Goal: Information Seeking & Learning: Learn about a topic

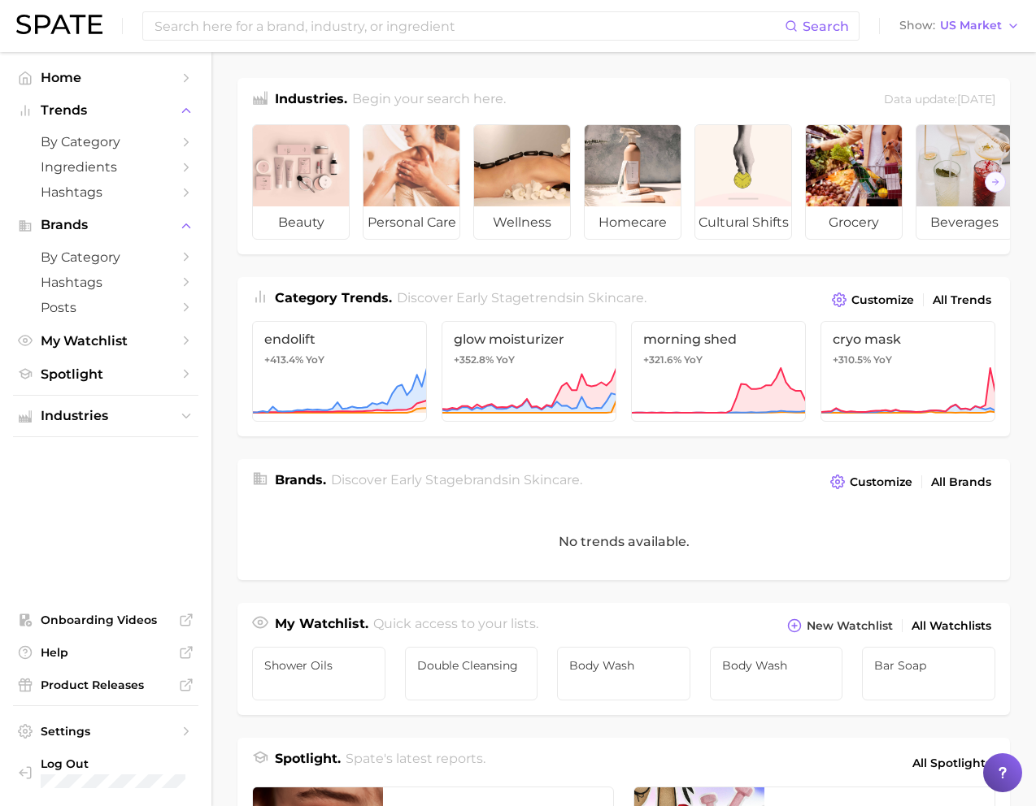
click at [924, 639] on ul "Shower Oils Double Cleansing Body Wash Body wash Bar Soap" at bounding box center [623, 676] width 772 height 78
click at [911, 671] on span "Bar Soap" at bounding box center [928, 665] width 109 height 13
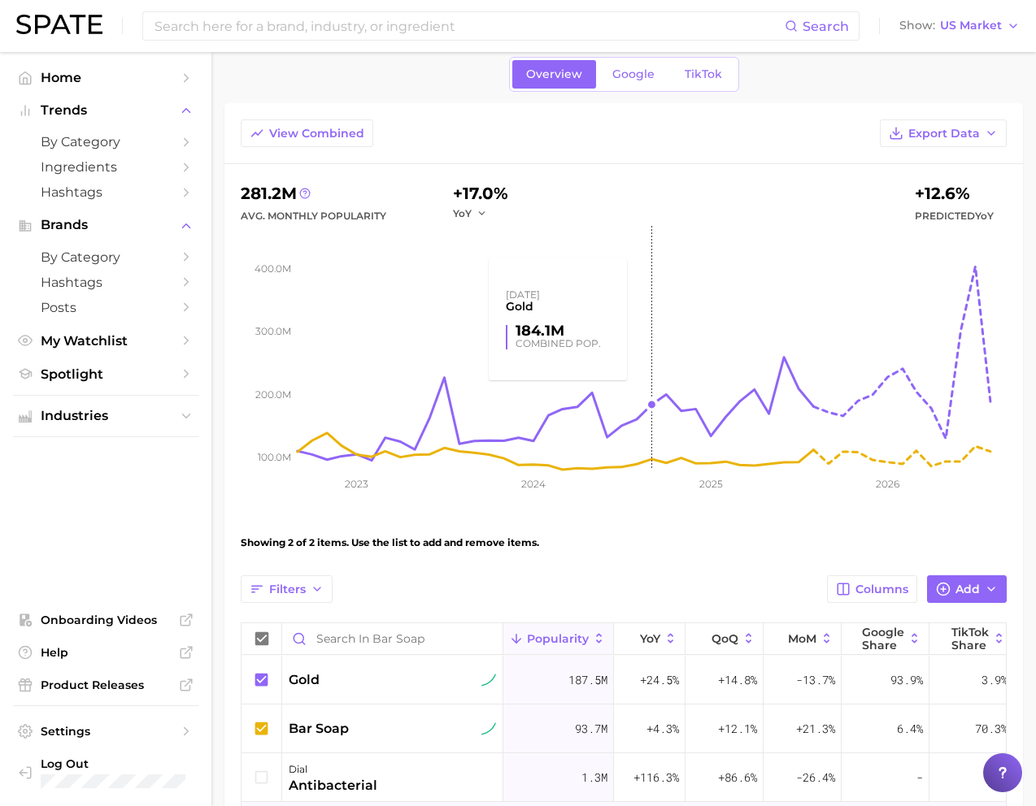
scroll to position [203, 0]
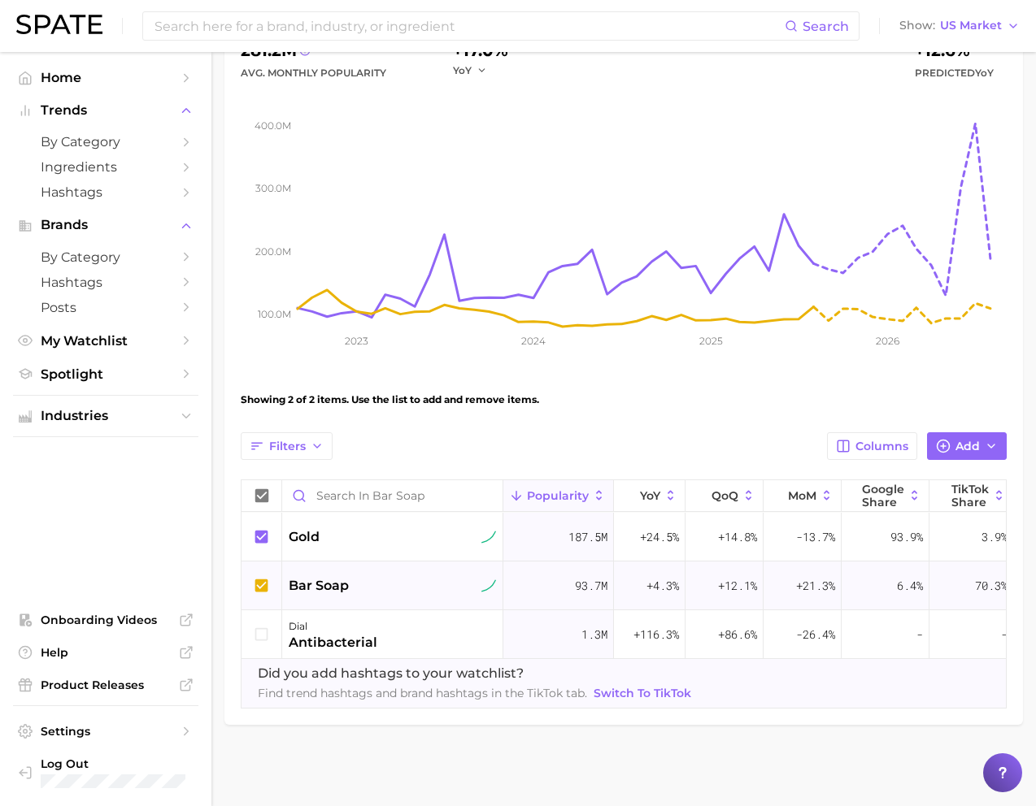
click at [348, 601] on div "bar soap" at bounding box center [392, 586] width 221 height 49
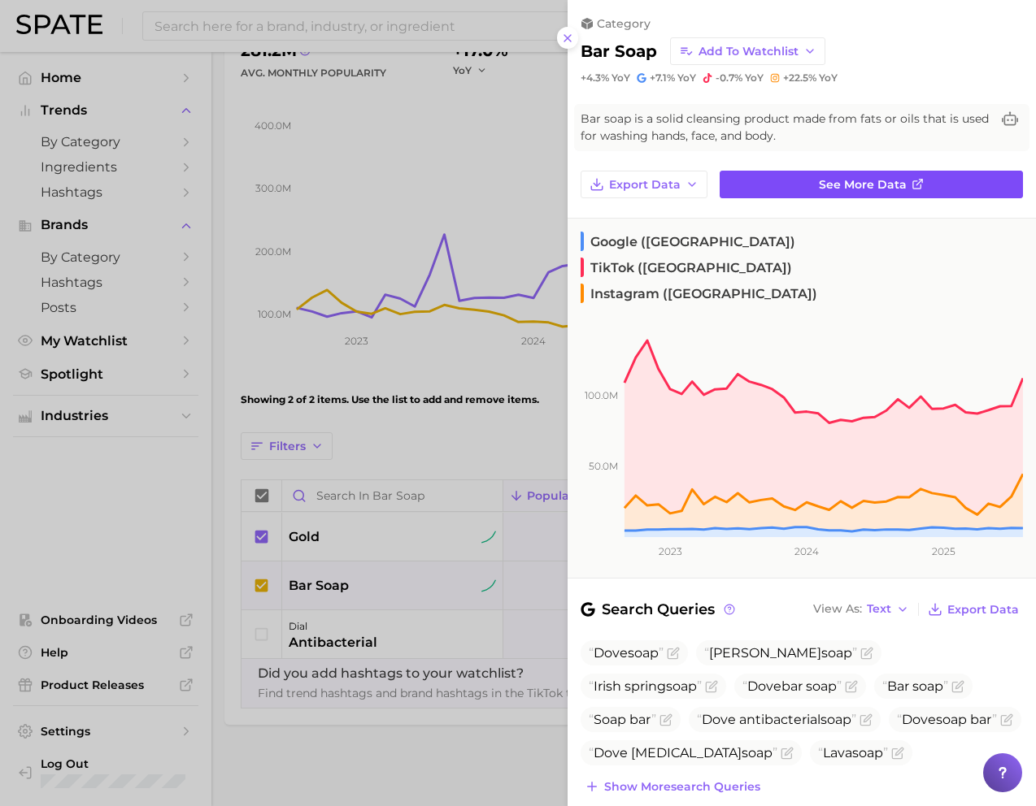
click at [846, 174] on link "See more data" at bounding box center [870, 185] width 303 height 28
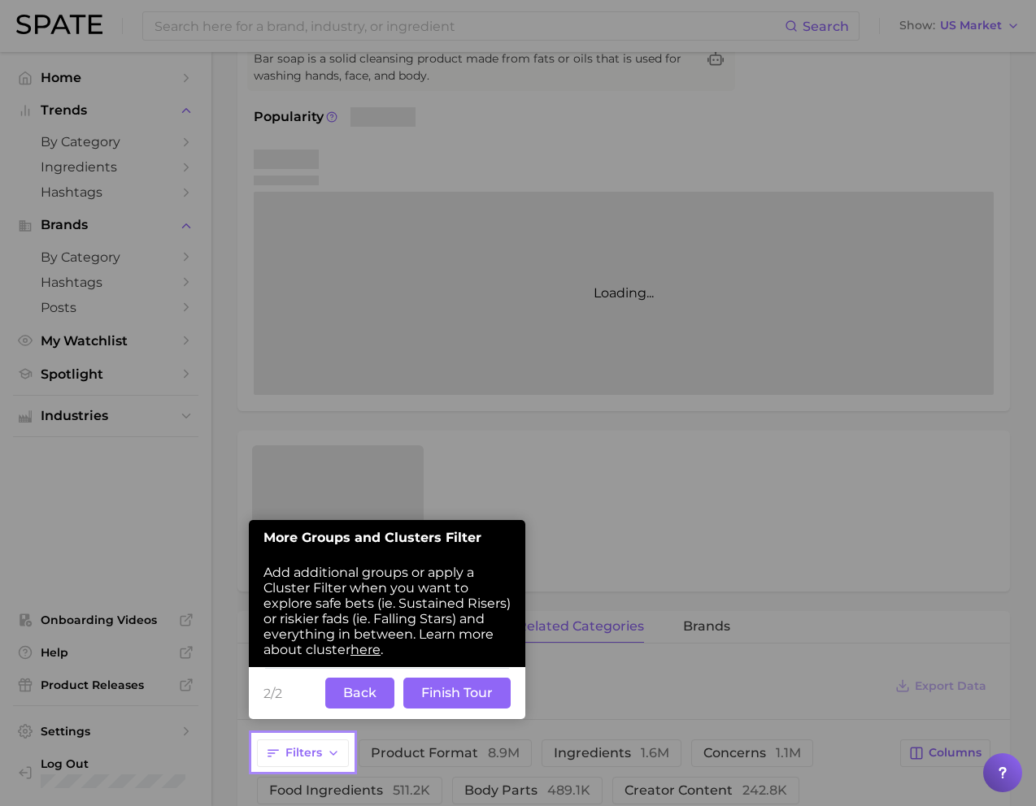
scroll to position [194, 0]
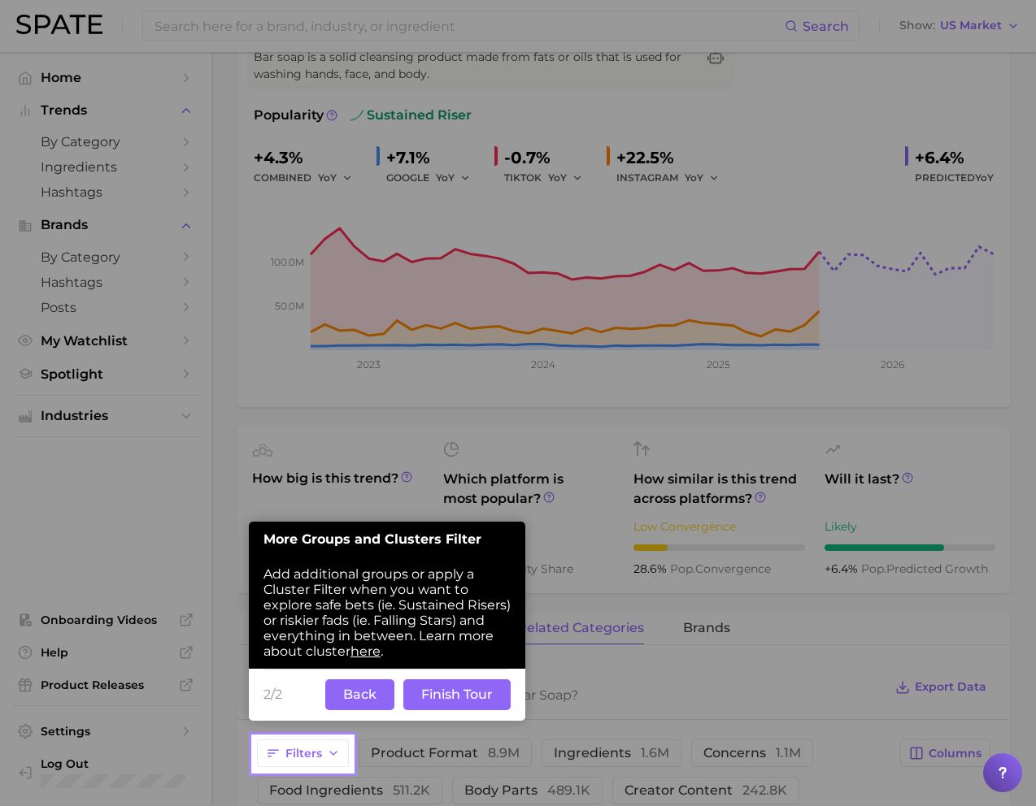
click at [328, 710] on button "Back" at bounding box center [359, 695] width 69 height 31
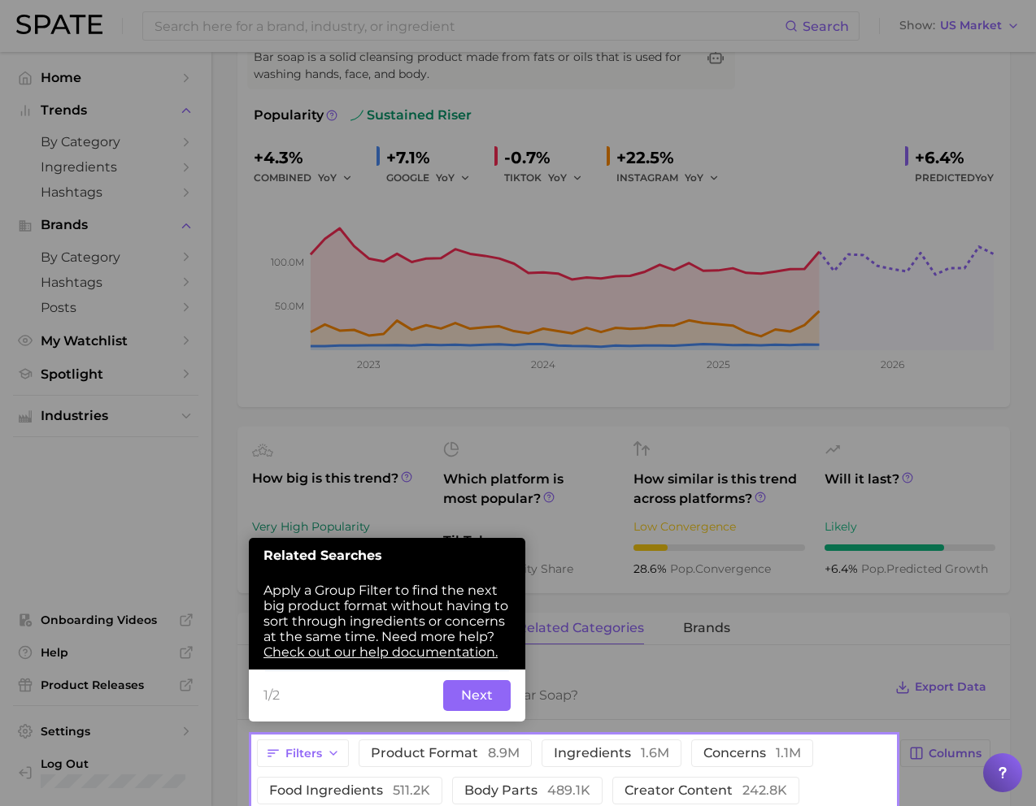
click at [480, 701] on button "Next" at bounding box center [476, 695] width 67 height 31
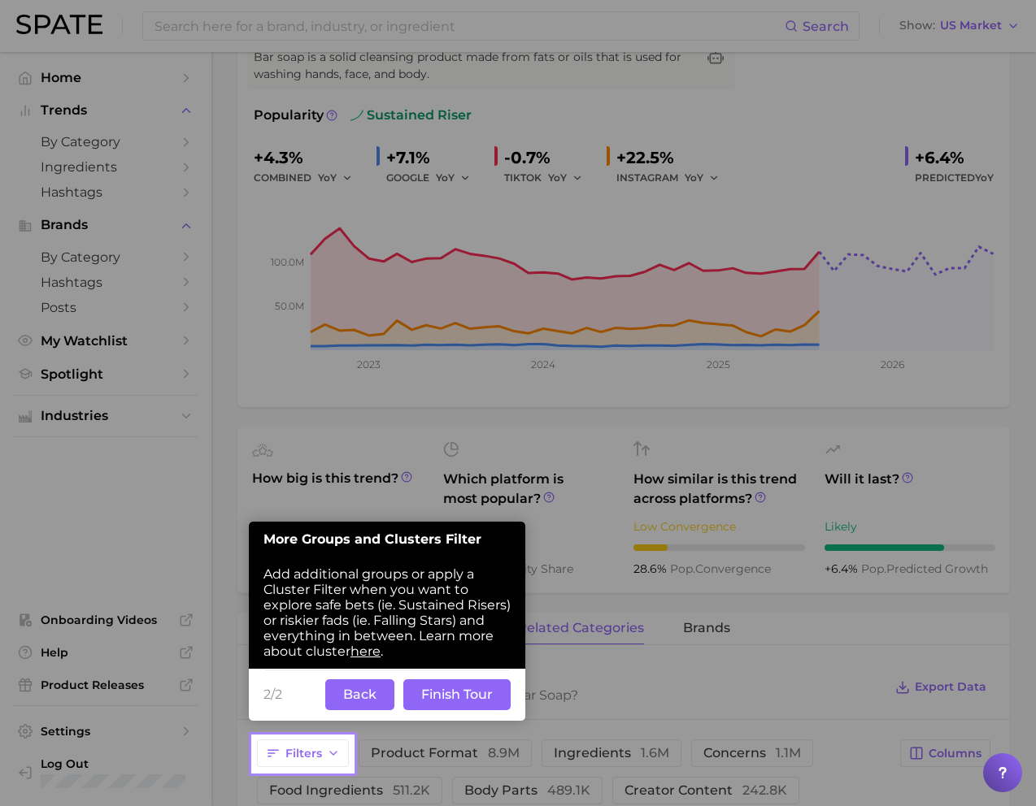
click at [476, 697] on button "Finish Tour" at bounding box center [456, 695] width 107 height 31
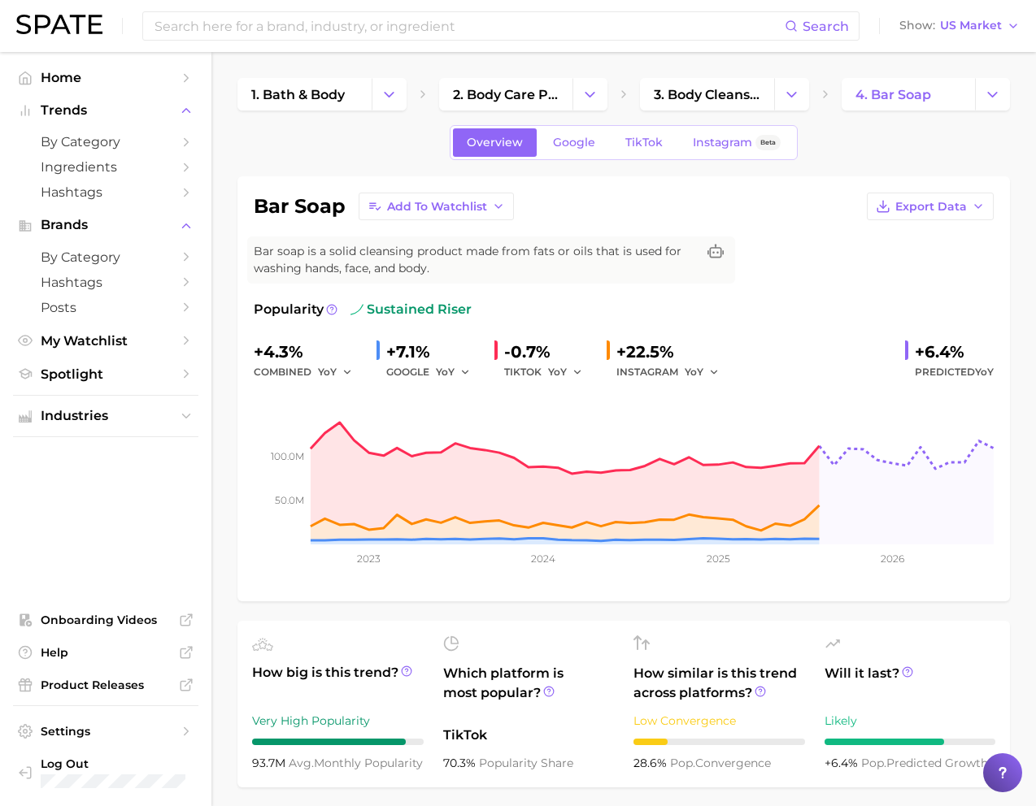
scroll to position [9, 0]
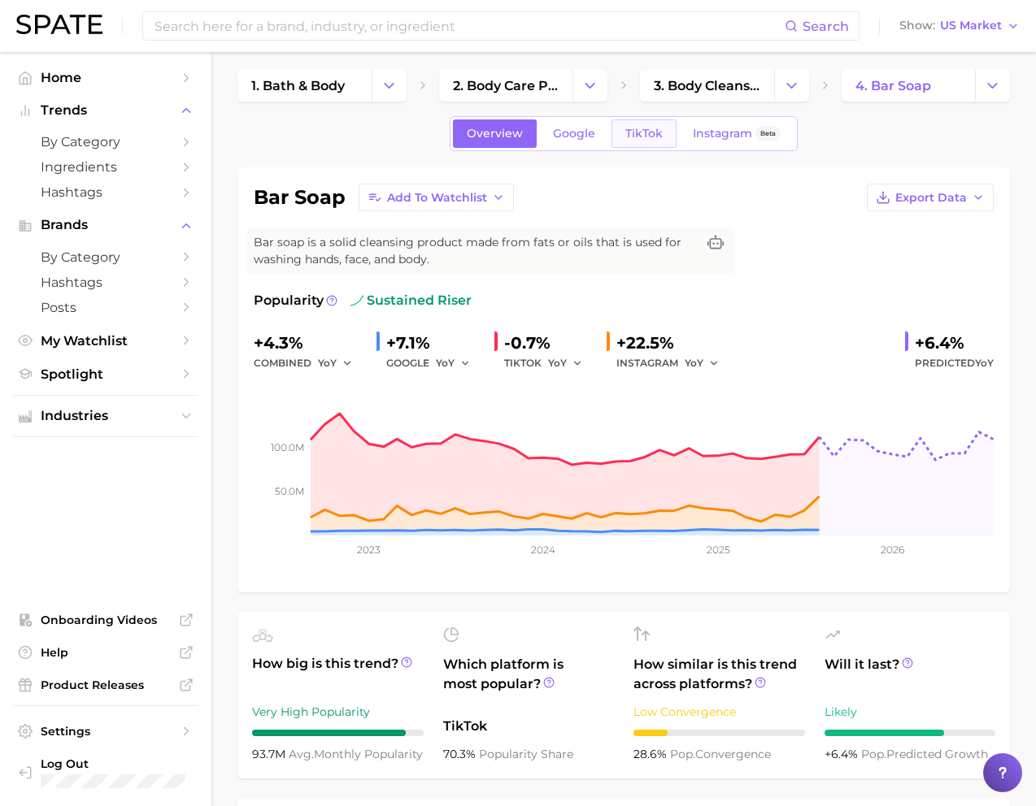
click at [649, 135] on span "TikTok" at bounding box center [643, 134] width 37 height 14
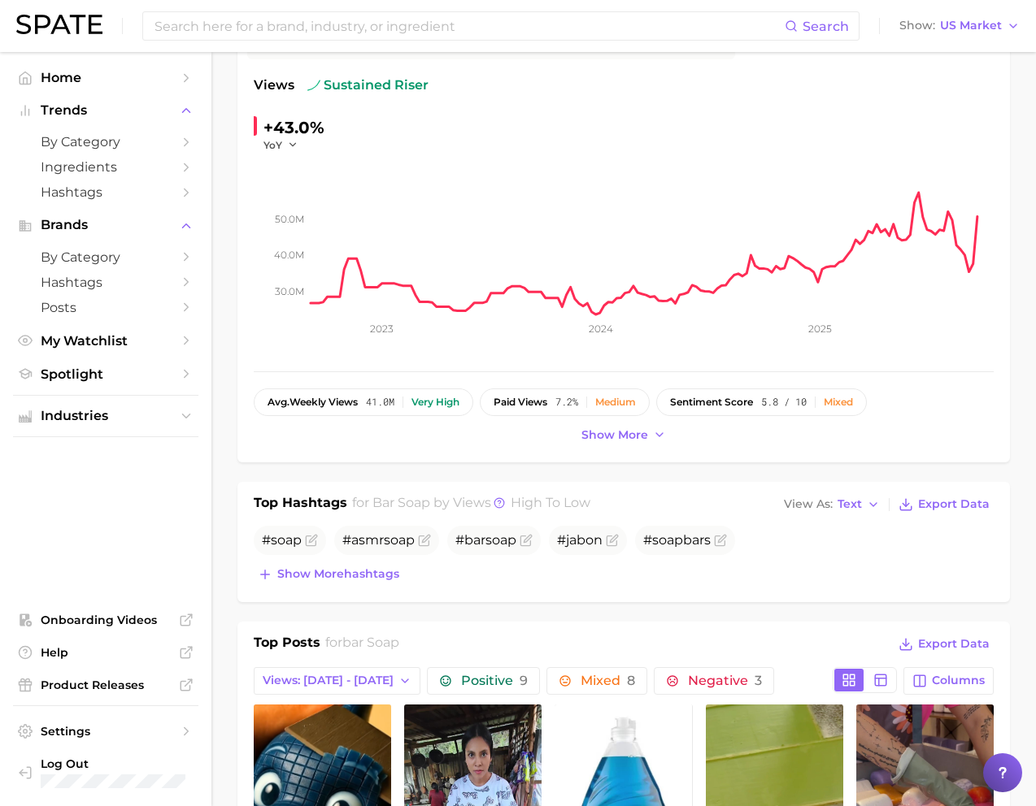
scroll to position [258, 0]
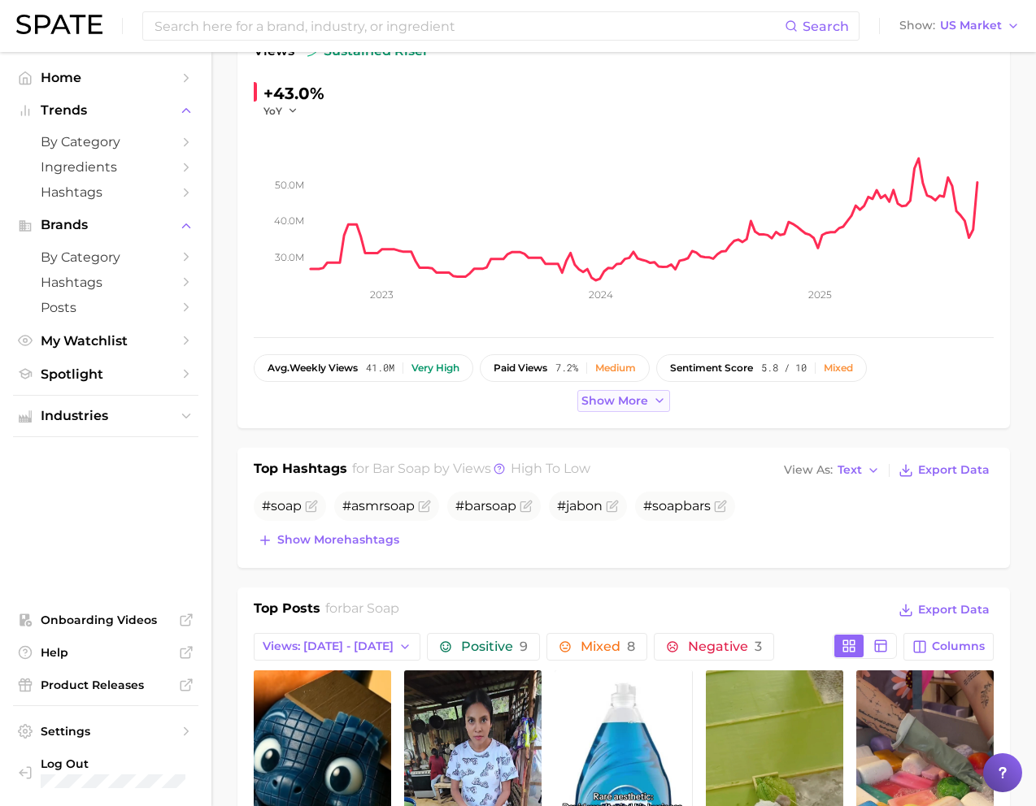
click at [632, 399] on span "Show more" at bounding box center [614, 401] width 67 height 14
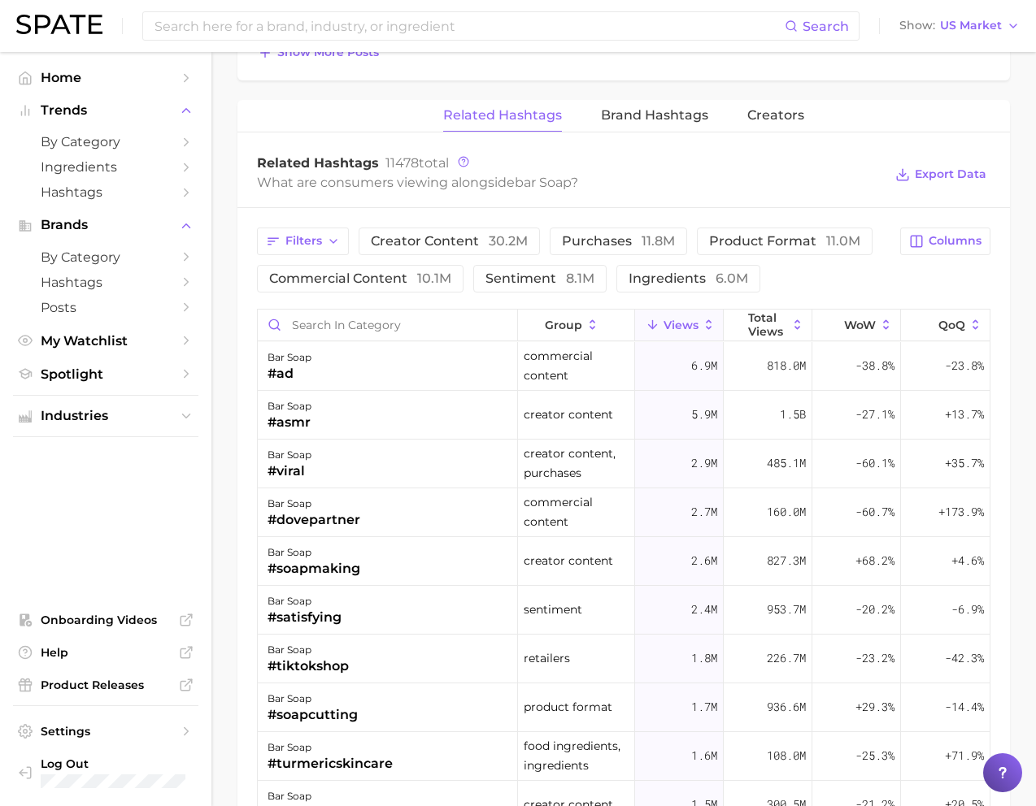
scroll to position [1260, 0]
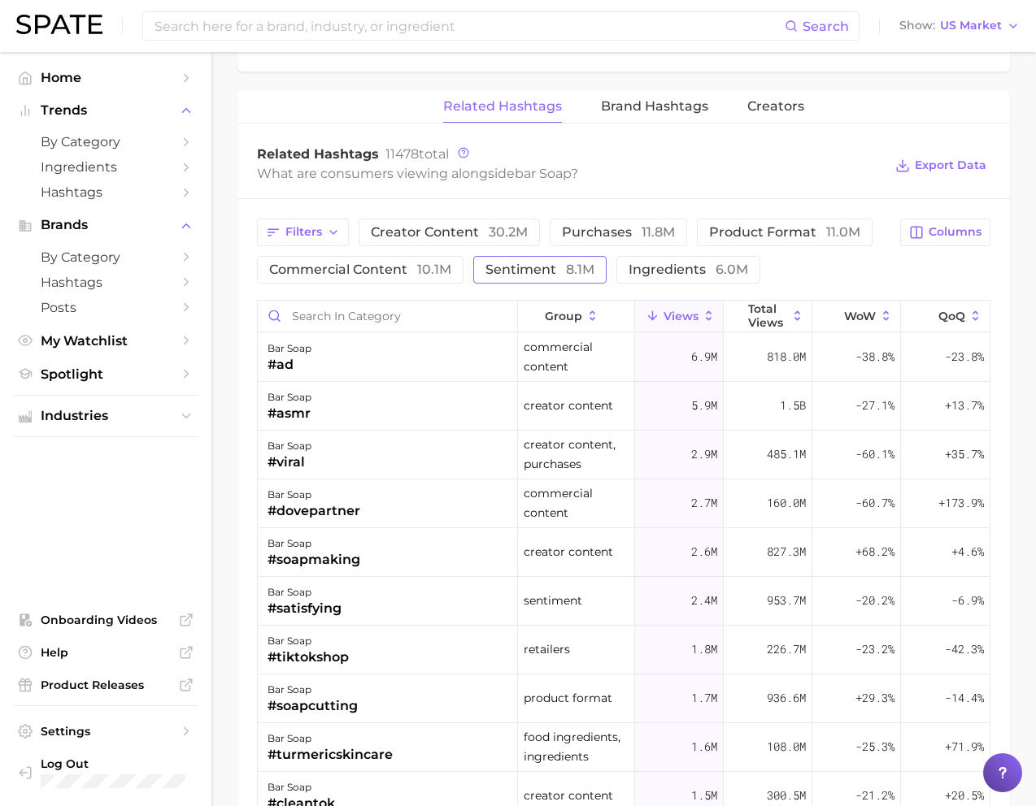
click at [565, 279] on button "sentiment 8.1m" at bounding box center [539, 270] width 133 height 28
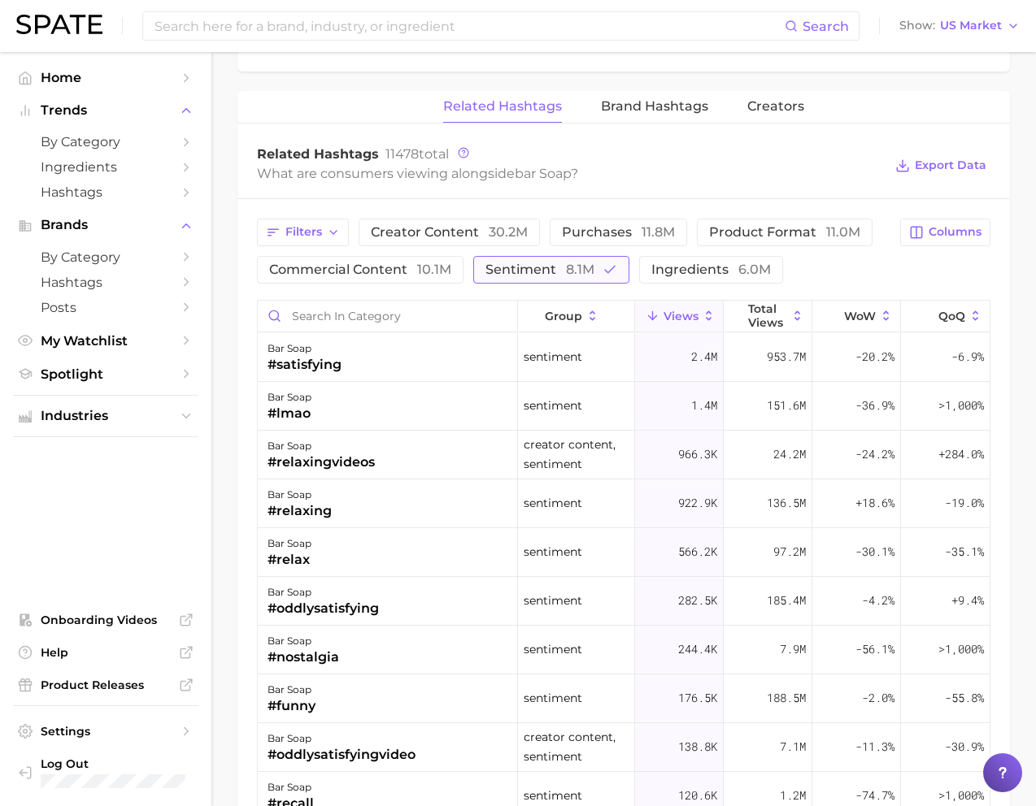
click at [568, 262] on span "8.1m" at bounding box center [580, 269] width 28 height 15
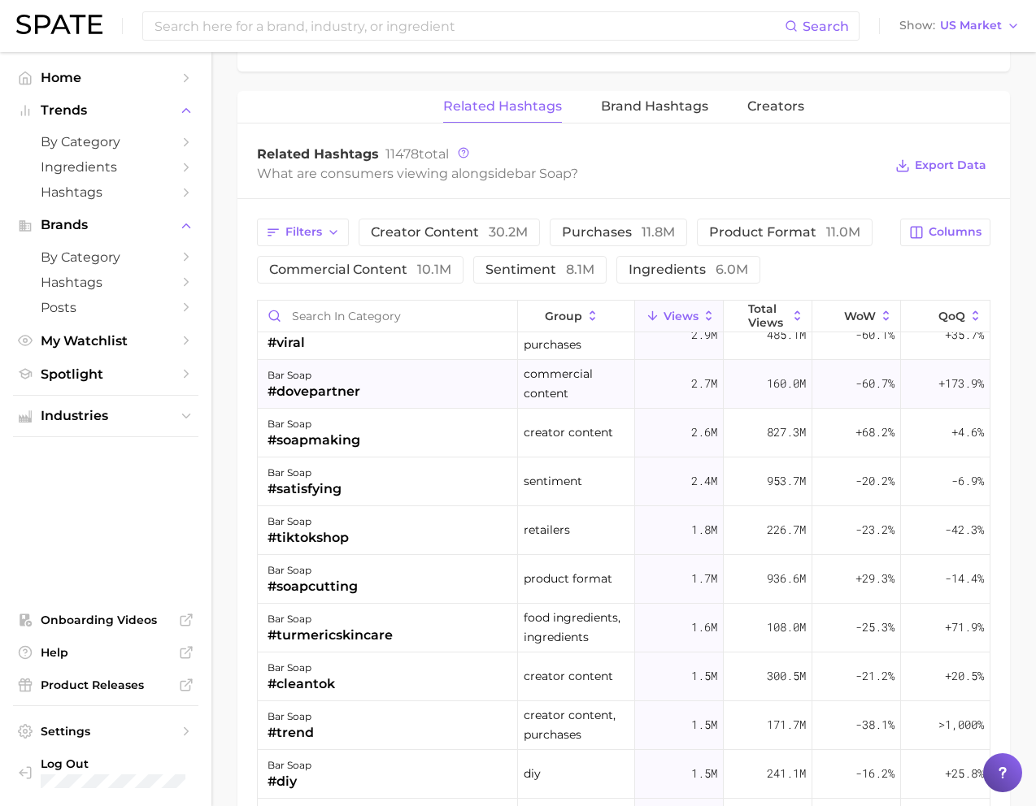
scroll to position [0, 0]
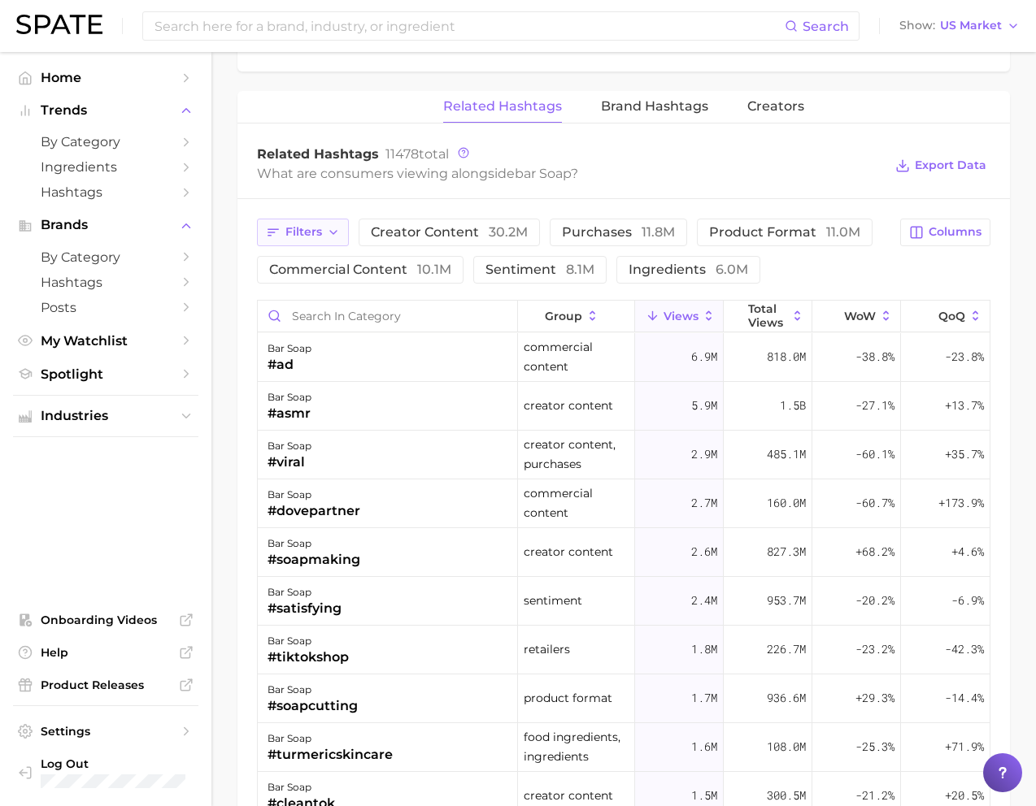
click at [327, 232] on icon "button" at bounding box center [333, 232] width 13 height 13
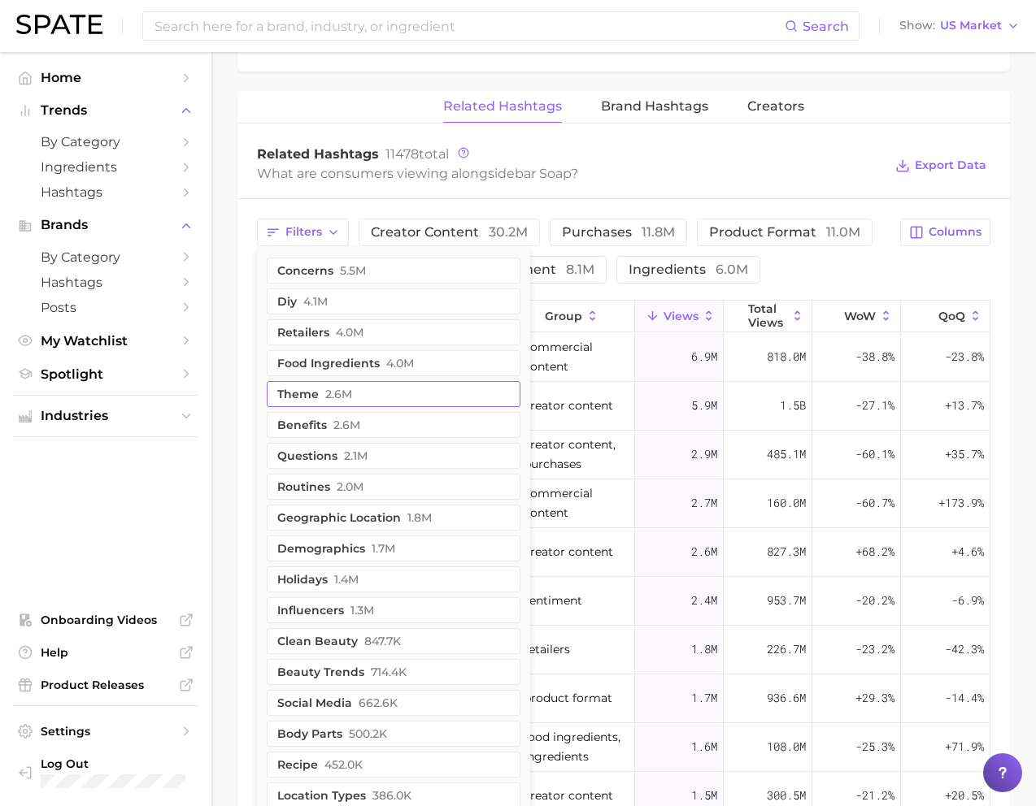
click at [330, 399] on span "2.6m" at bounding box center [338, 394] width 27 height 13
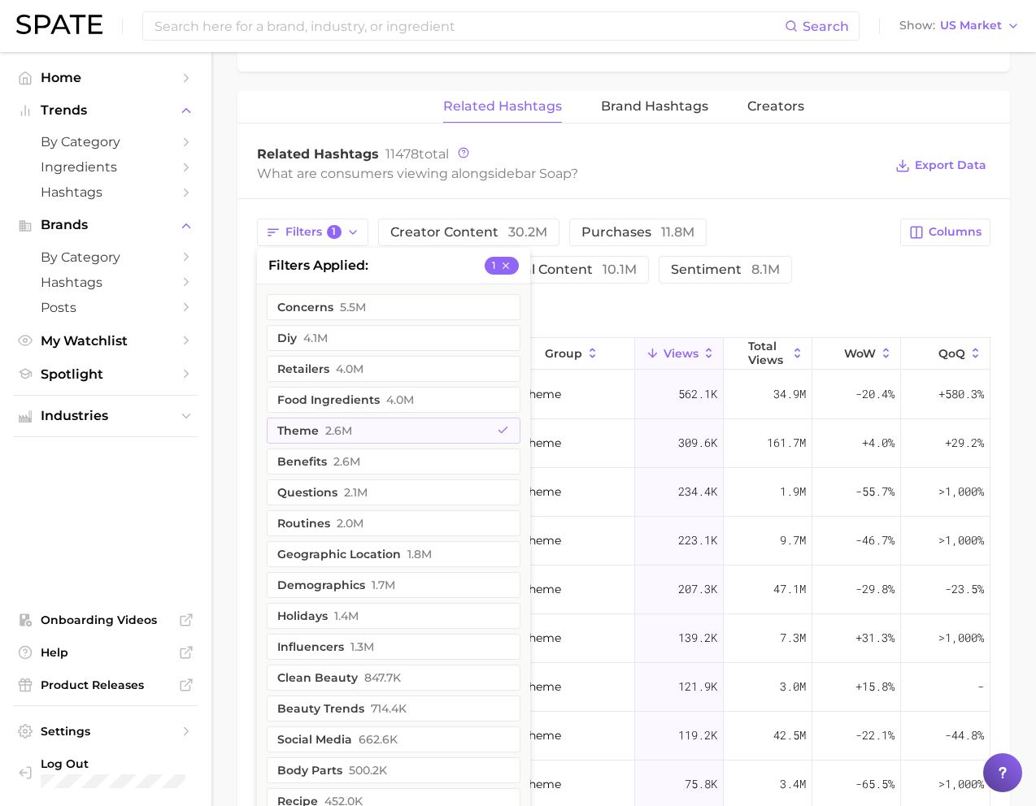
click at [333, 199] on div "Filters 1 filters applied 1 concerns 5.5m diy 4.1m retailers 4.0m food ingredie…" at bounding box center [623, 681] width 772 height 964
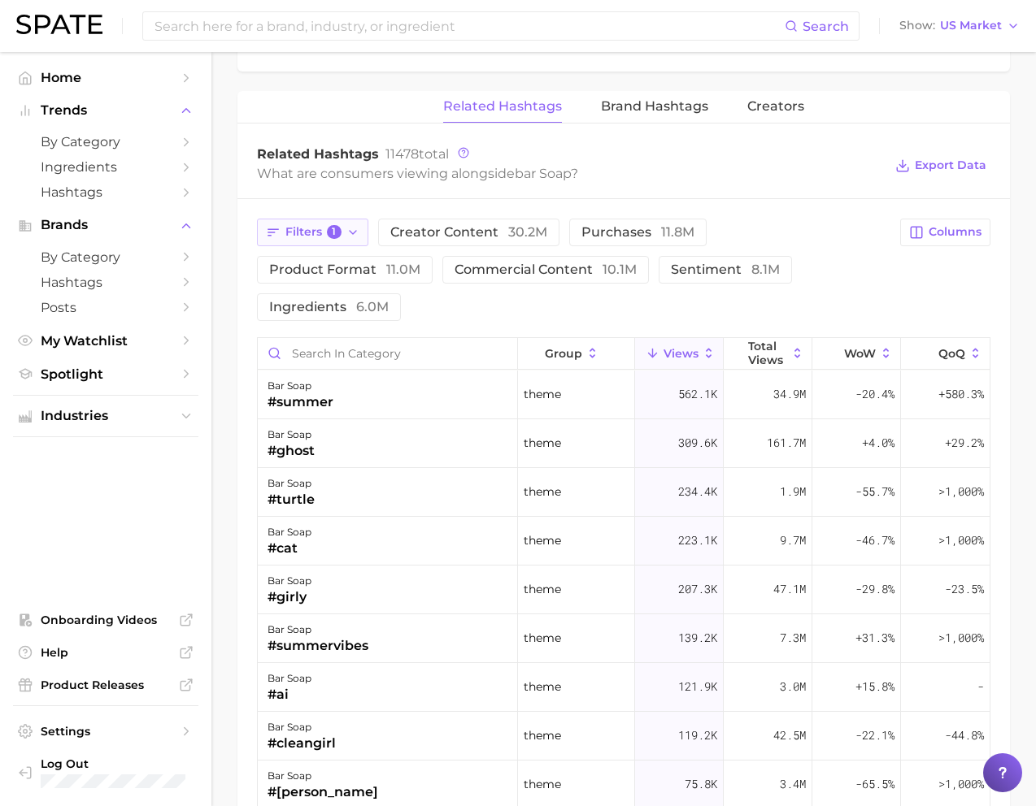
click at [312, 236] on span "Filters 1" at bounding box center [313, 232] width 56 height 15
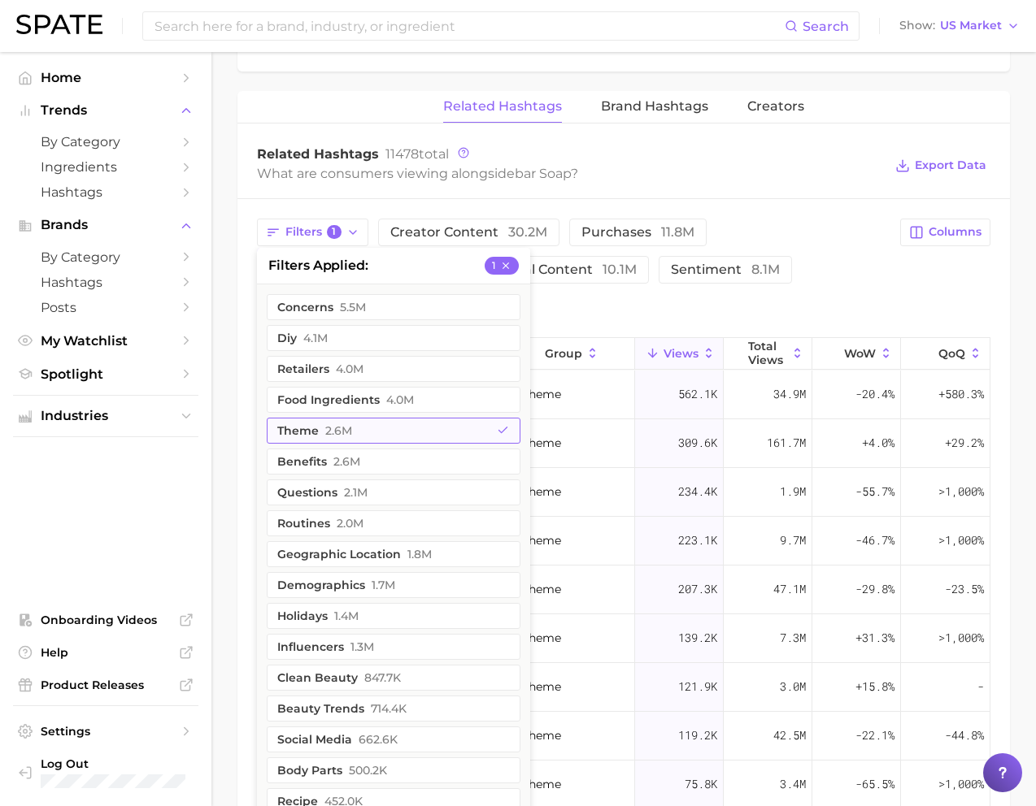
click at [324, 418] on button "theme 2.6m" at bounding box center [394, 431] width 254 height 26
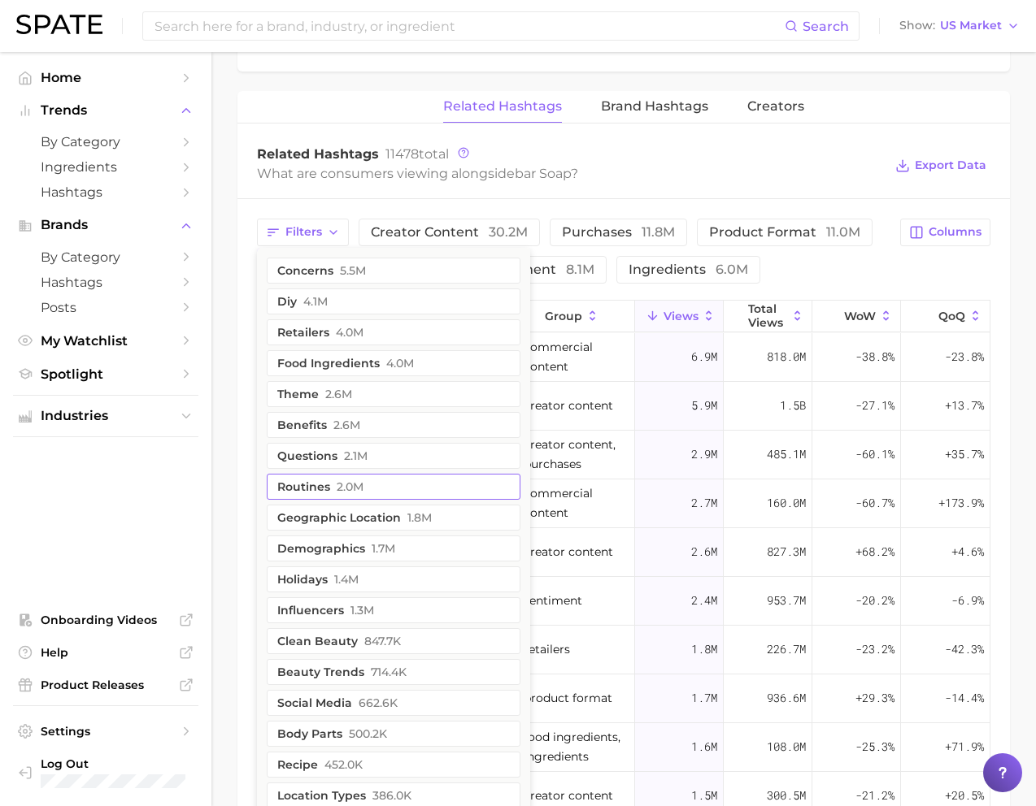
click at [423, 486] on button "routines 2.0m" at bounding box center [394, 487] width 254 height 26
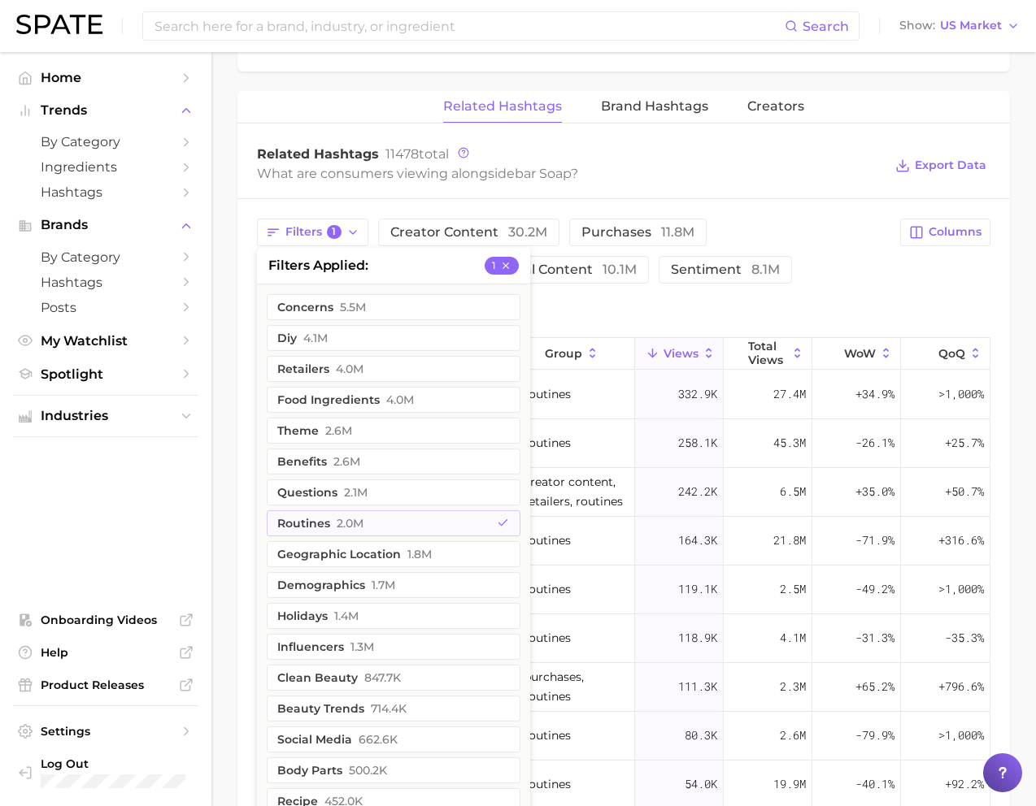
click at [358, 172] on div "What are consumers viewing alongside bar soap ?" at bounding box center [570, 174] width 626 height 22
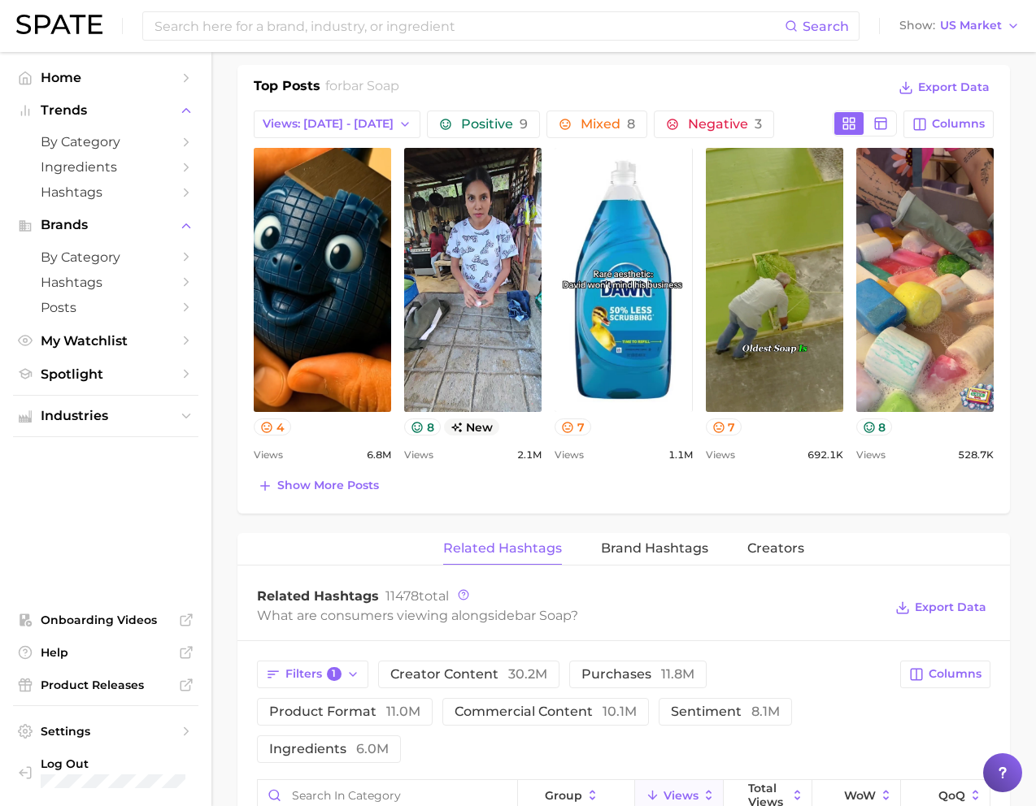
scroll to position [493, 0]
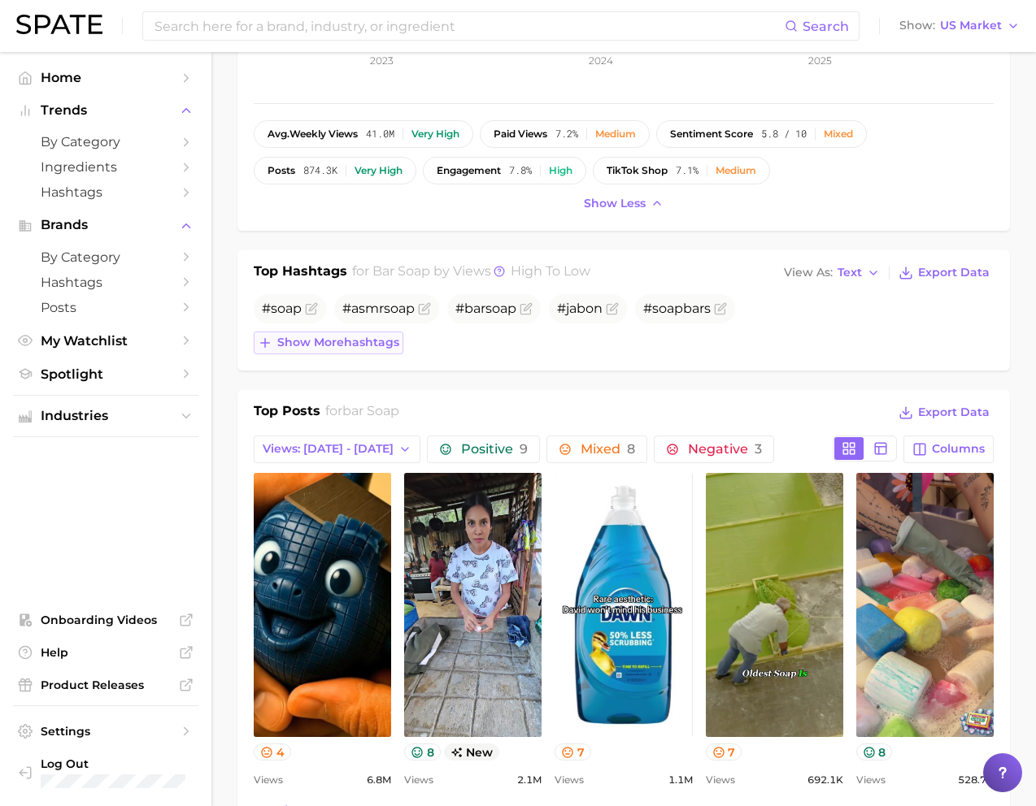
click at [311, 343] on span "Show more hashtags" at bounding box center [338, 343] width 122 height 14
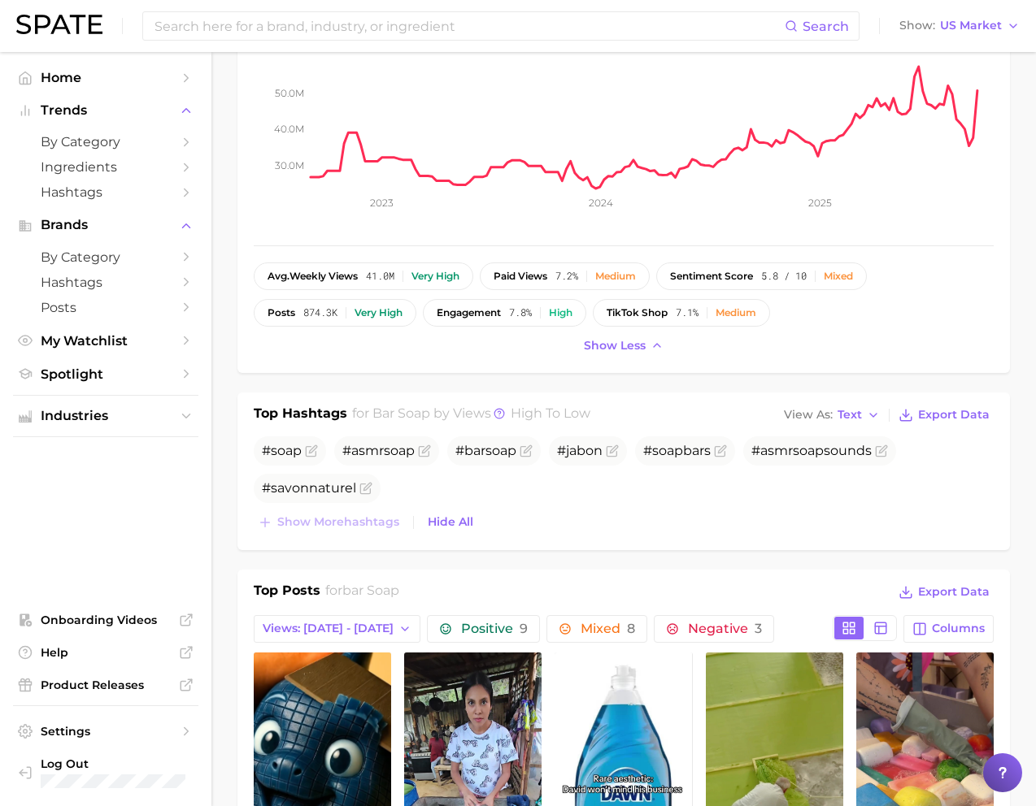
scroll to position [0, 0]
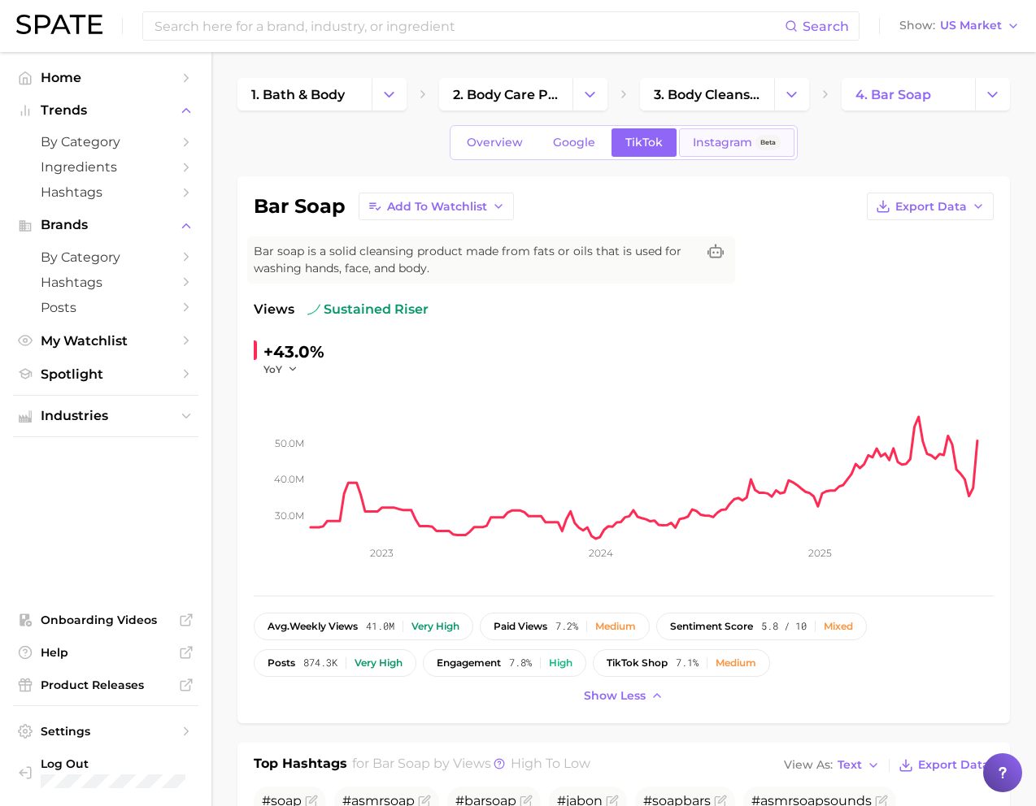
click at [728, 137] on span "Instagram" at bounding box center [722, 143] width 59 height 14
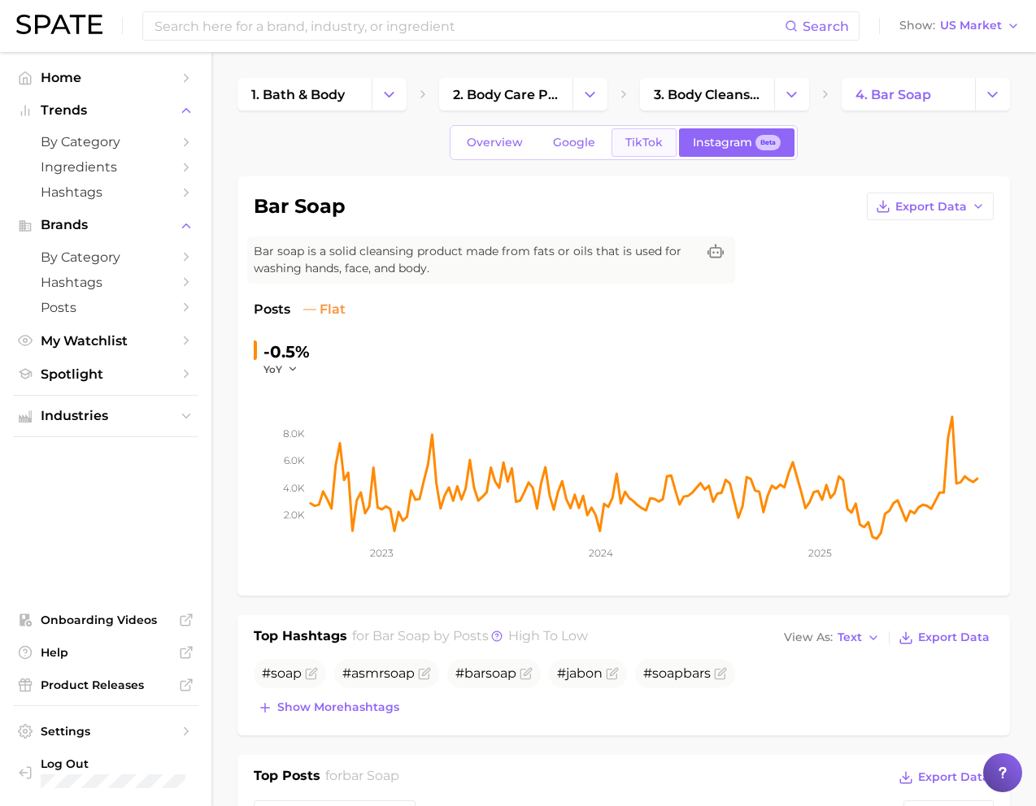
click at [636, 138] on span "TikTok" at bounding box center [643, 143] width 37 height 14
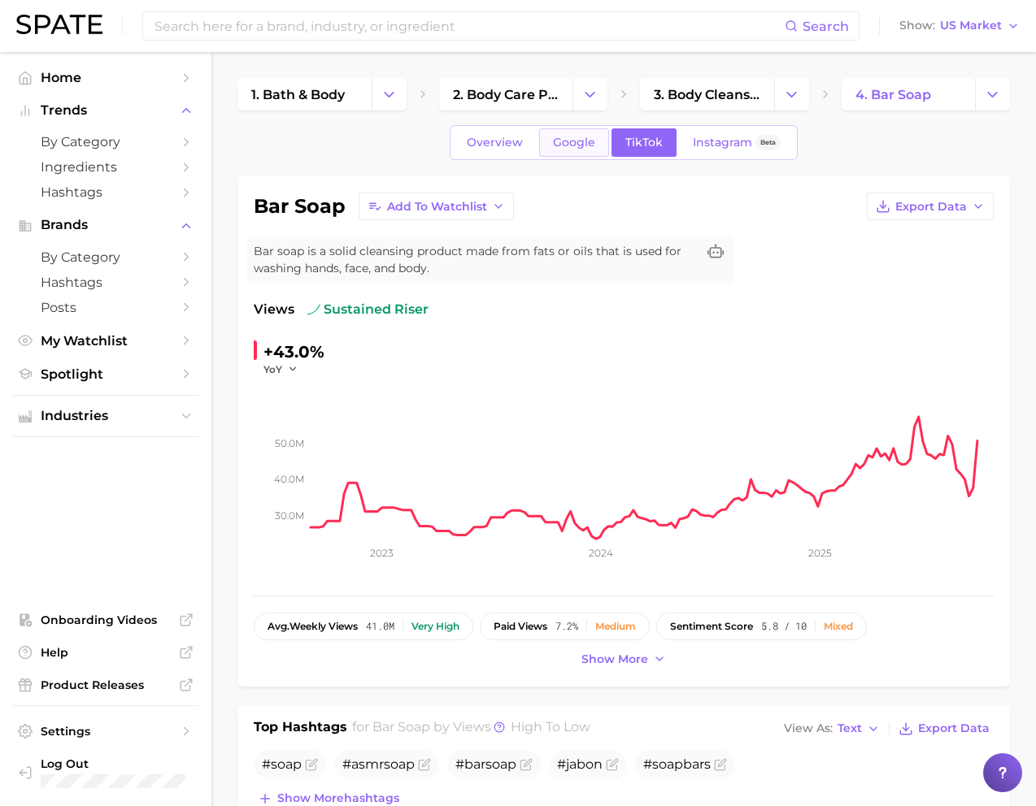
click at [571, 138] on span "Google" at bounding box center [574, 143] width 42 height 14
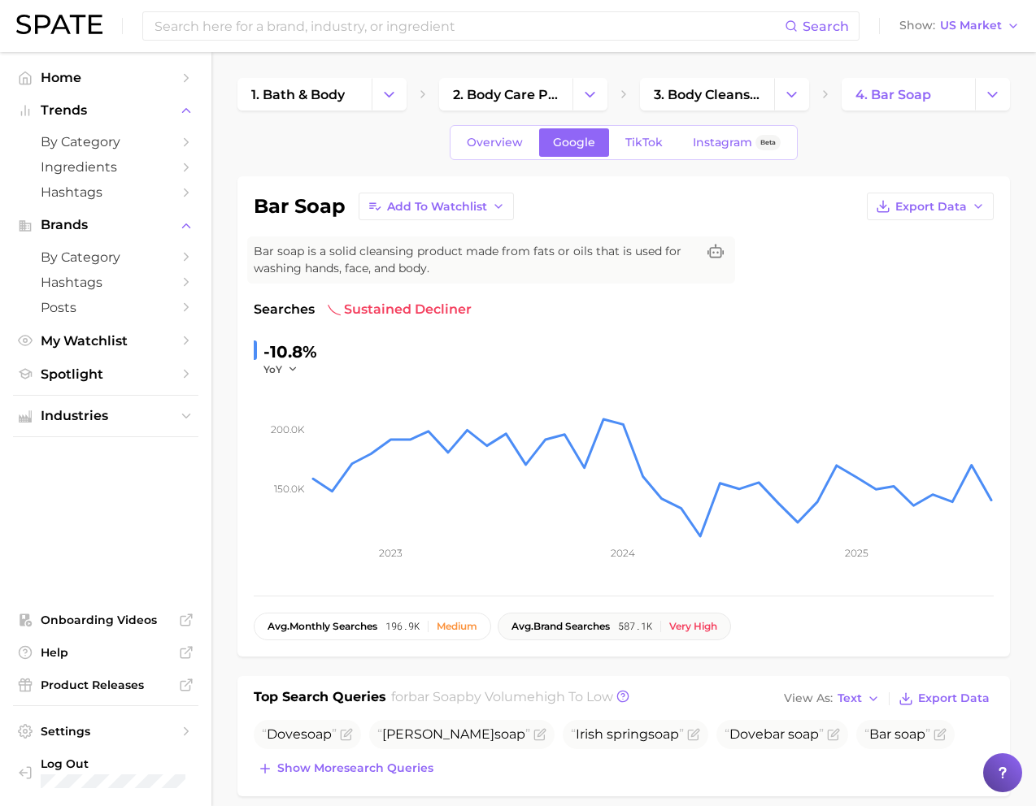
click at [702, 638] on button "avg. brand searches 587.1k Very high" at bounding box center [613, 627] width 233 height 28
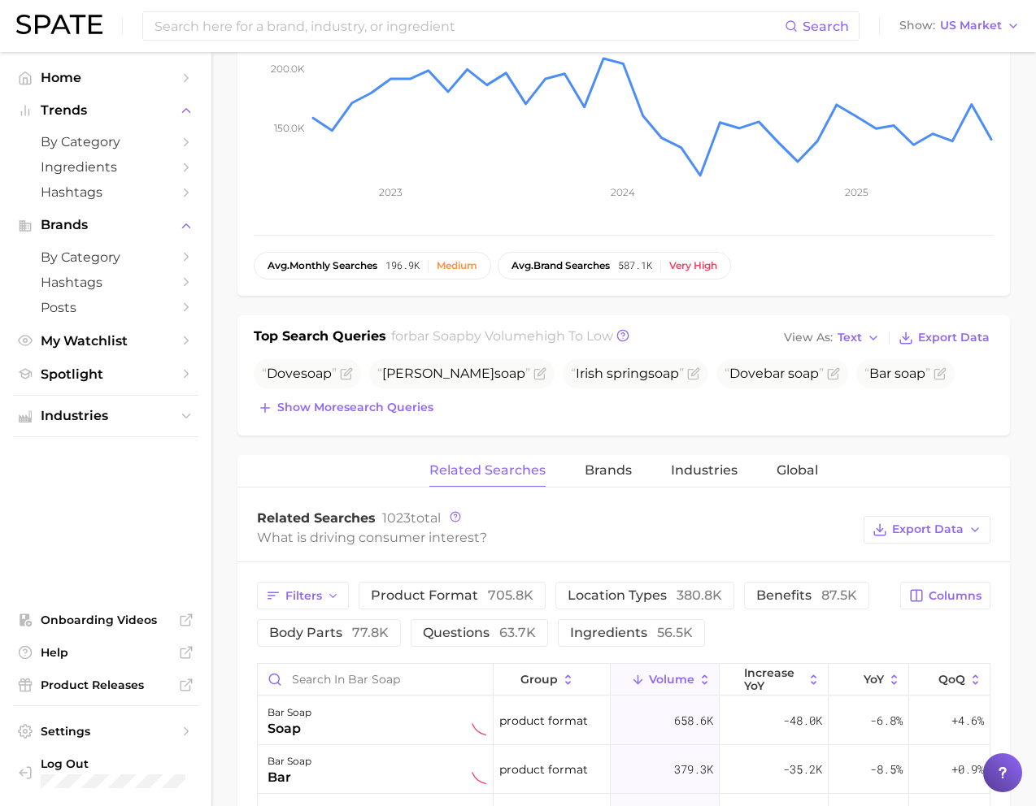
scroll to position [362, 0]
click at [397, 402] on span "Show more search queries" at bounding box center [355, 407] width 156 height 14
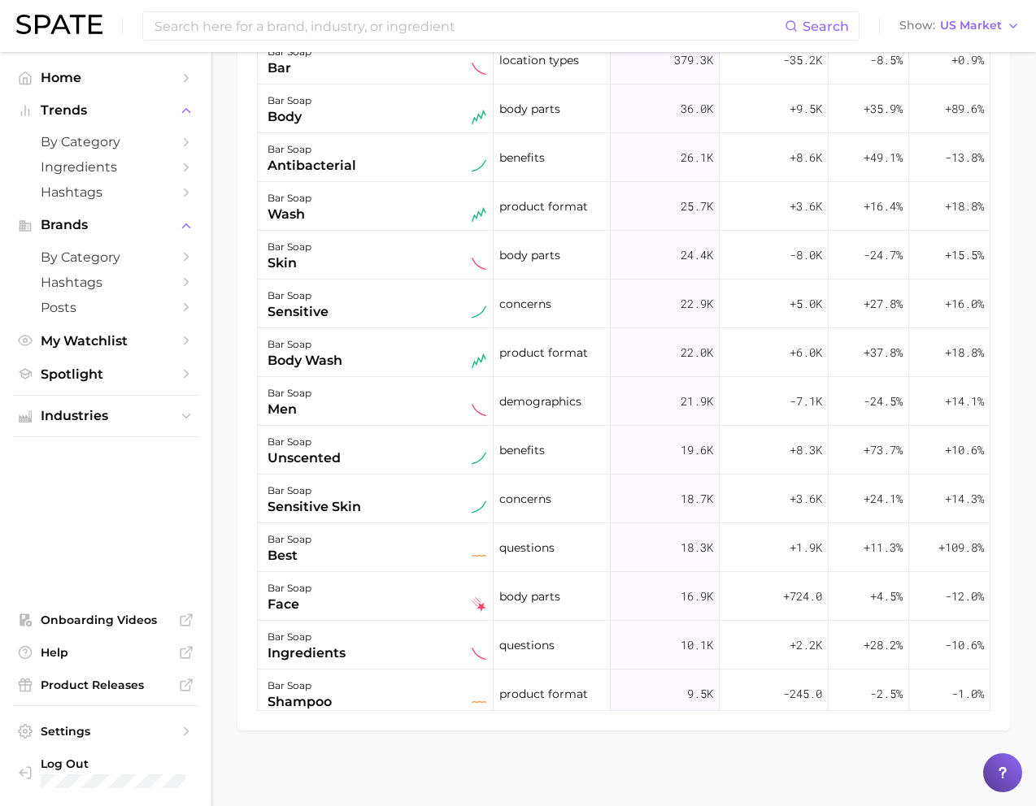
scroll to position [1200, 0]
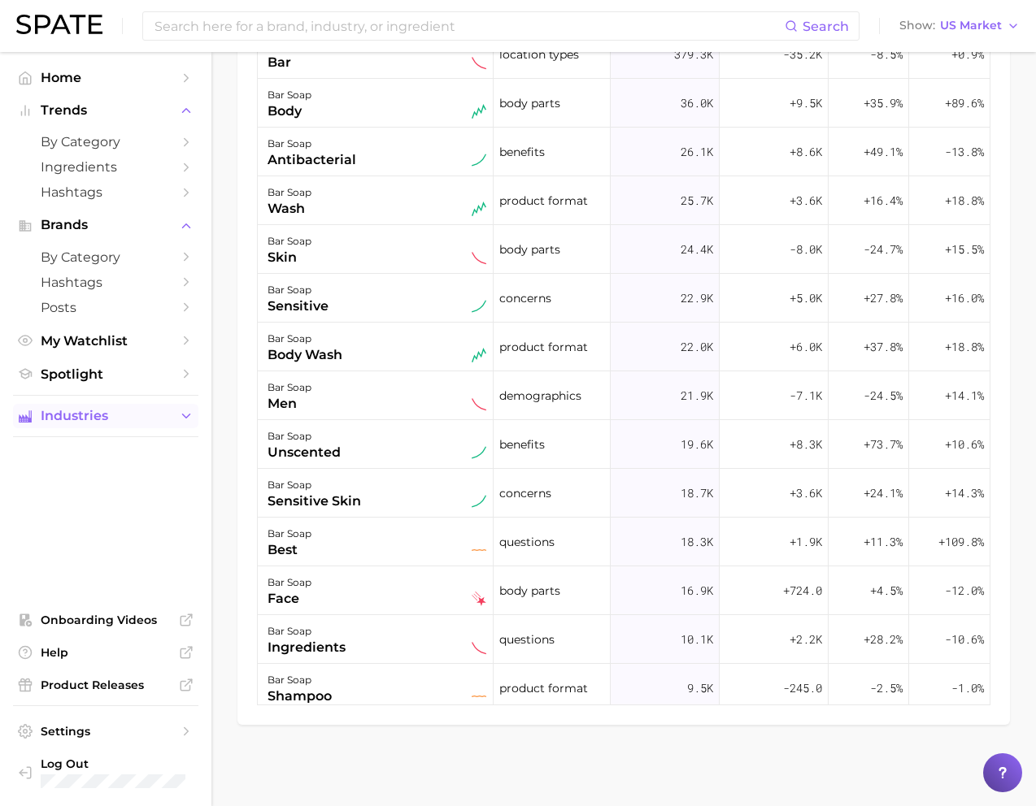
click at [72, 415] on span "Industries" at bounding box center [106, 416] width 130 height 15
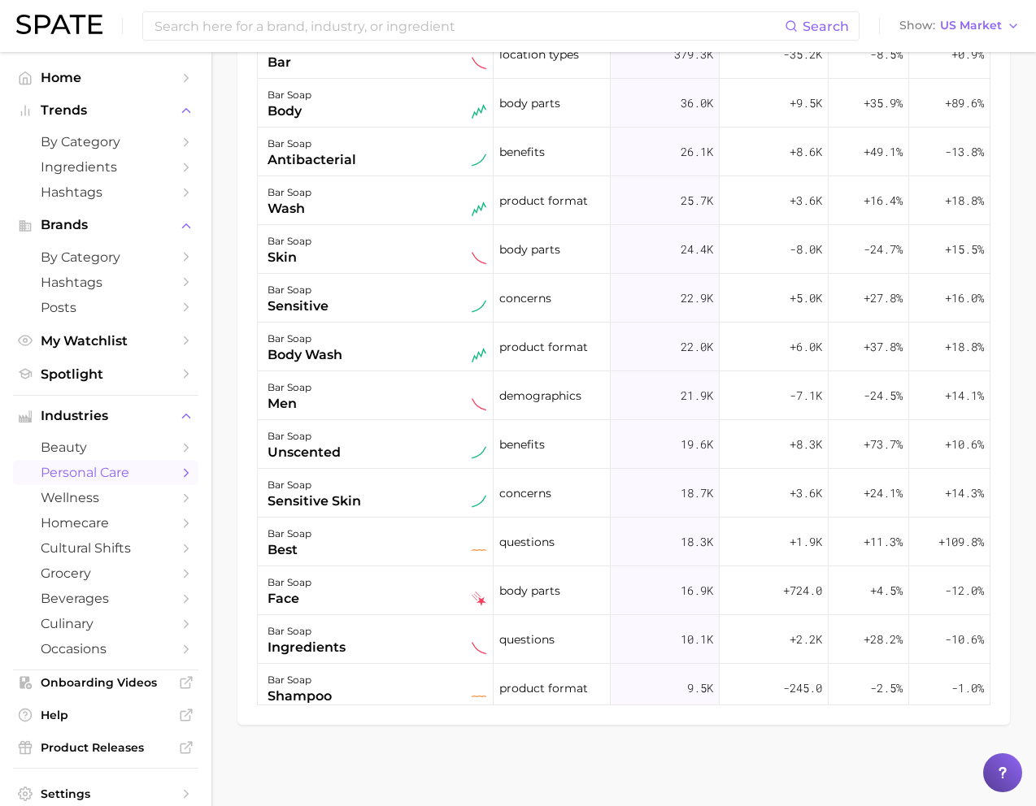
click at [96, 476] on span "personal care" at bounding box center [106, 472] width 130 height 15
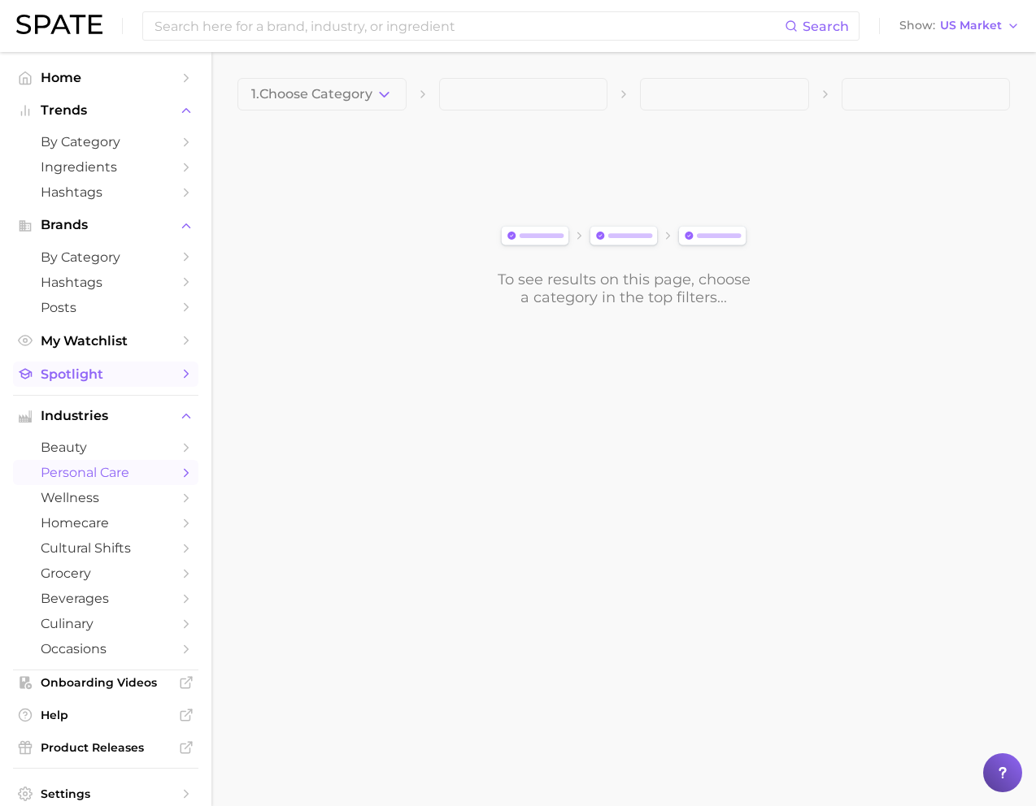
click at [129, 369] on span "Spotlight" at bounding box center [106, 374] width 130 height 15
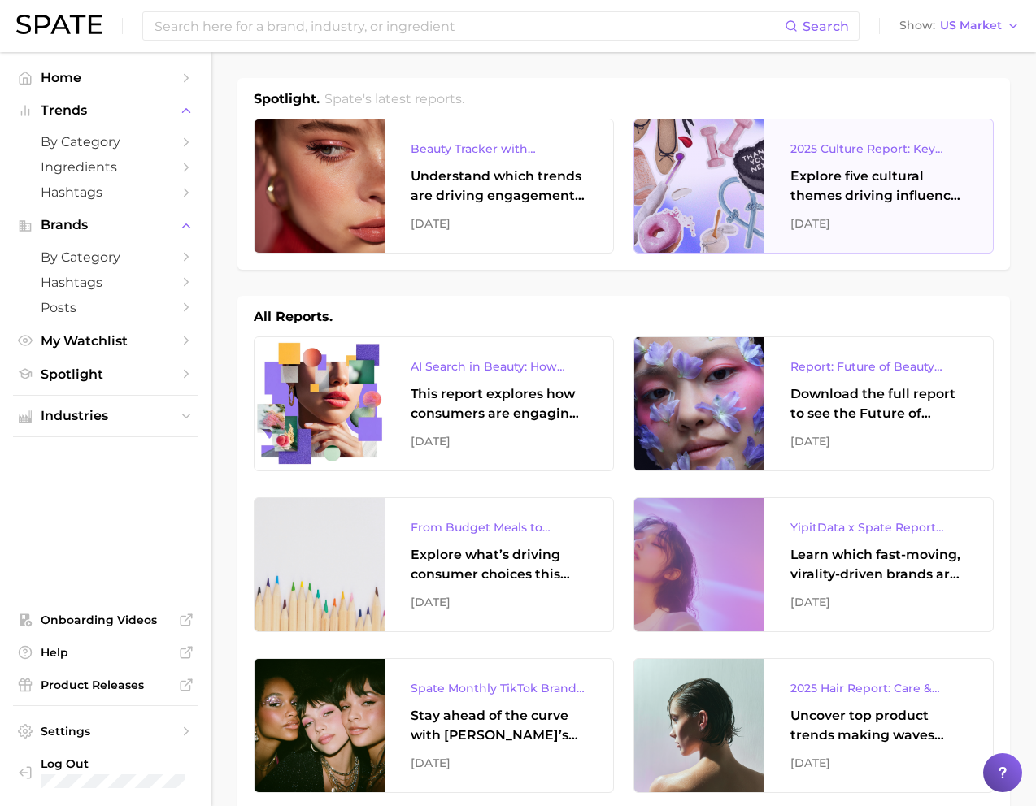
click at [832, 196] on div "Explore five cultural themes driving influence across beauty, food, and pop cul…" at bounding box center [878, 186] width 176 height 39
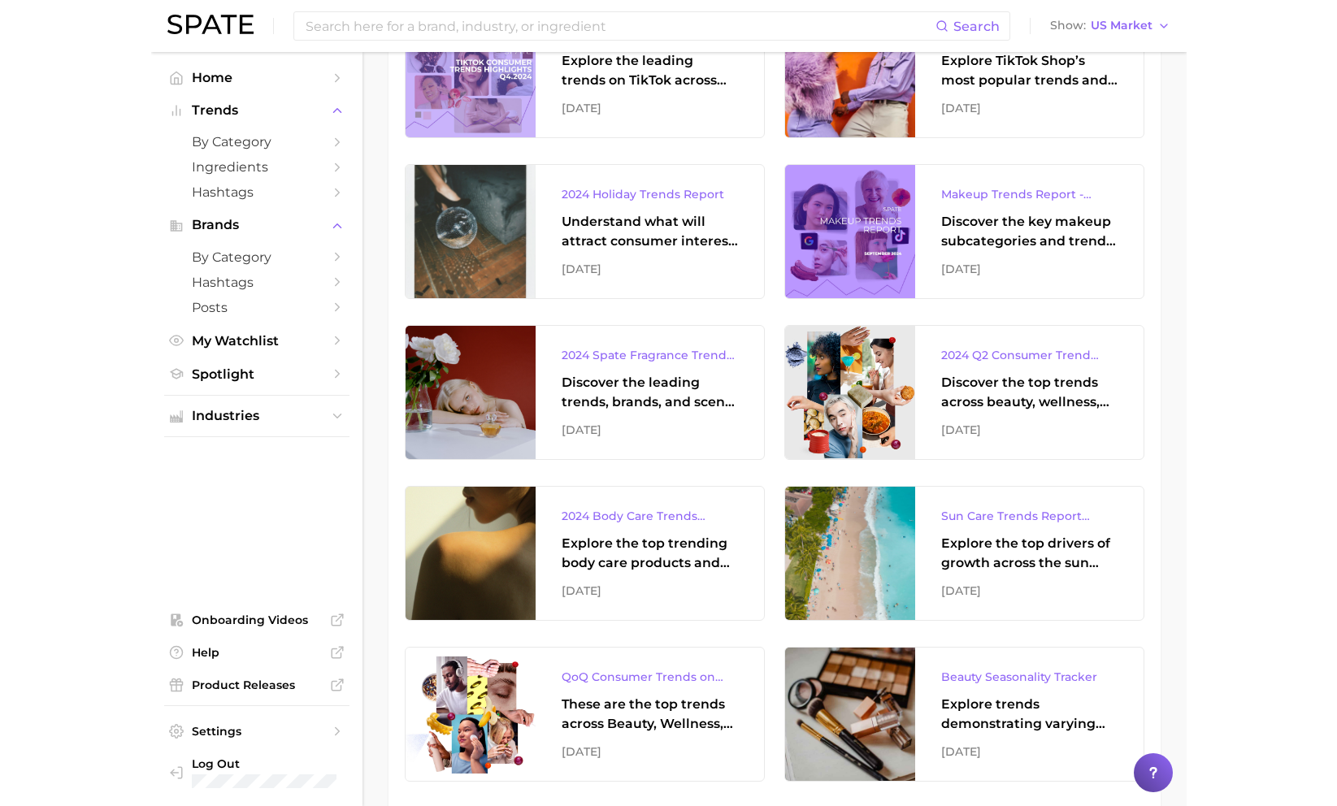
scroll to position [2485, 0]
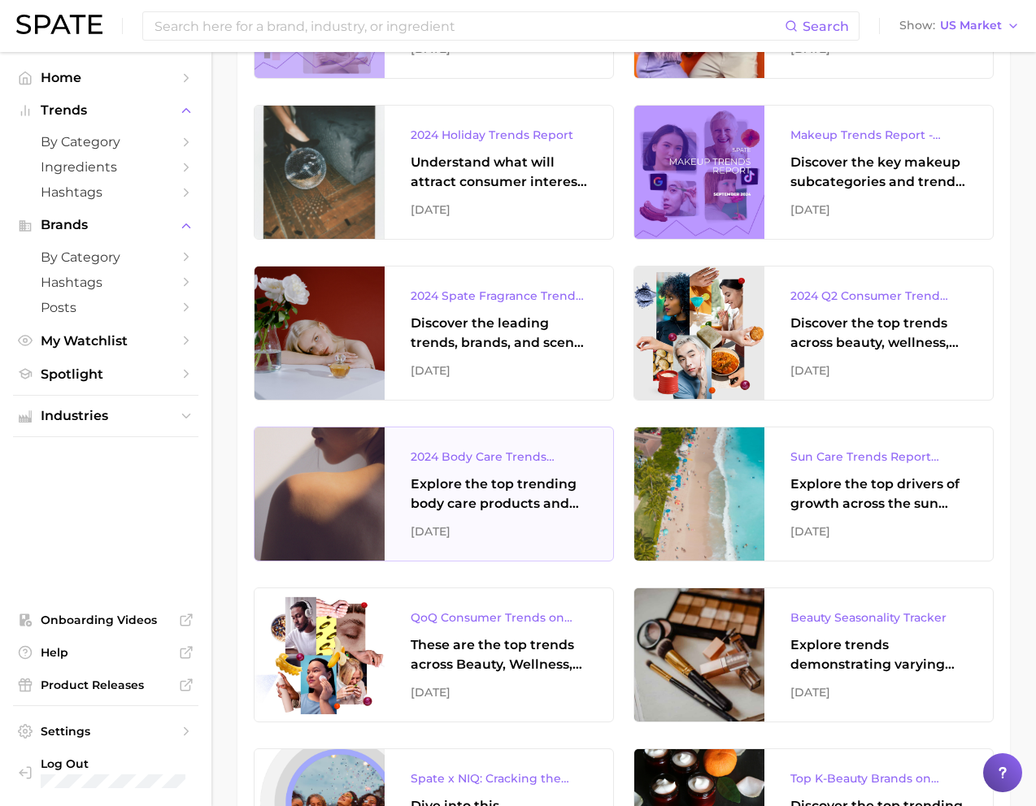
click at [486, 495] on div "Explore the top trending body care products and brands in the [GEOGRAPHIC_DATA]…" at bounding box center [498, 494] width 176 height 39
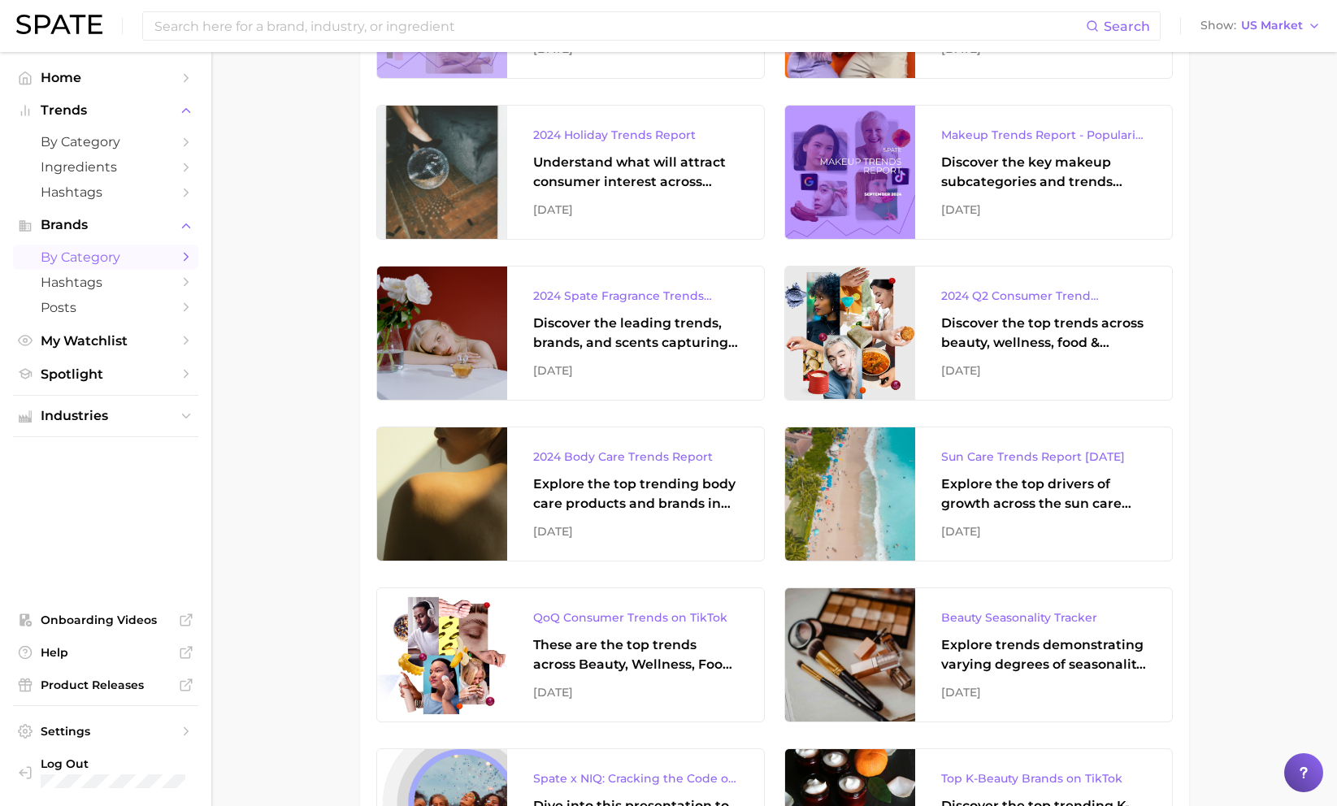
click at [123, 249] on link "by Category" at bounding box center [105, 257] width 185 height 25
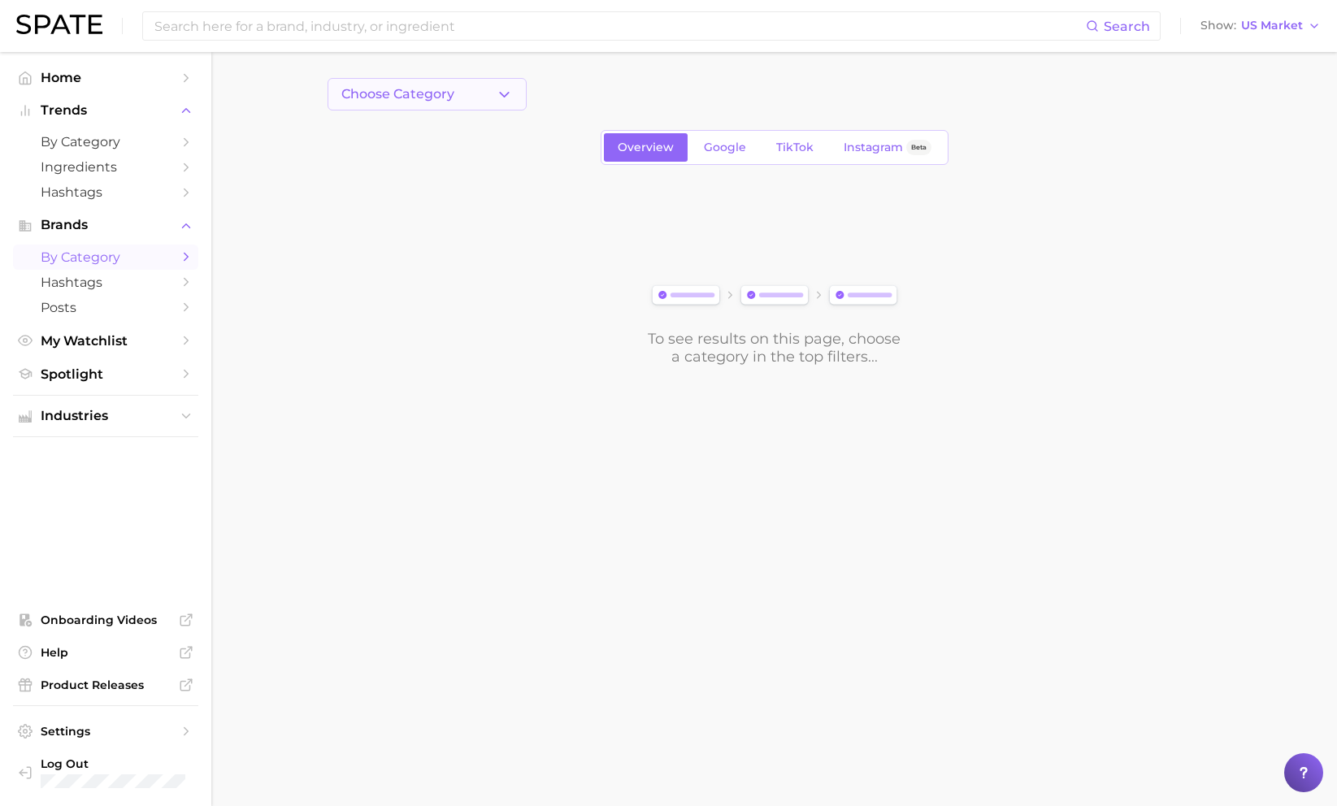
click at [481, 101] on button "Choose Category" at bounding box center [427, 94] width 199 height 33
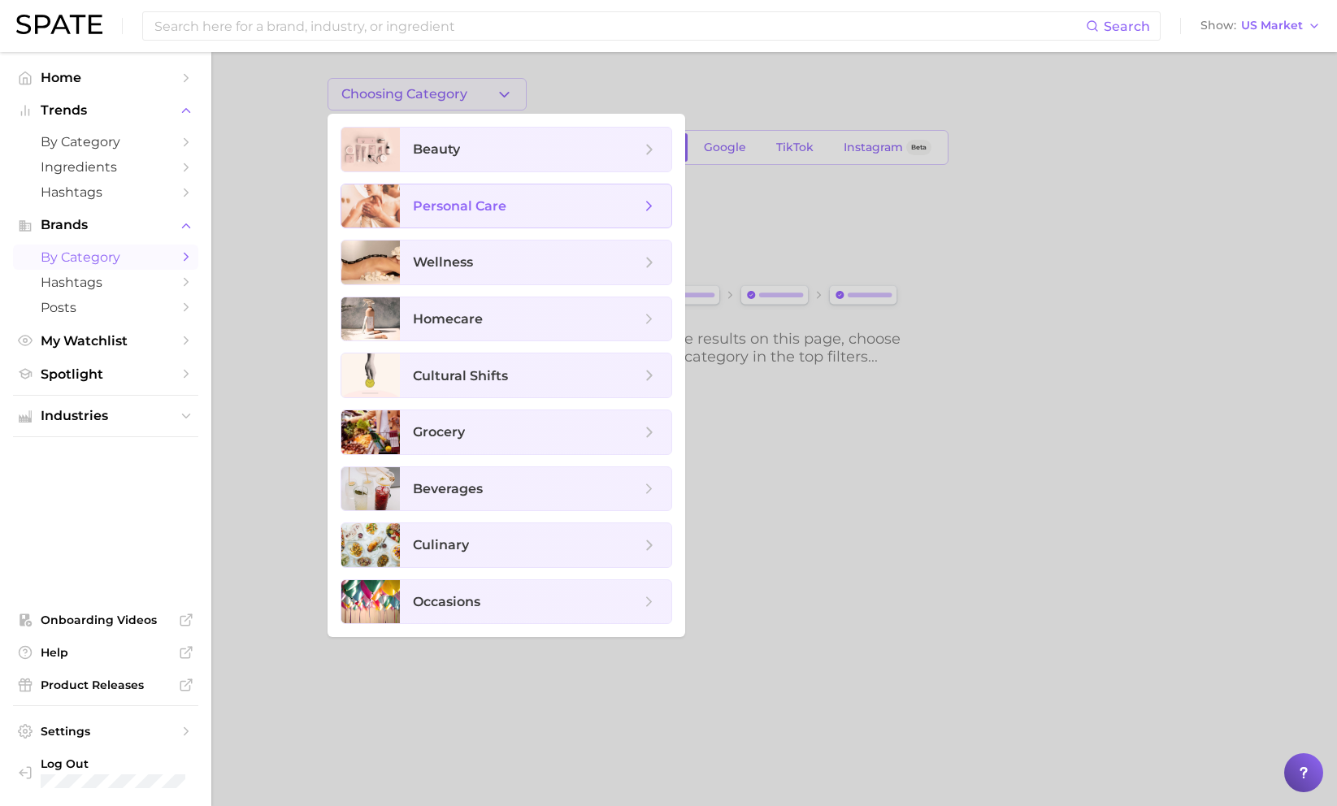
click at [437, 209] on span "personal care" at bounding box center [459, 205] width 93 height 15
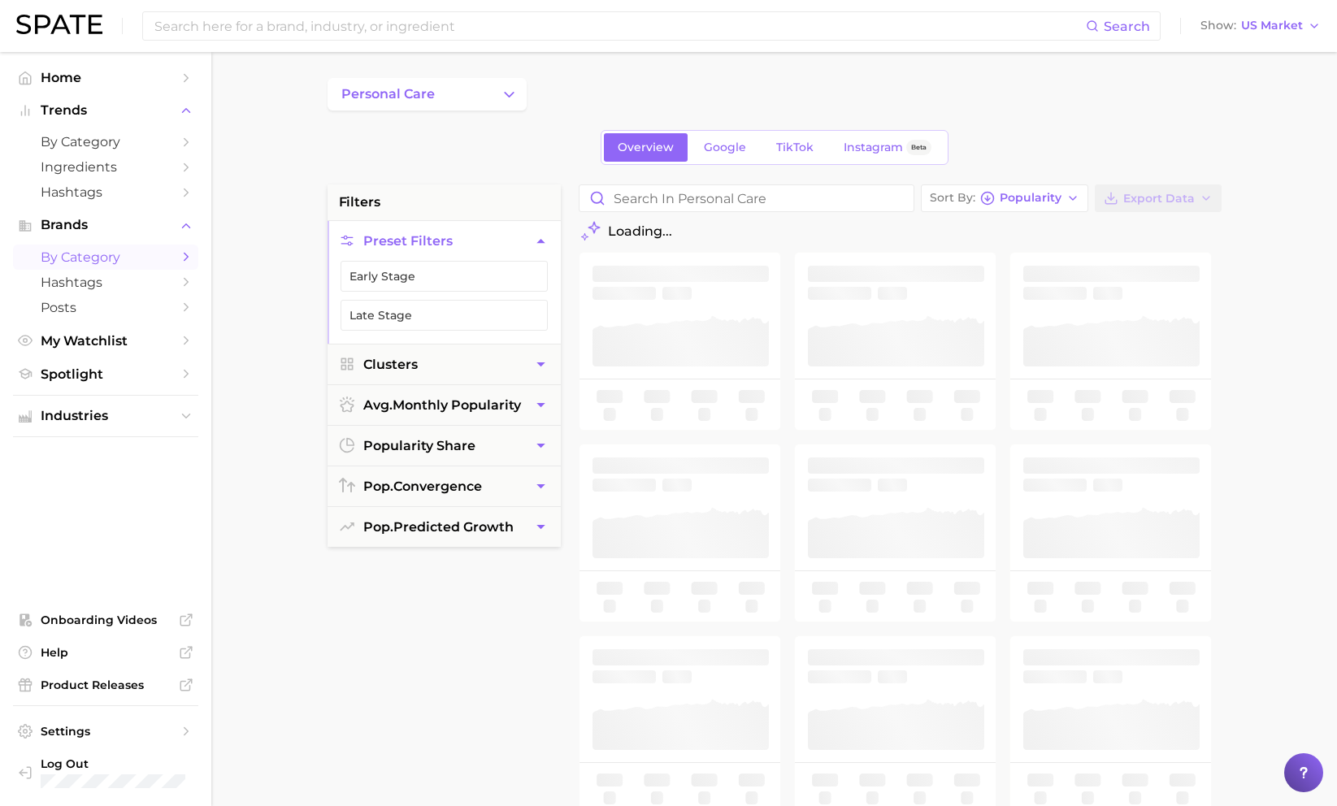
drag, startPoint x: 522, startPoint y: 93, endPoint x: 539, endPoint y: 93, distance: 17.1
click at [523, 93] on button "personal care" at bounding box center [427, 94] width 199 height 33
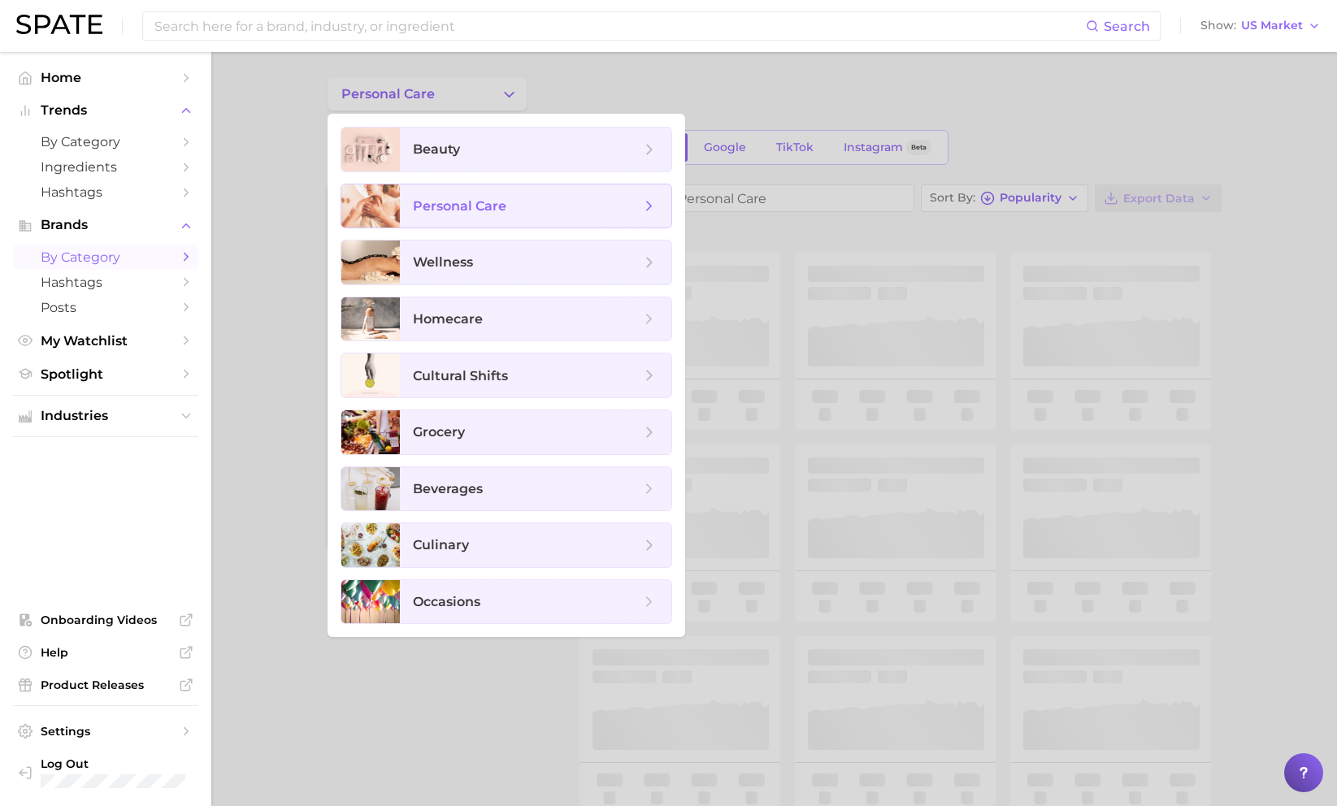
click at [651, 192] on span "personal care" at bounding box center [535, 207] width 271 height 44
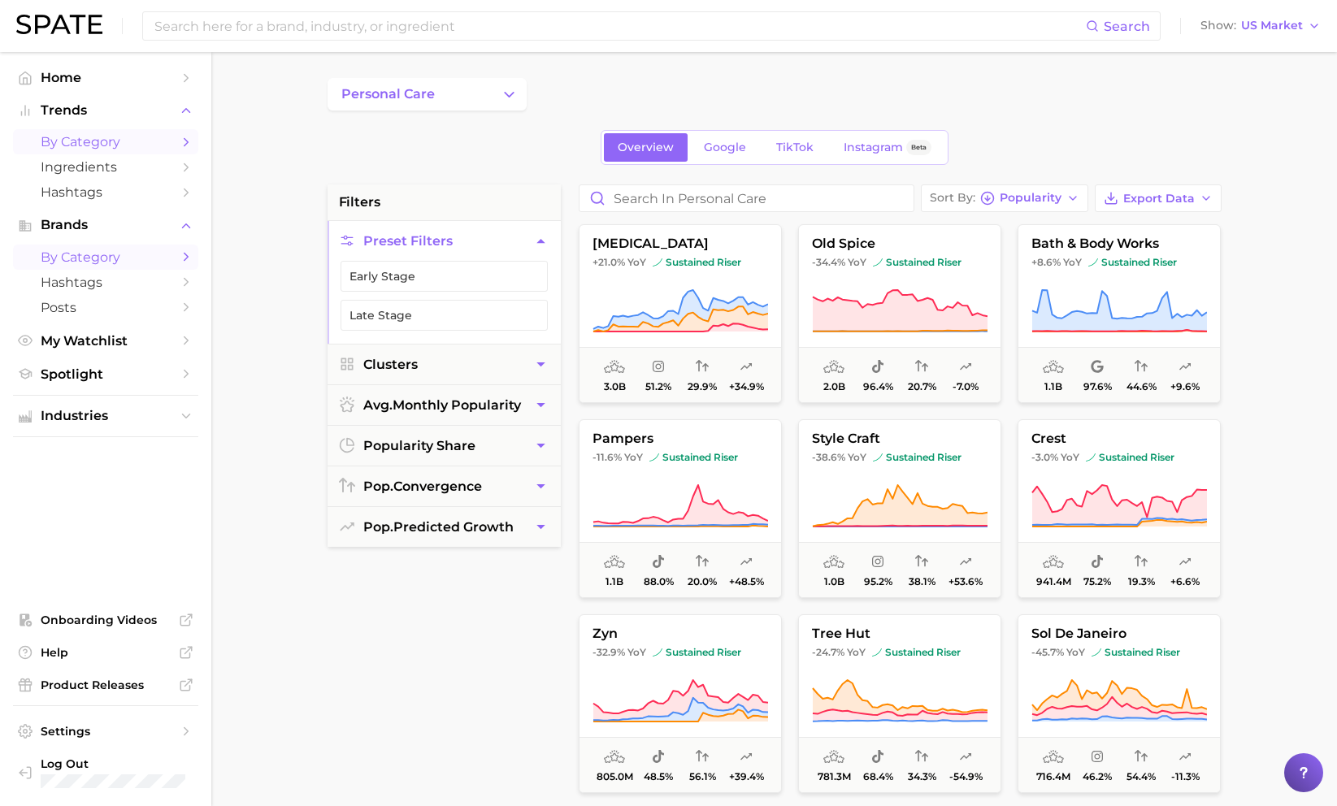
click at [113, 146] on span "by Category" at bounding box center [106, 141] width 130 height 15
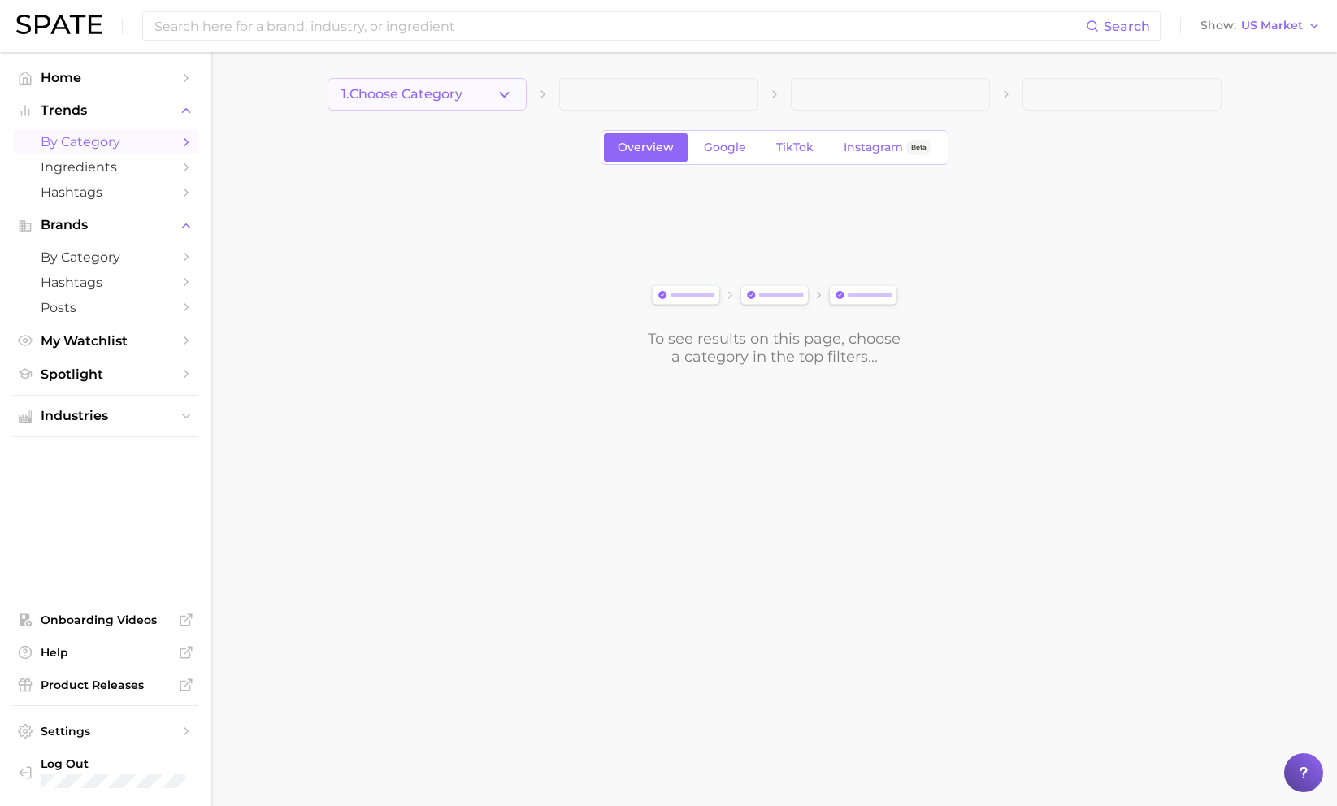
click at [481, 89] on button "1. Choose Category" at bounding box center [427, 94] width 199 height 33
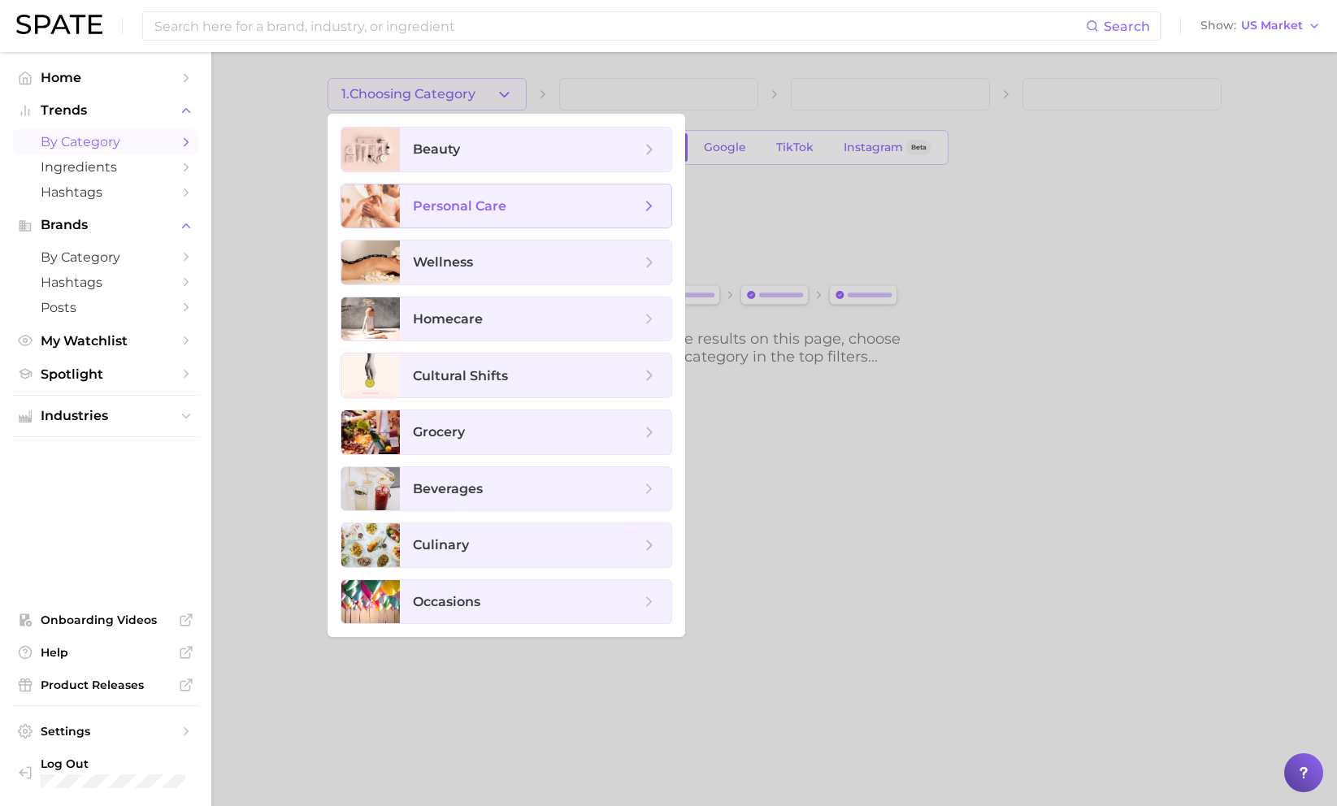
click at [476, 211] on span "personal care" at bounding box center [459, 205] width 93 height 15
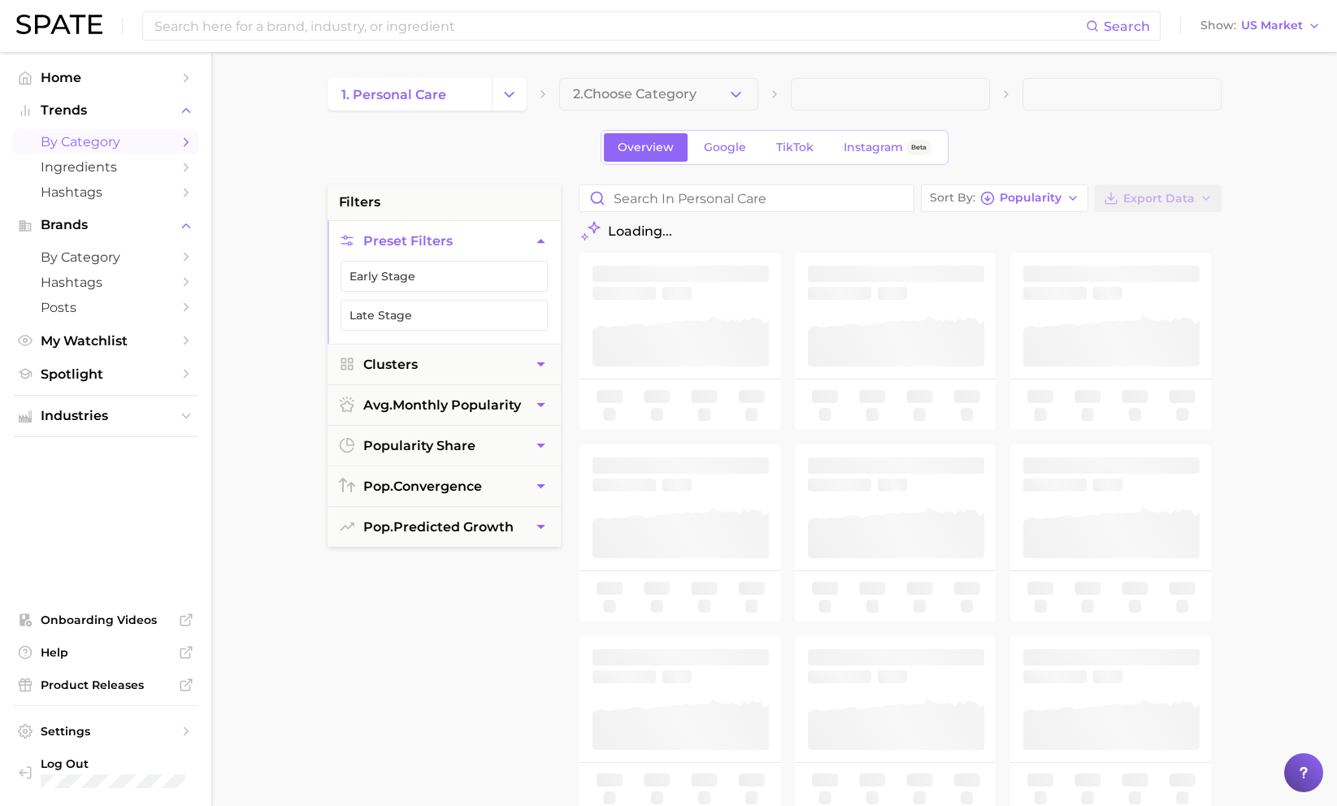
click at [673, 72] on main "1. personal care 2. Choose Category Overview Google TikTok Instagram Beta filte…" at bounding box center [774, 668] width 1126 height 1233
click at [688, 92] on span "2. Choose Category" at bounding box center [635, 94] width 124 height 15
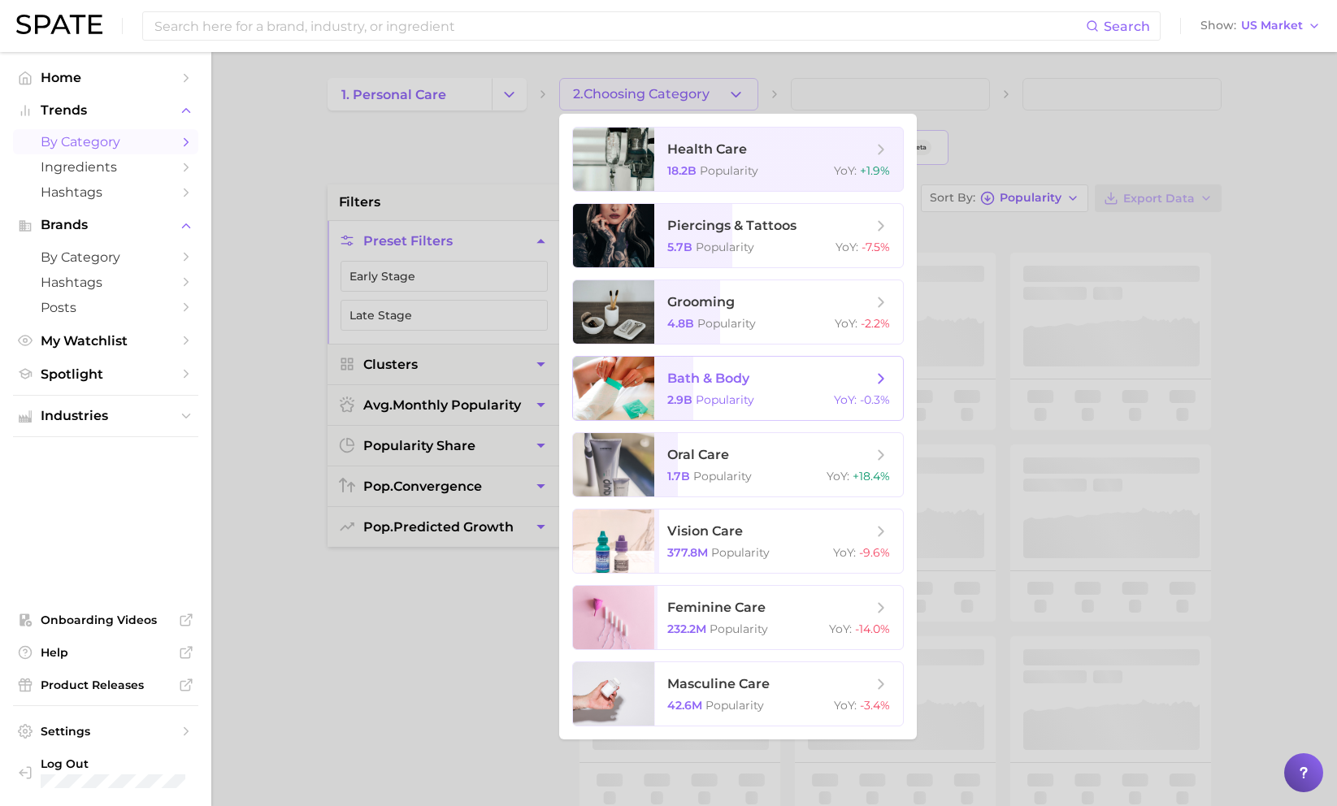
click at [806, 393] on div "2.9b Popularity YoY : -0.3%" at bounding box center [778, 400] width 223 height 15
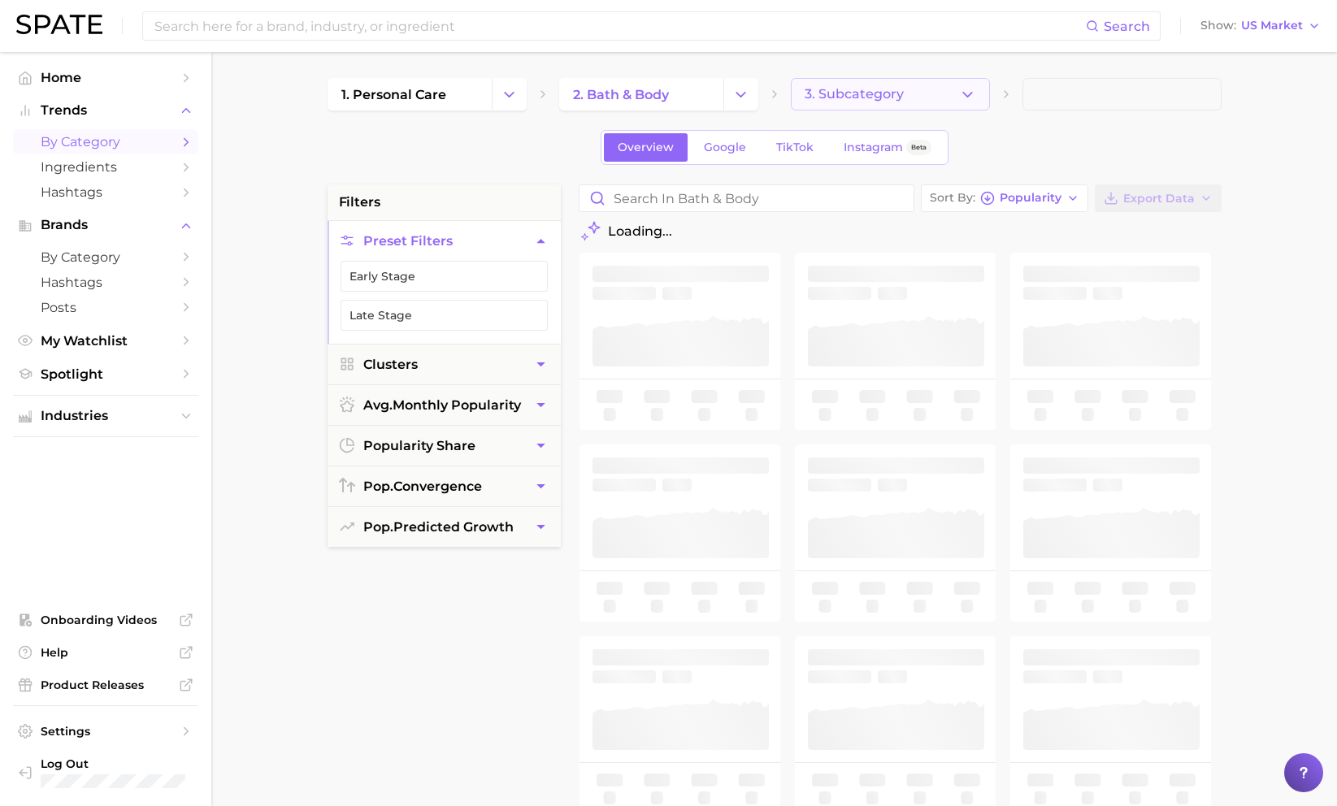
click at [952, 88] on button "3. Subcategory" at bounding box center [890, 94] width 199 height 33
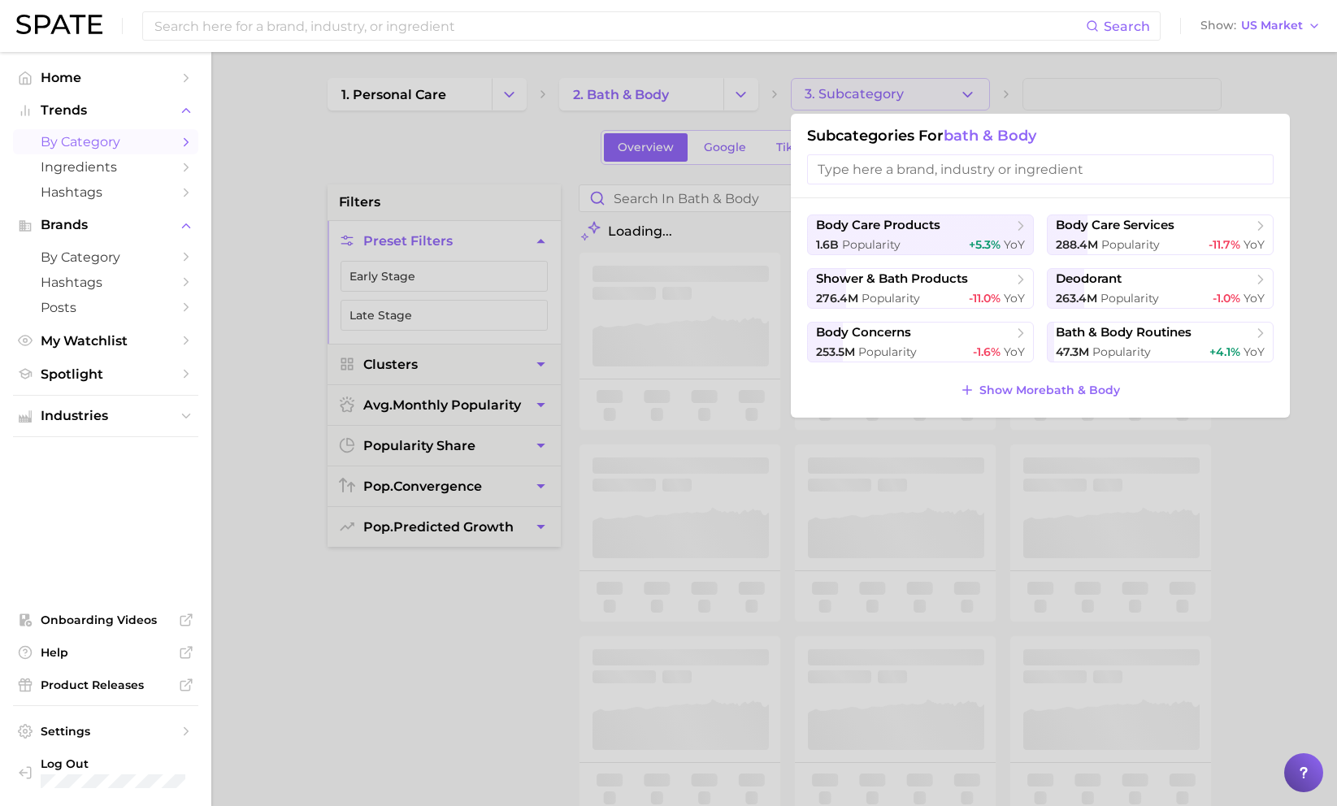
click at [945, 167] on input "search" at bounding box center [1040, 169] width 467 height 30
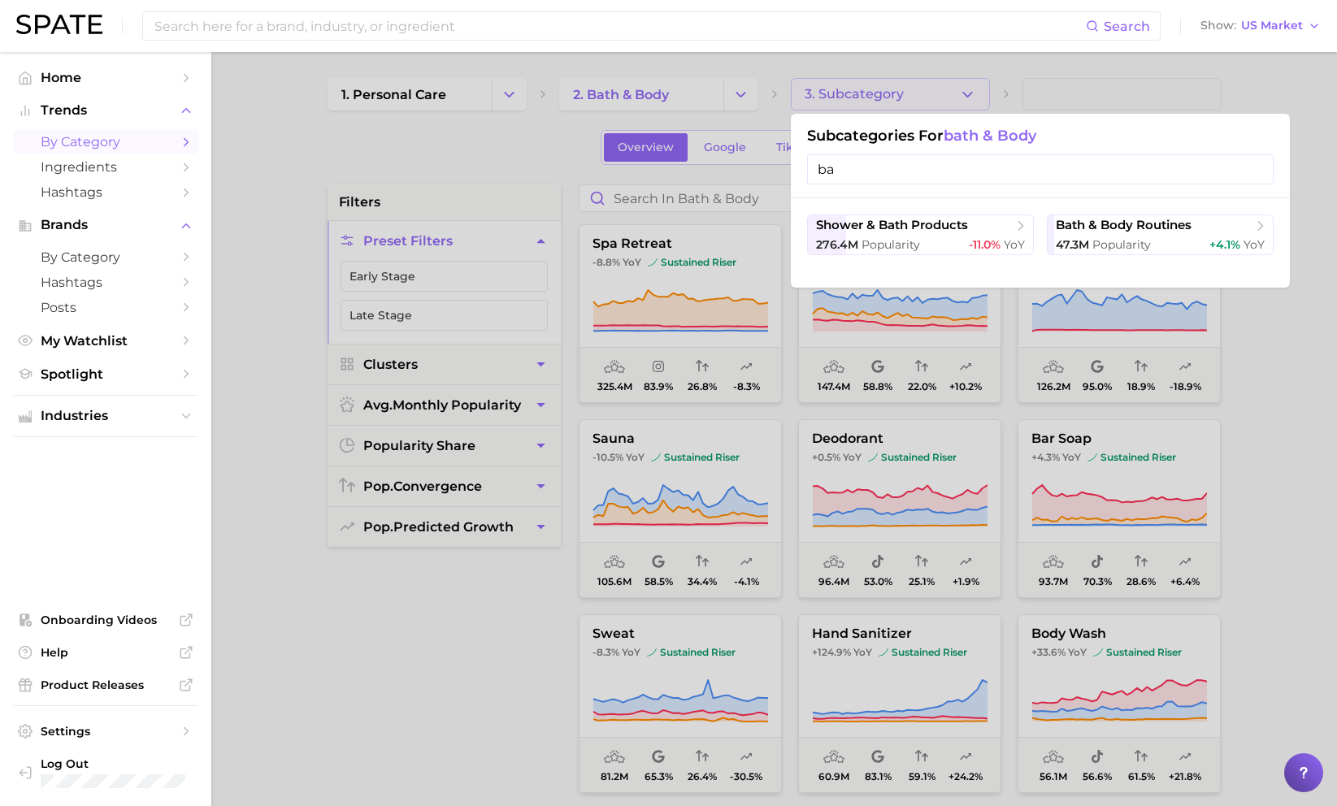
type input "bar"
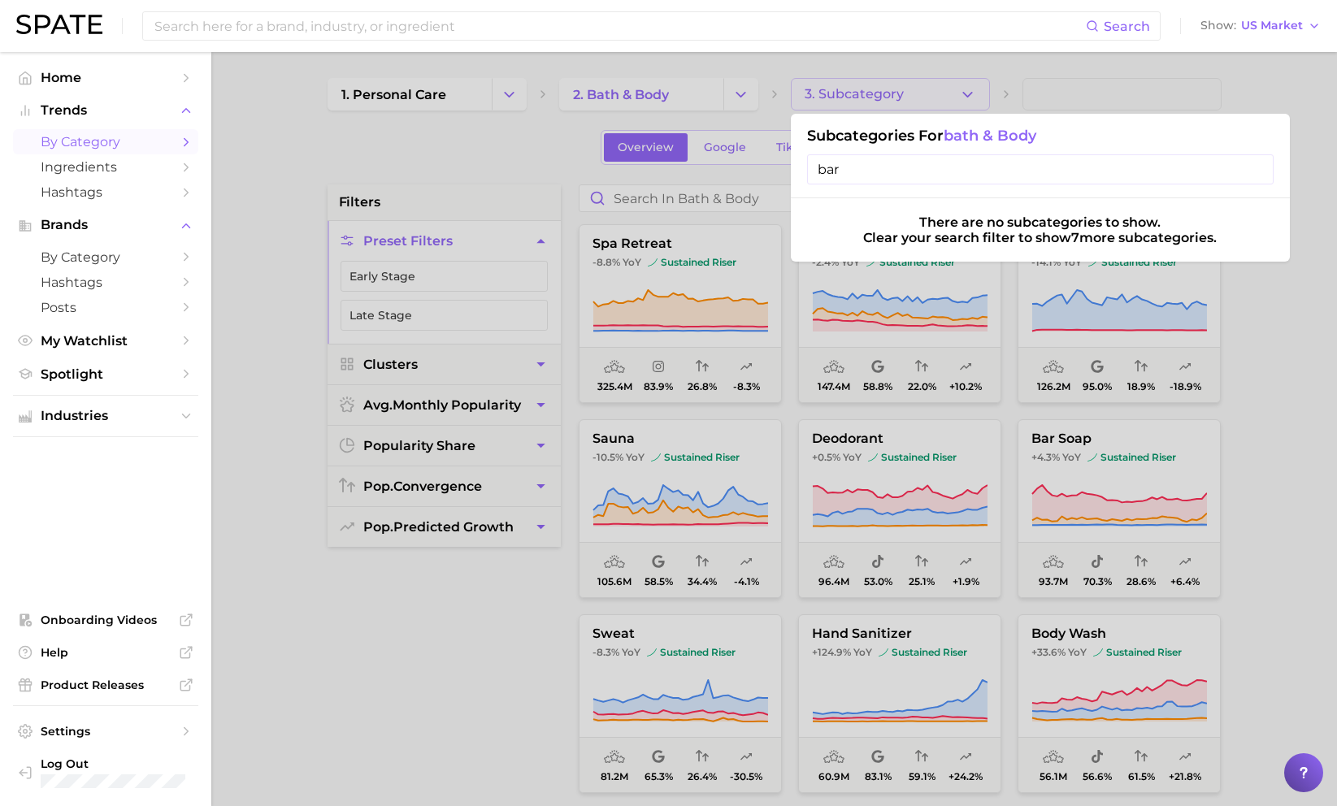
click at [1035, 171] on input "bar" at bounding box center [1040, 169] width 467 height 30
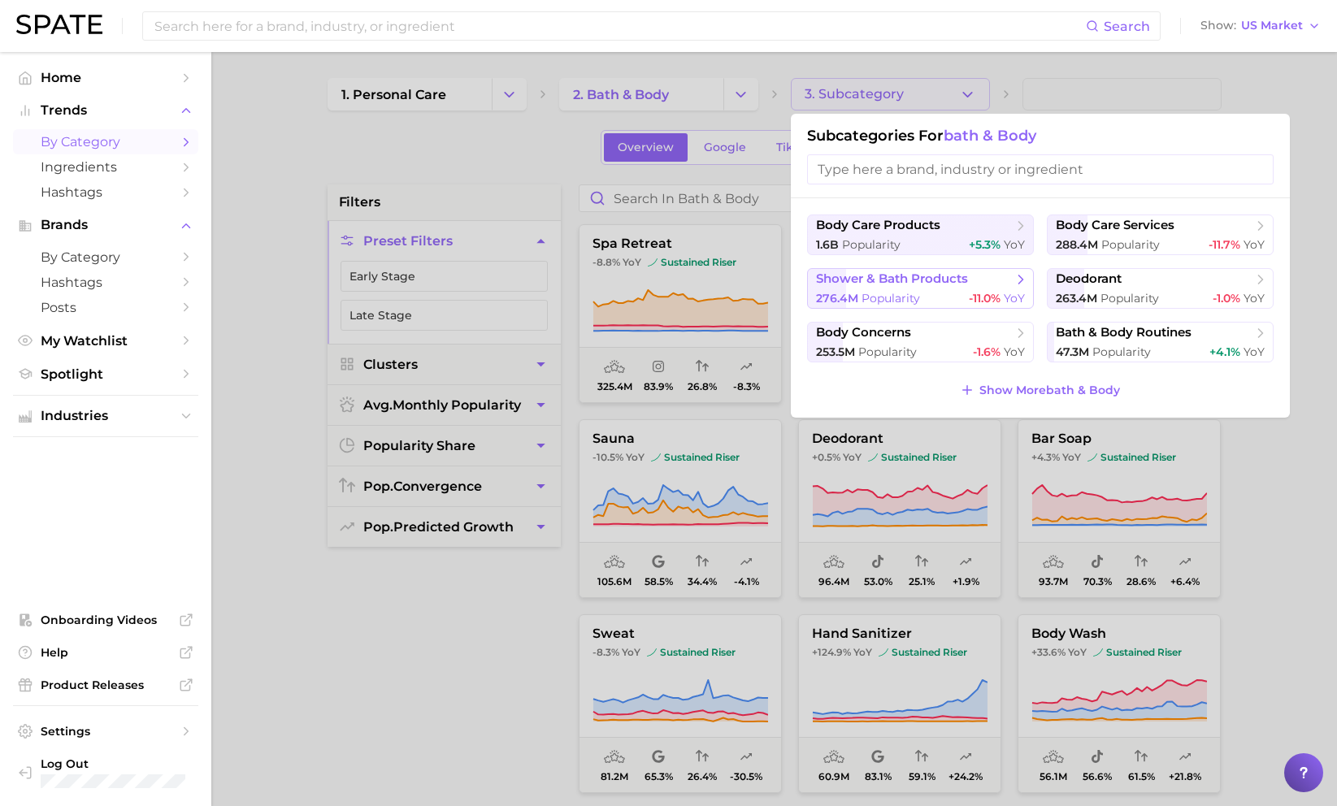
click at [1019, 279] on icon at bounding box center [1021, 279] width 16 height 16
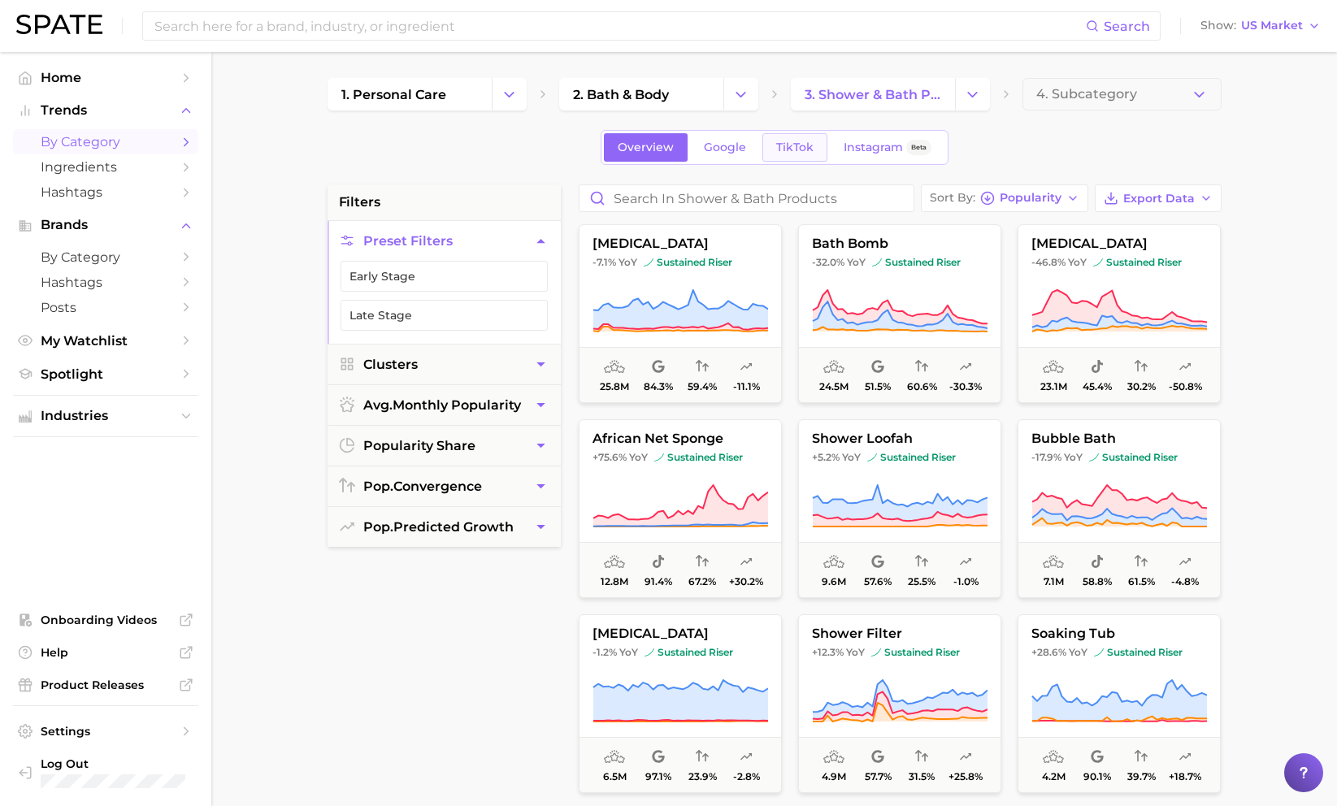
click at [770, 138] on link "TikTok" at bounding box center [794, 147] width 65 height 28
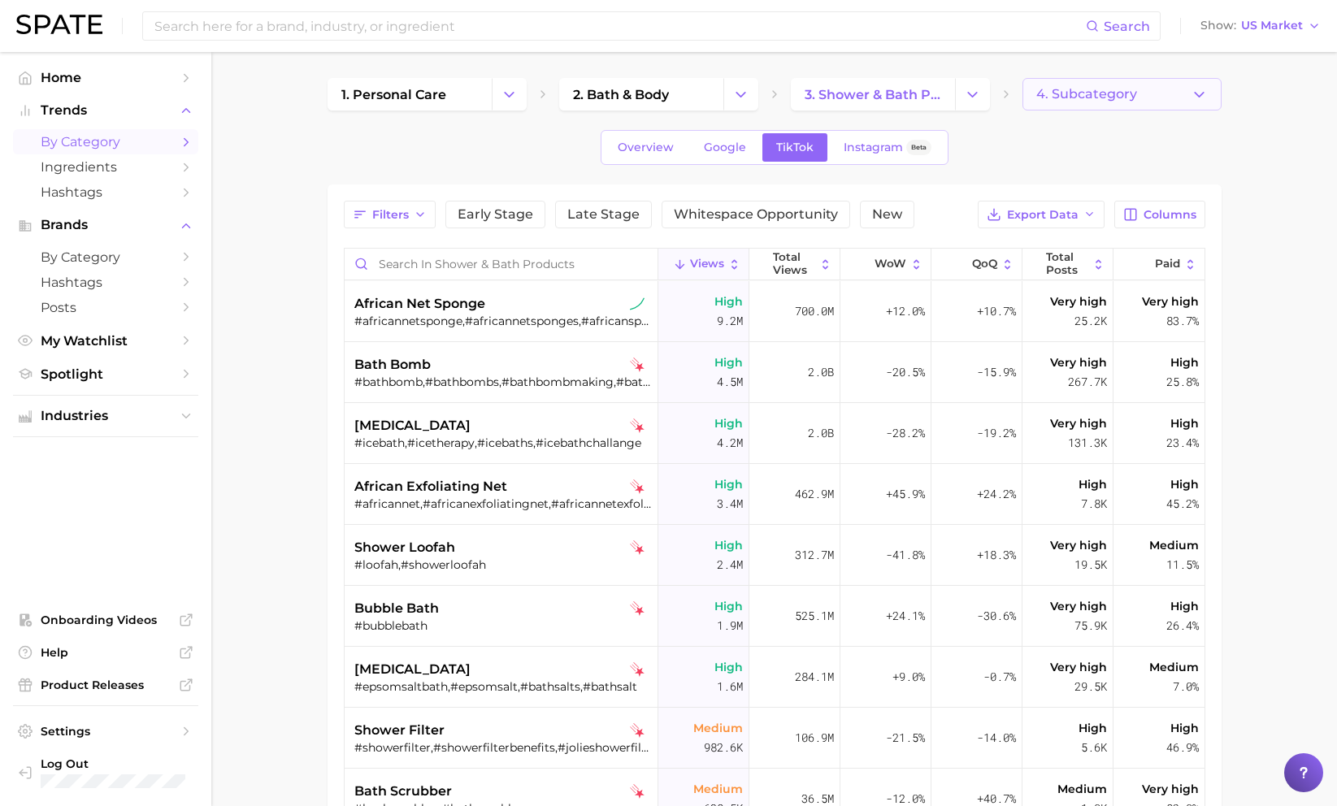
click at [1035, 103] on button "4. Subcategory" at bounding box center [1122, 94] width 199 height 33
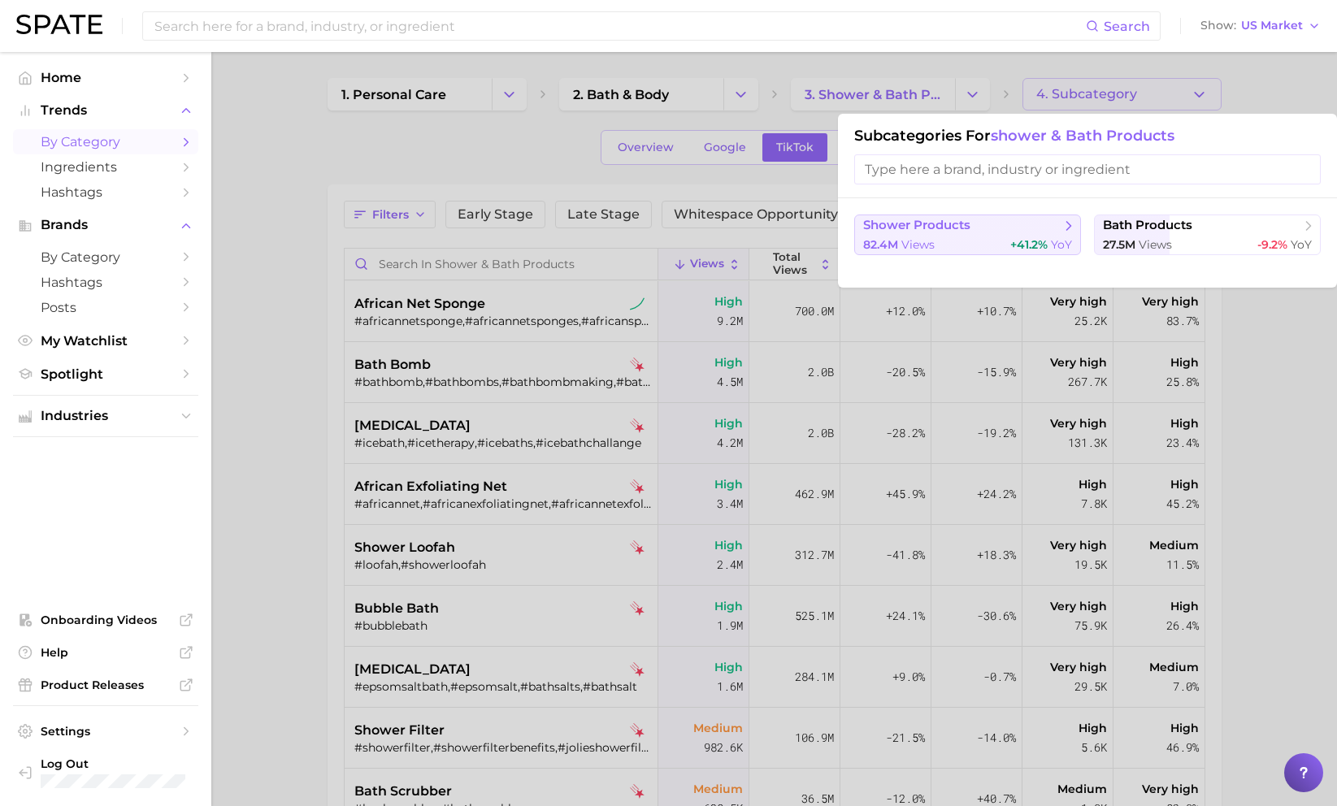
click at [1035, 219] on icon at bounding box center [1069, 226] width 16 height 16
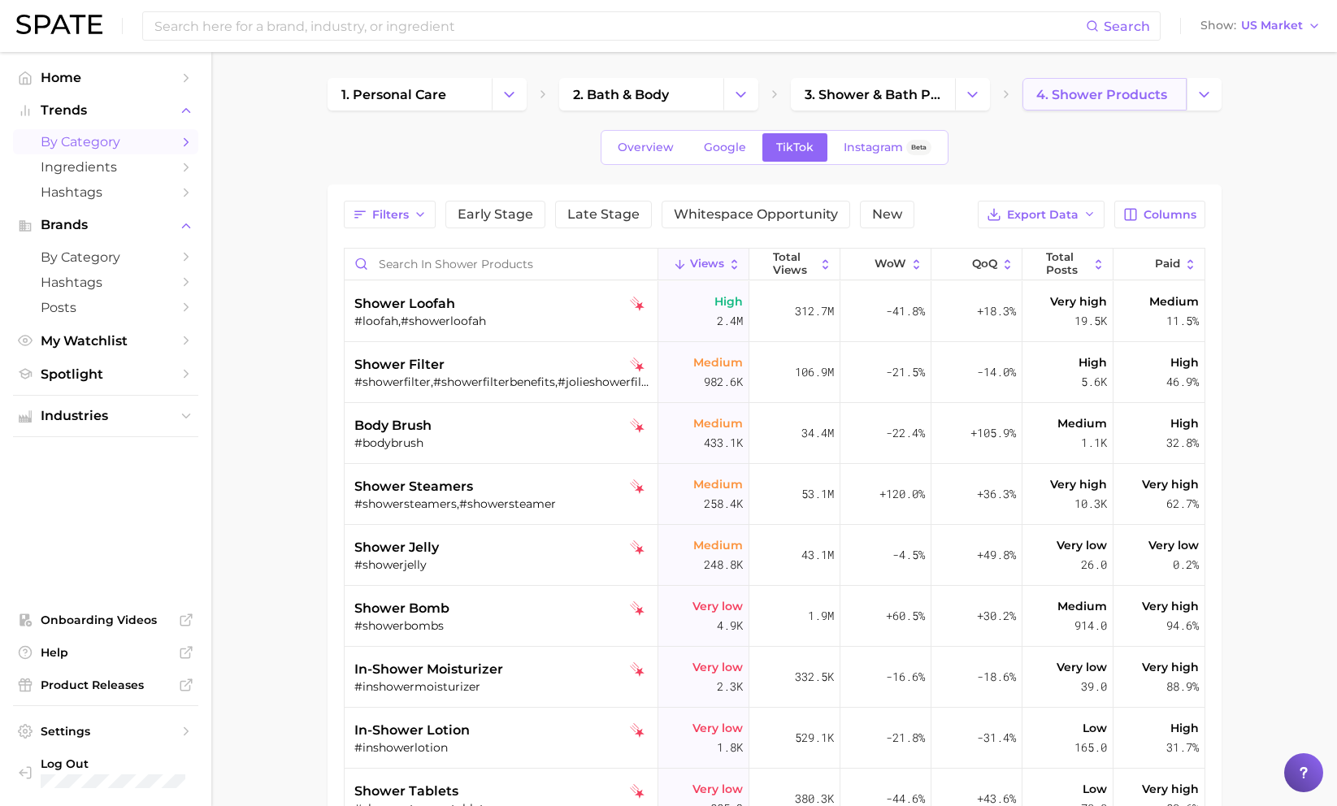
click at [1035, 101] on link "4. shower products" at bounding box center [1105, 94] width 164 height 33
click at [1035, 99] on button "Change Category" at bounding box center [1204, 94] width 35 height 33
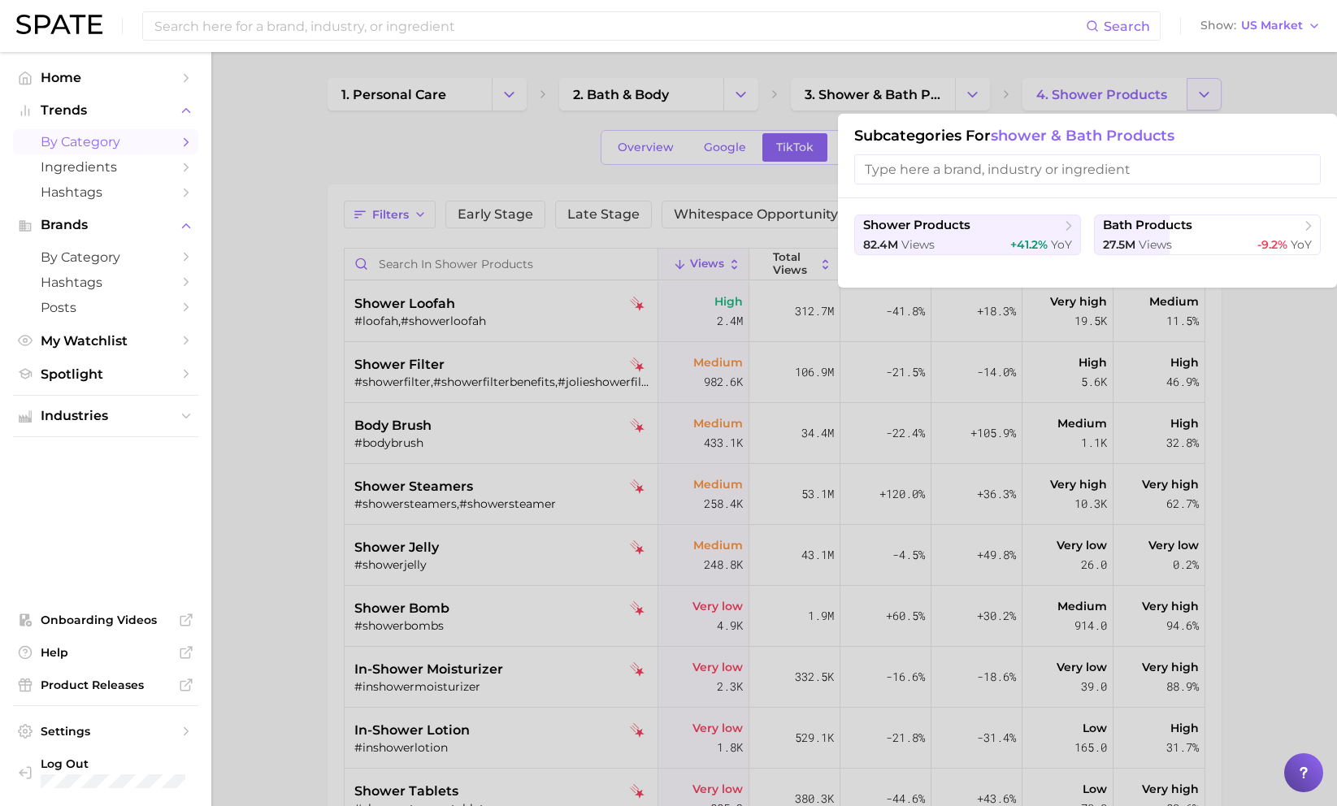
click at [1035, 99] on div at bounding box center [668, 403] width 1337 height 806
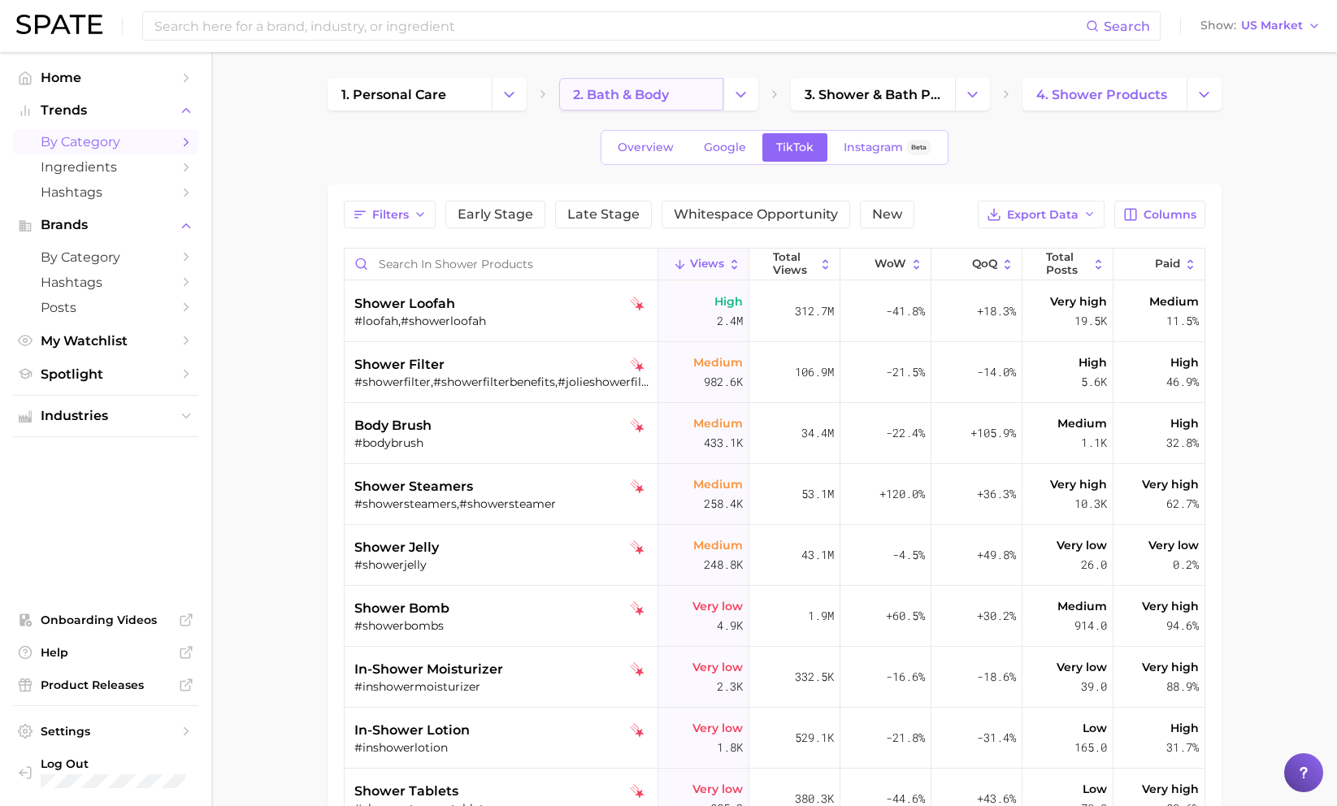
click at [617, 101] on span "2. bath & body" at bounding box center [621, 94] width 96 height 15
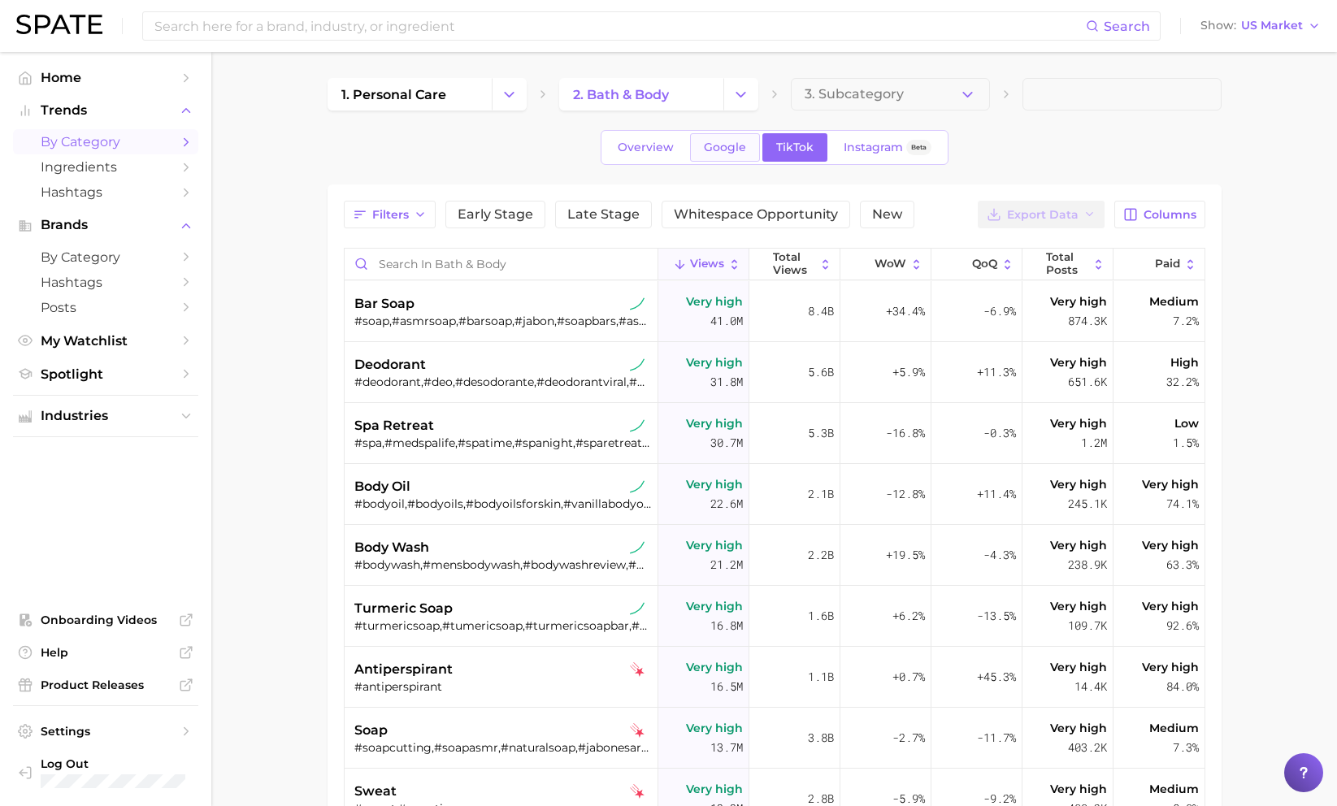
click at [732, 146] on span "Google" at bounding box center [725, 148] width 42 height 14
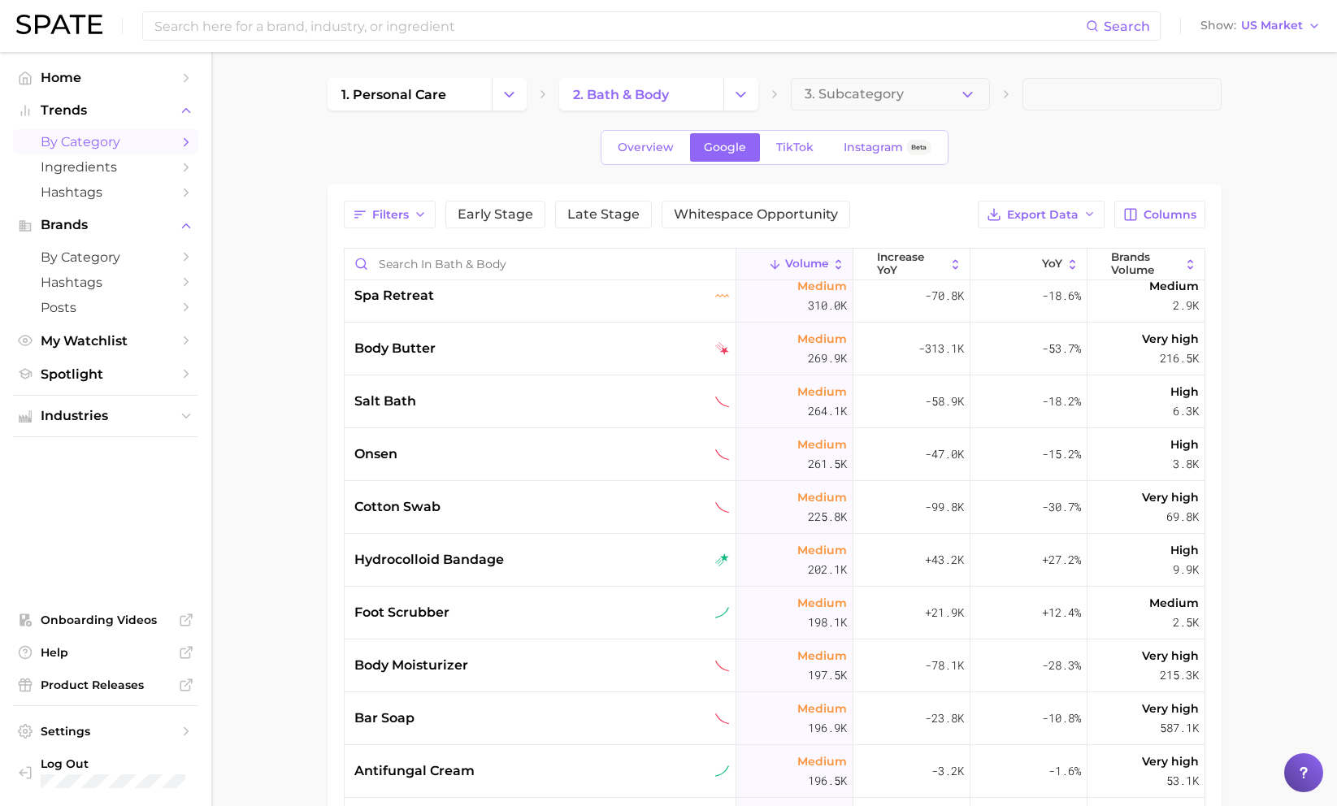
scroll to position [1229, 0]
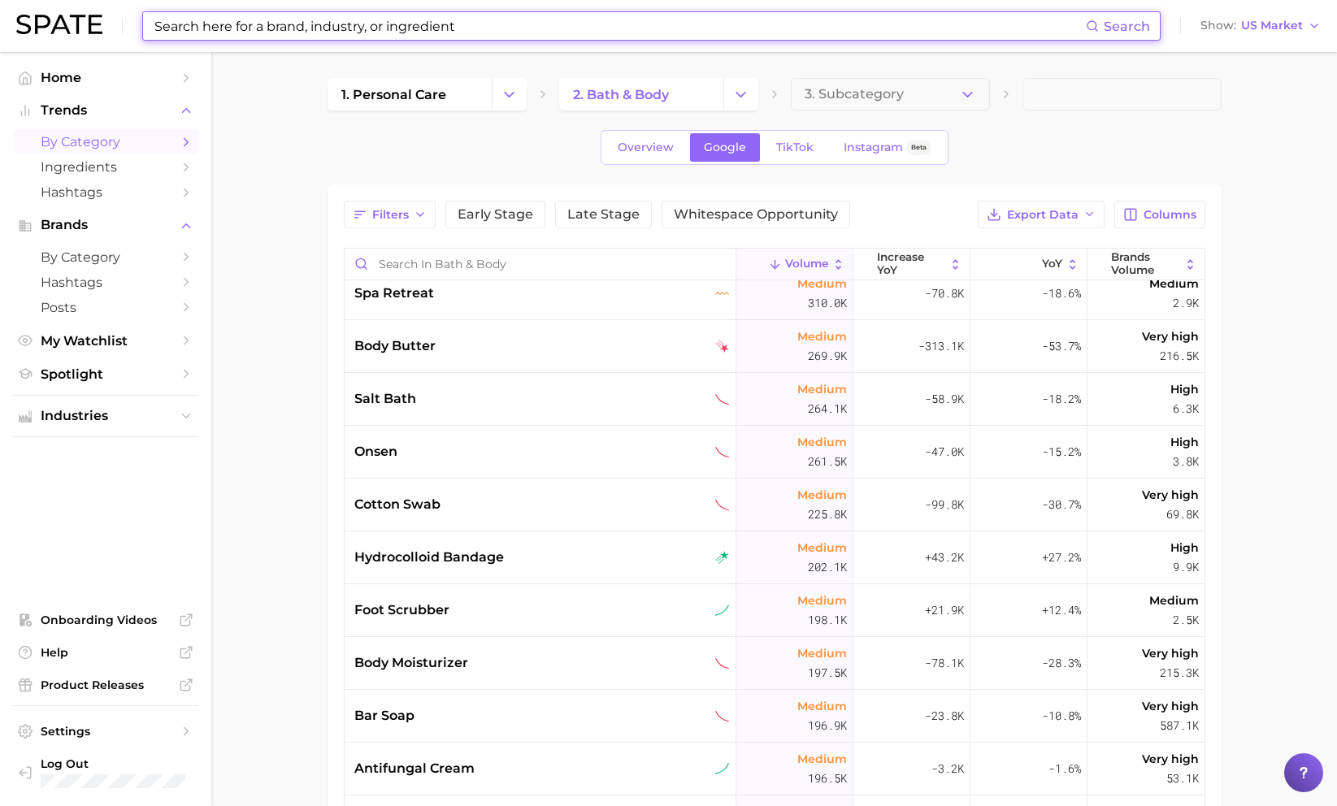
click at [198, 27] on input at bounding box center [619, 26] width 933 height 28
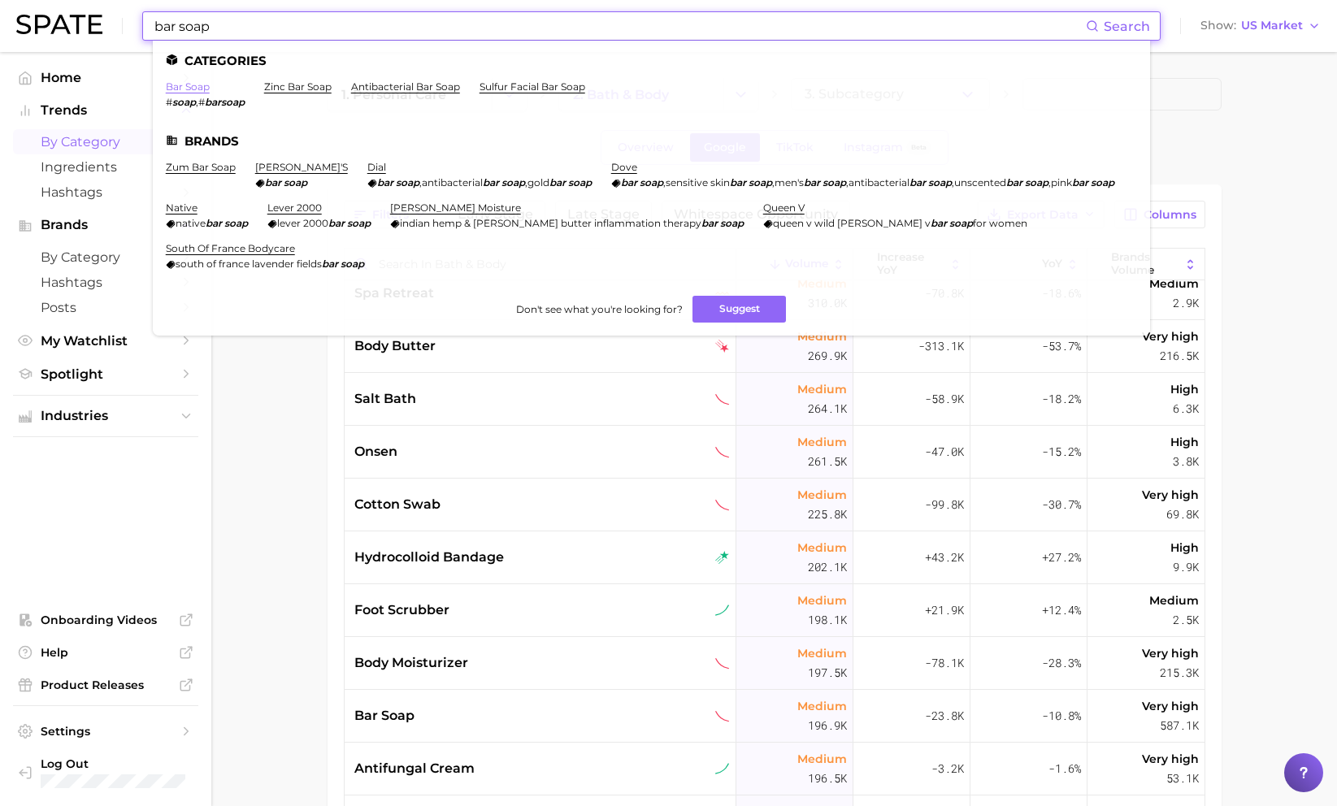
type input "bar soap"
click at [198, 83] on link "bar soap" at bounding box center [188, 86] width 44 height 12
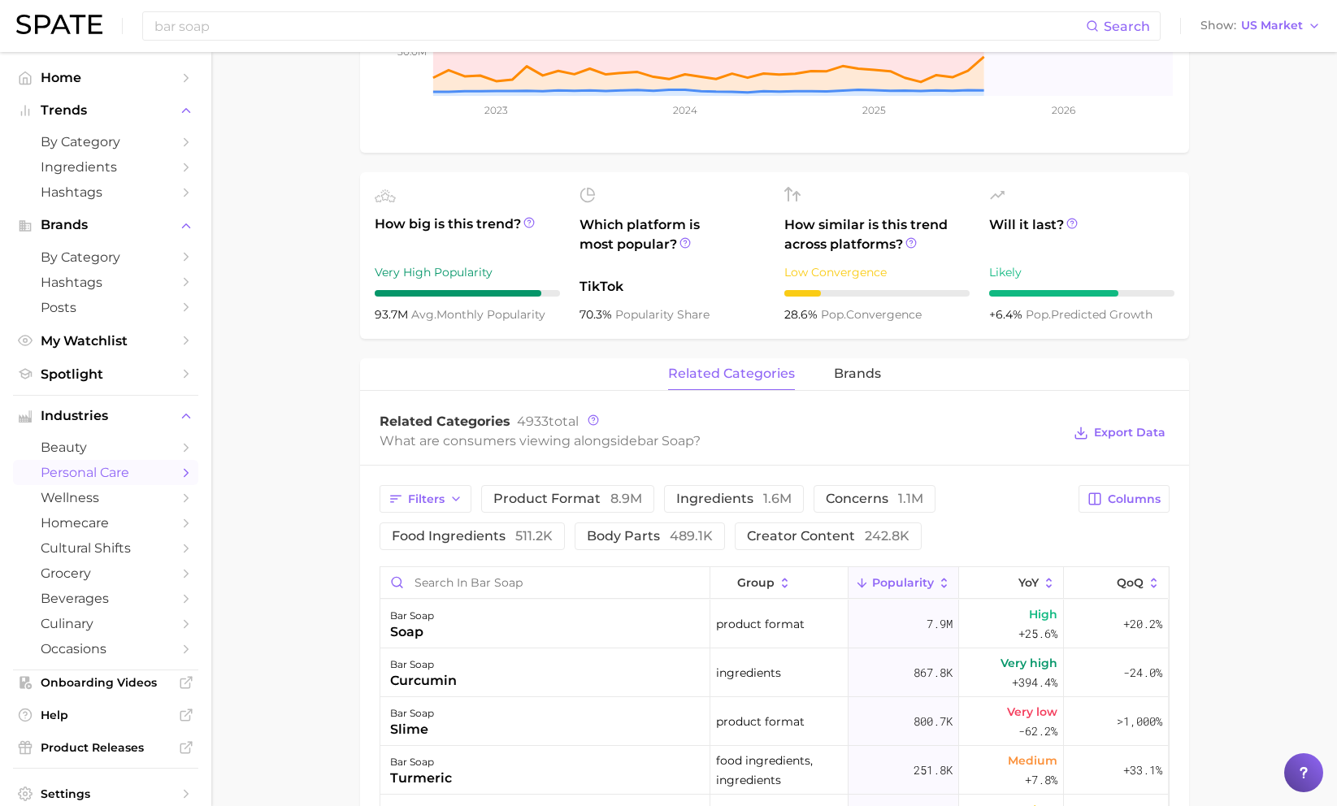
scroll to position [549, 0]
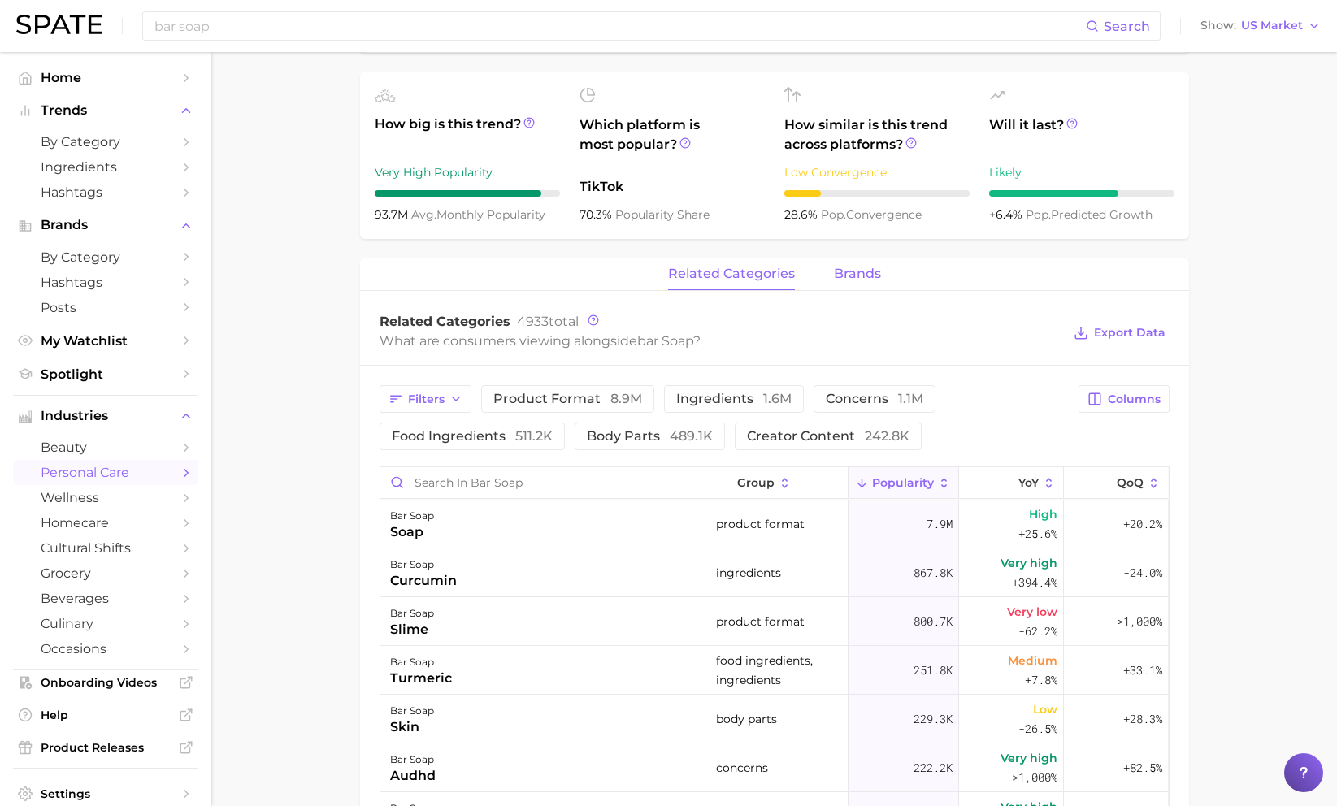
click at [854, 283] on button "brands" at bounding box center [857, 274] width 47 height 32
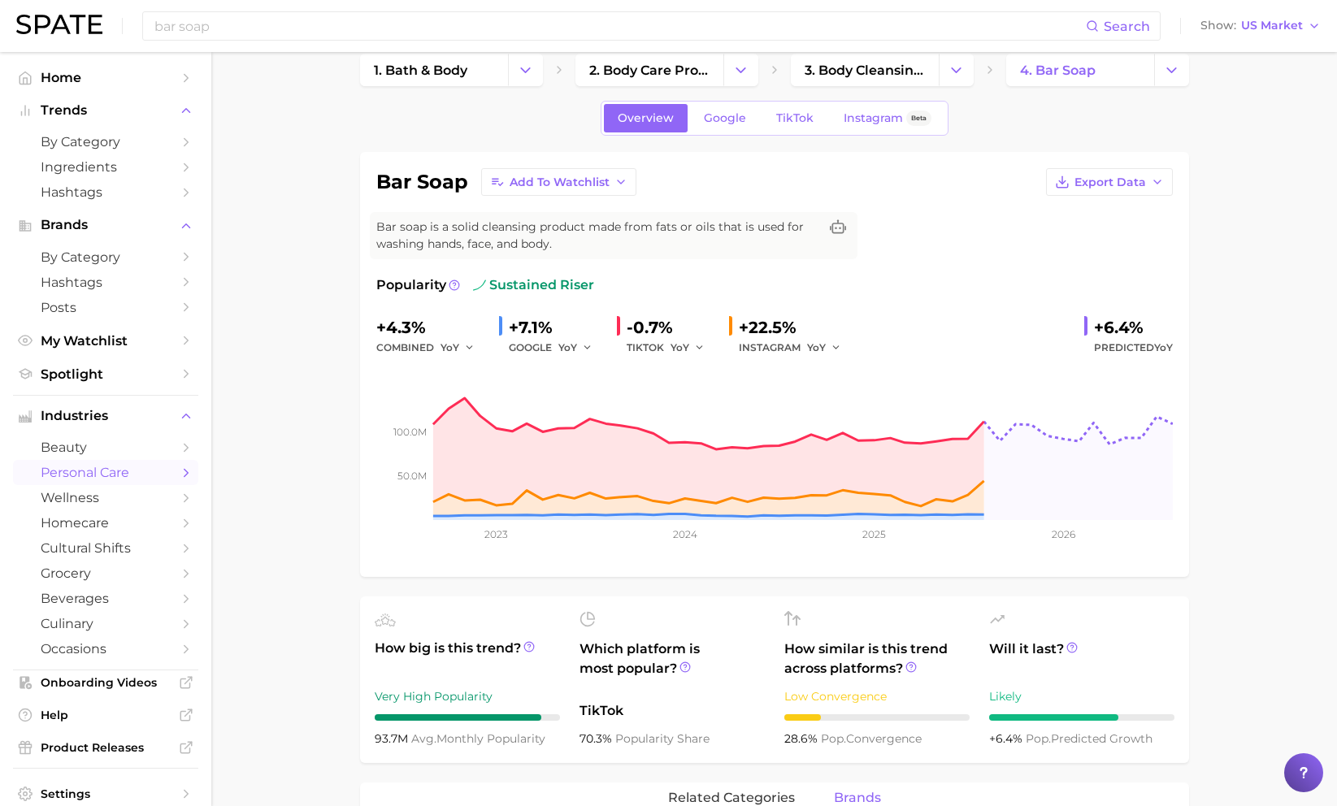
scroll to position [0, 0]
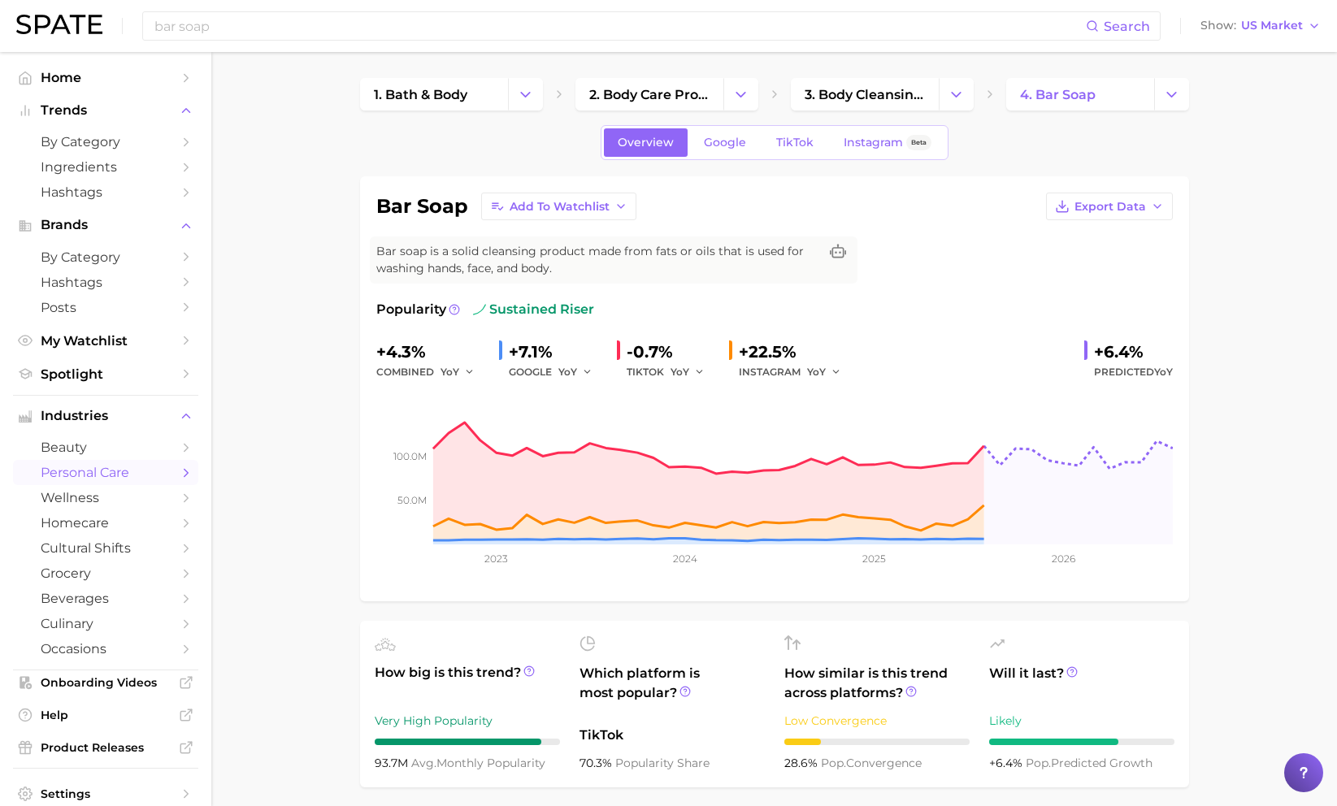
click at [788, 138] on span "TikTok" at bounding box center [794, 143] width 37 height 14
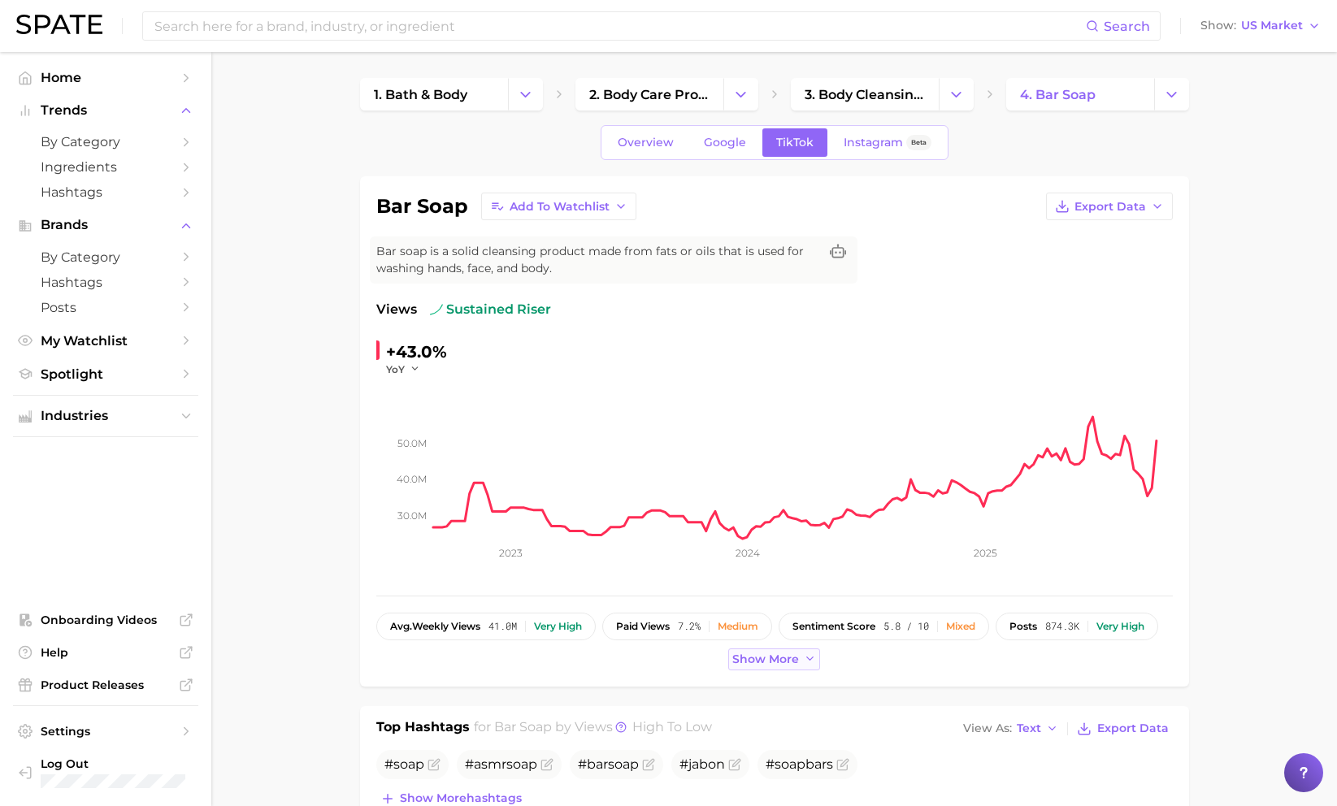
click at [784, 667] on button "Show more" at bounding box center [774, 660] width 93 height 22
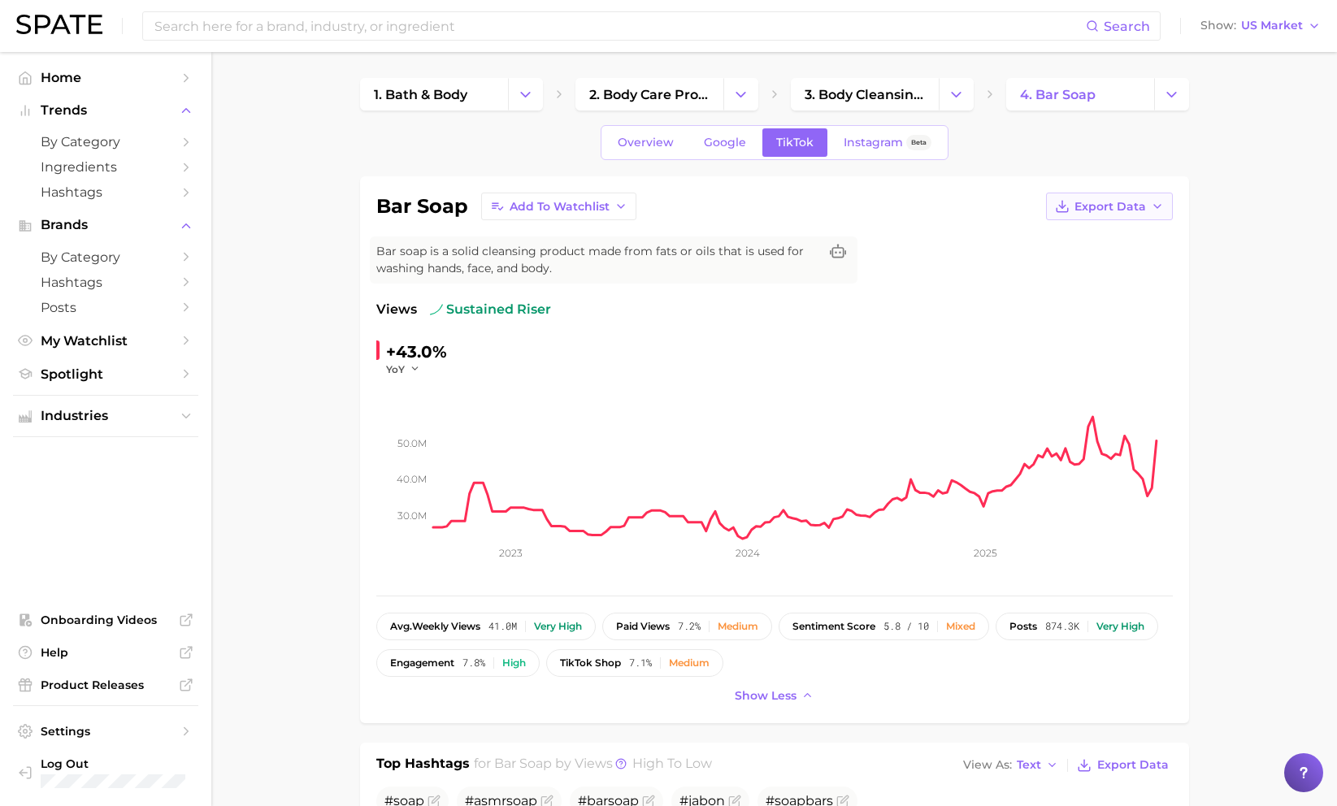
click at [1035, 207] on polyline "button" at bounding box center [1062, 206] width 7 height 3
click at [1035, 268] on span "Time Series Image" at bounding box center [1076, 266] width 109 height 14
click at [969, 279] on div "bar soap Add to Watchlist Export Data Bar soap is a solid cleansing product mad…" at bounding box center [774, 450] width 797 height 515
click at [394, 43] on div "Search Show US Market" at bounding box center [668, 26] width 1305 height 52
click at [375, 23] on input at bounding box center [619, 26] width 933 height 28
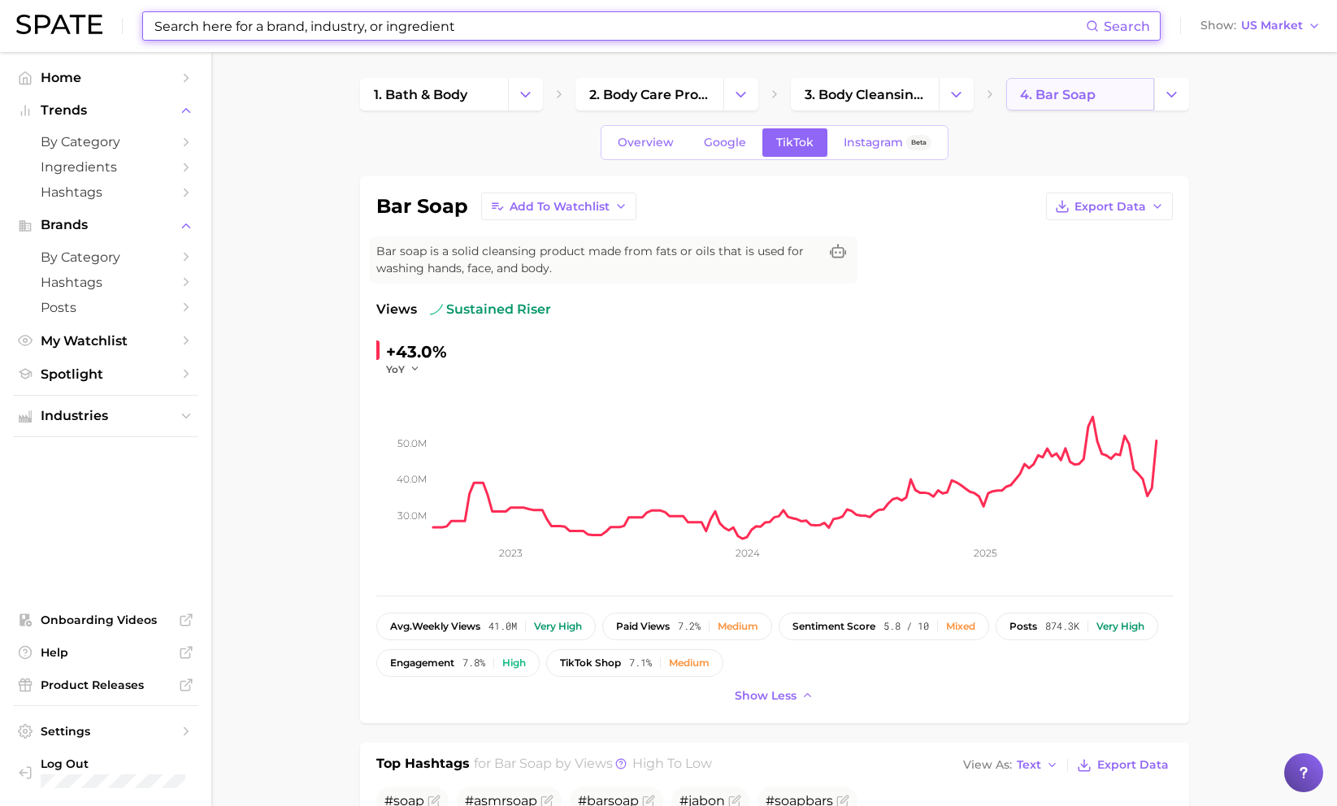
click at [1035, 101] on span "4. bar soap" at bounding box center [1058, 94] width 76 height 15
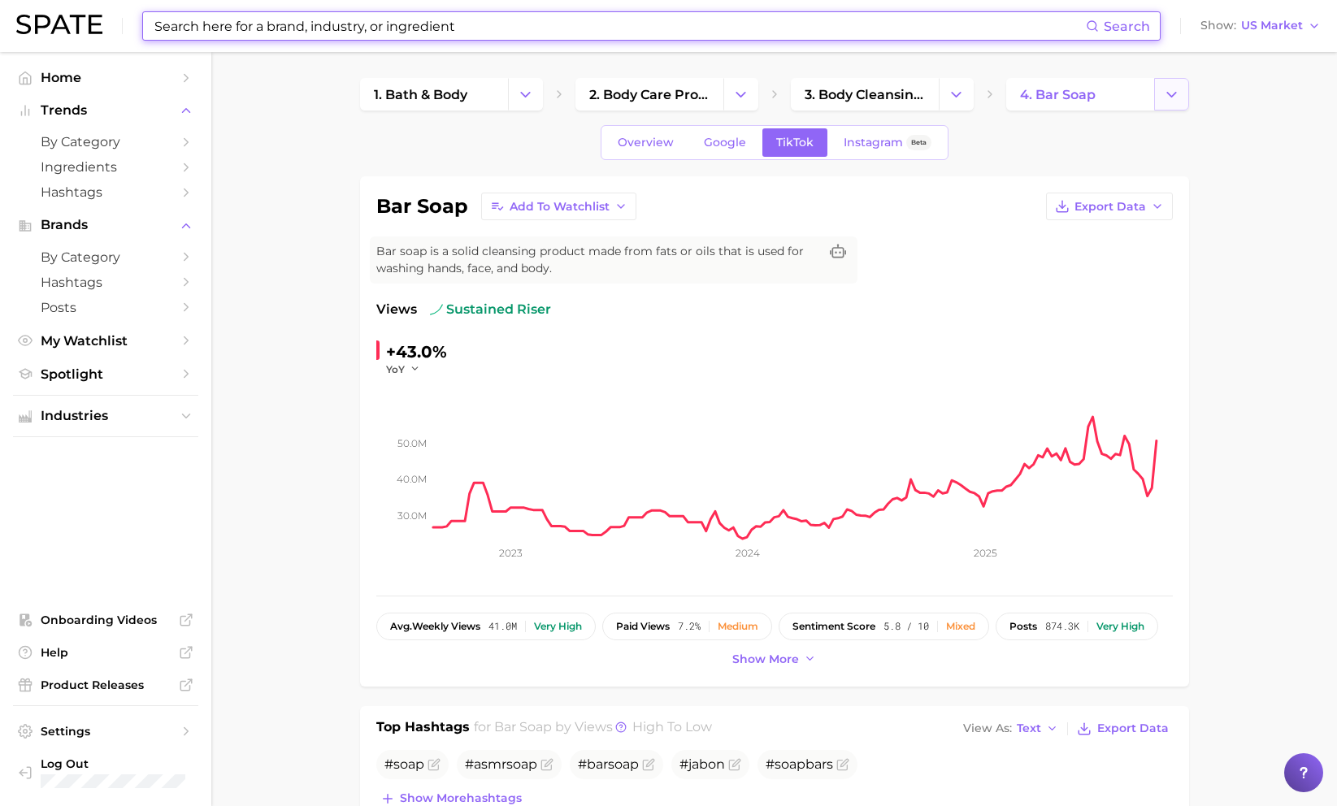
click at [1035, 90] on icon "Change Category" at bounding box center [1171, 94] width 17 height 17
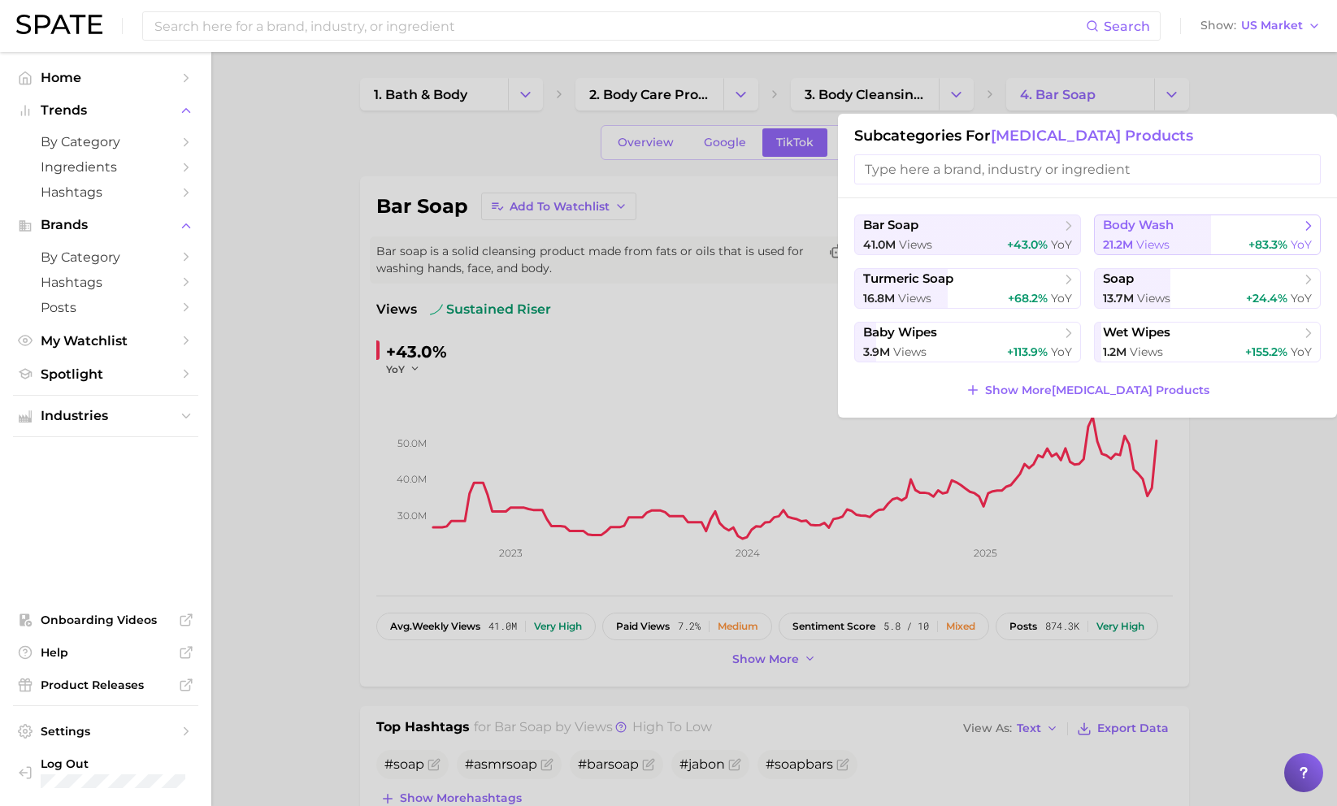
click at [1035, 232] on span "body wash" at bounding box center [1202, 226] width 198 height 16
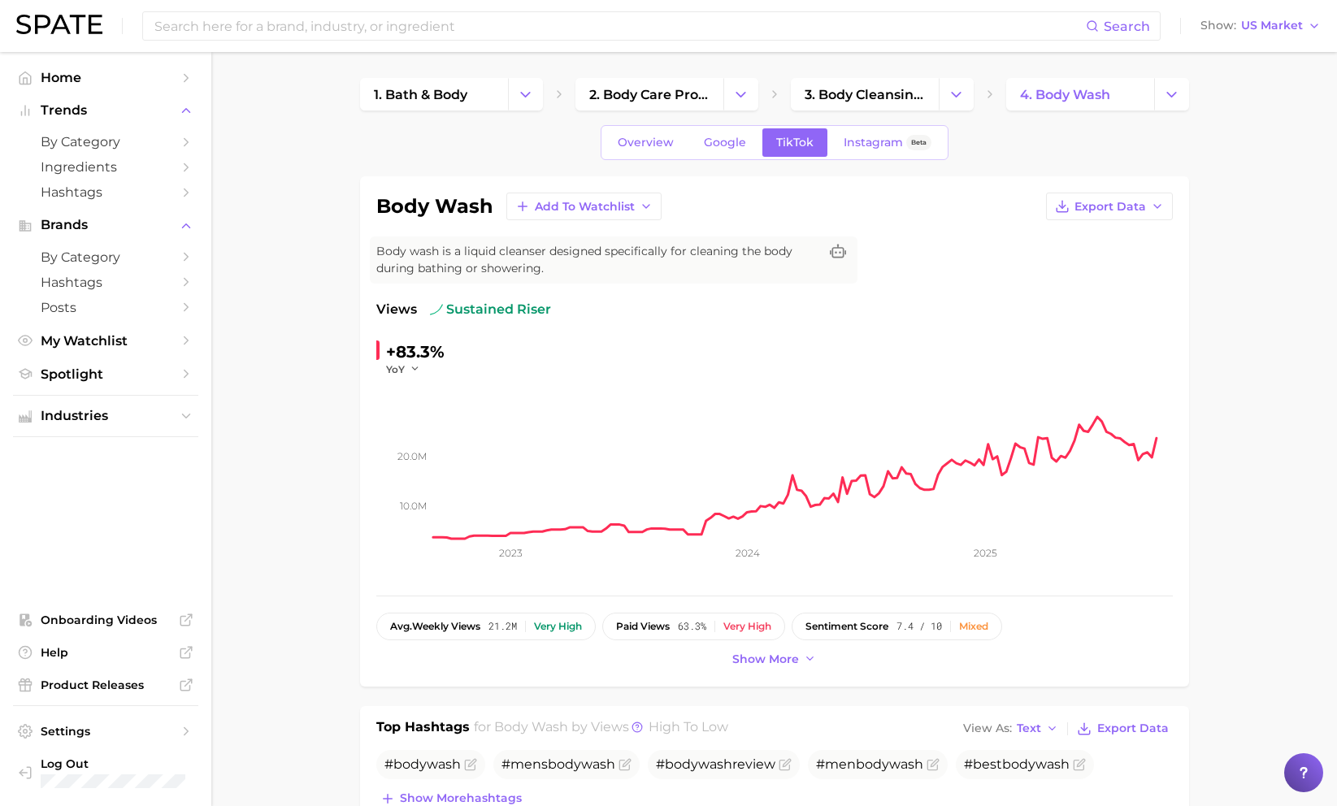
click at [760, 672] on div "body wash Add to Watchlist Export Data Body wash is a liquid cleanser designed …" at bounding box center [774, 431] width 829 height 510
click at [783, 650] on button "Show more" at bounding box center [774, 660] width 93 height 22
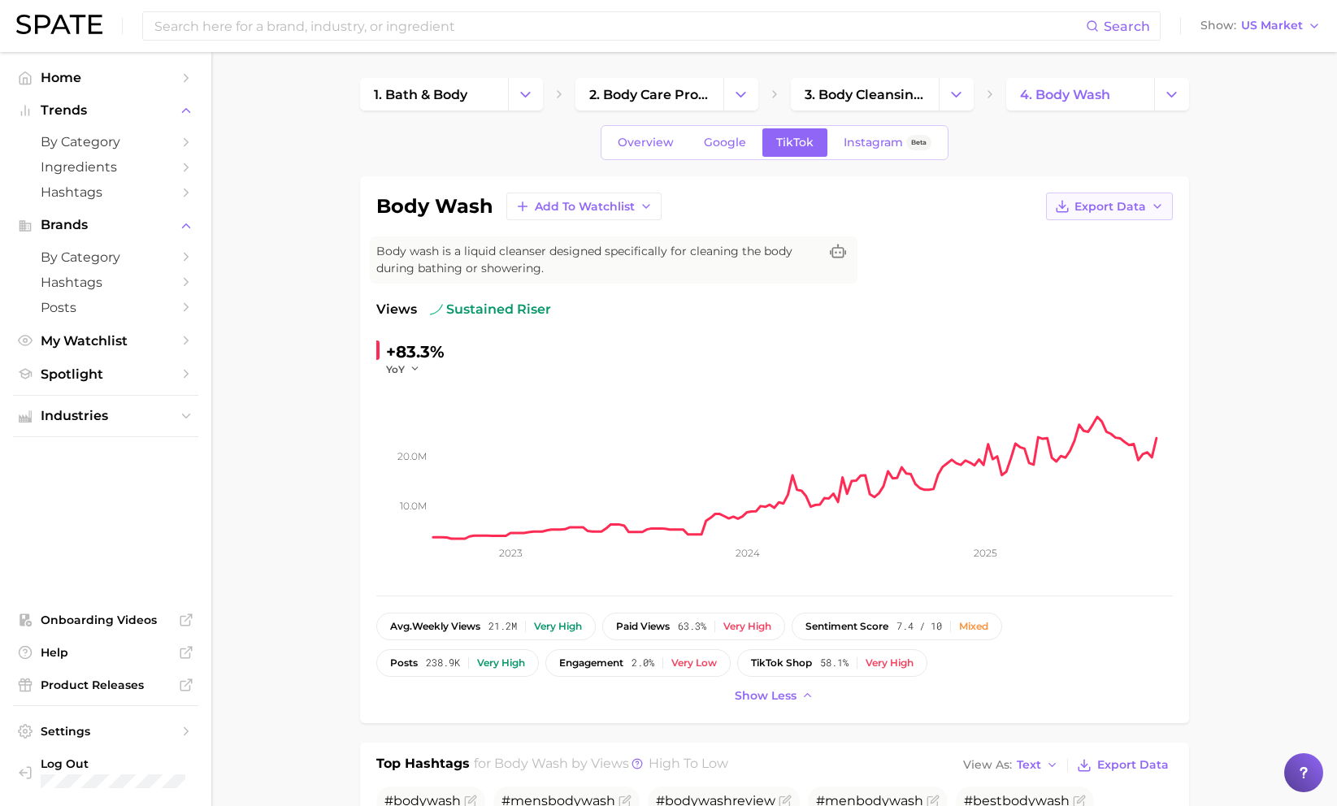
click at [1035, 218] on button "Export Data" at bounding box center [1109, 207] width 127 height 28
click at [1035, 261] on span "Time Series Image" at bounding box center [1076, 266] width 109 height 14
click at [1031, 94] on span "4. body wash" at bounding box center [1065, 94] width 90 height 15
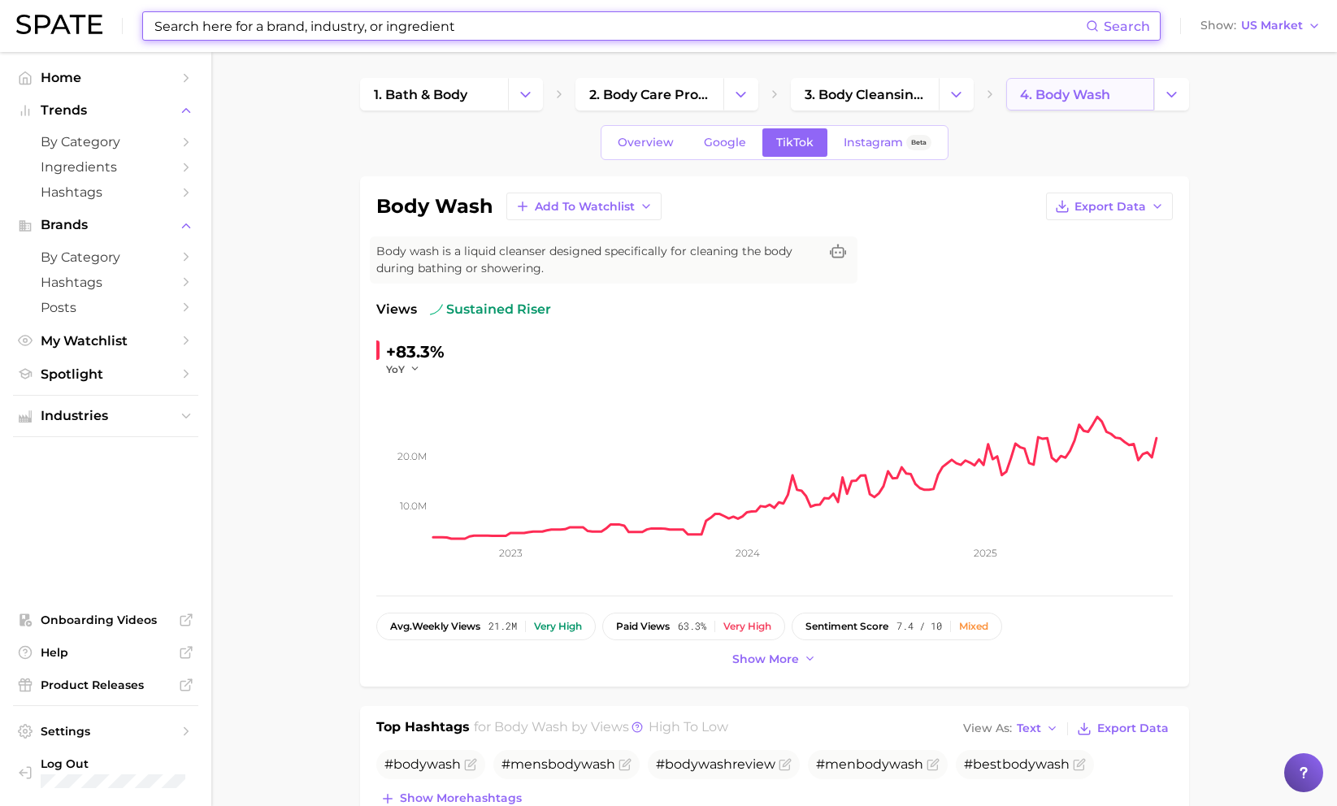
click at [1035, 96] on link "4. body wash" at bounding box center [1080, 94] width 148 height 33
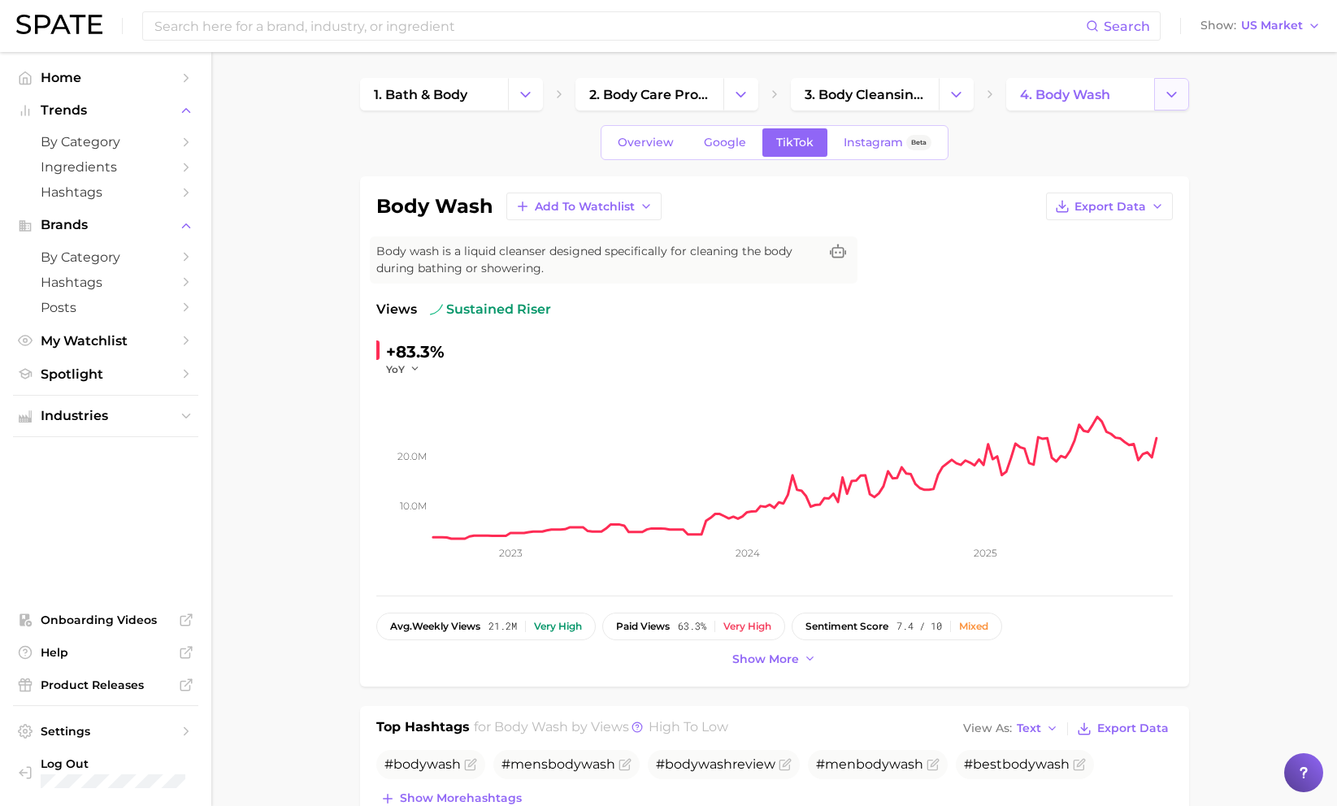
click at [1035, 96] on button "Change Category" at bounding box center [1171, 94] width 35 height 33
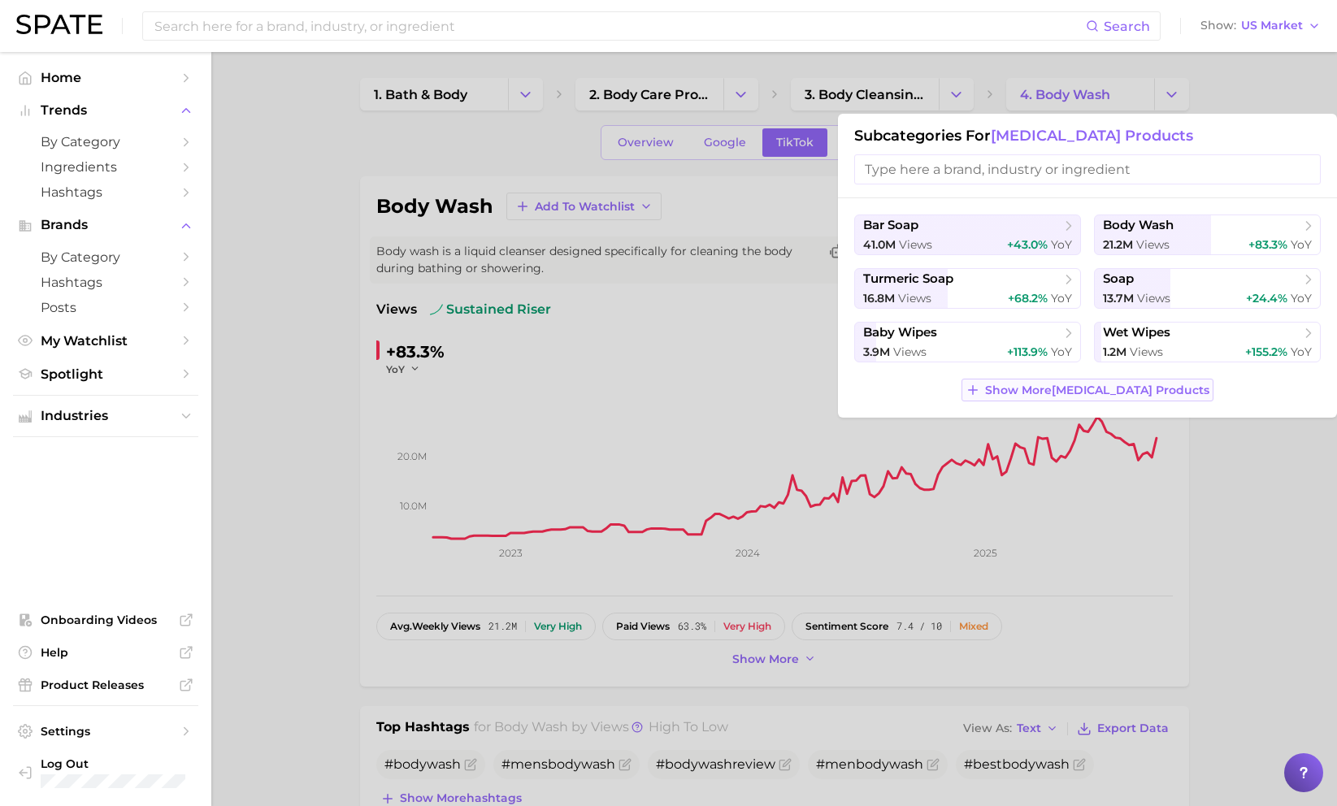
click at [1035, 393] on span "Show More [MEDICAL_DATA] products" at bounding box center [1097, 391] width 224 height 14
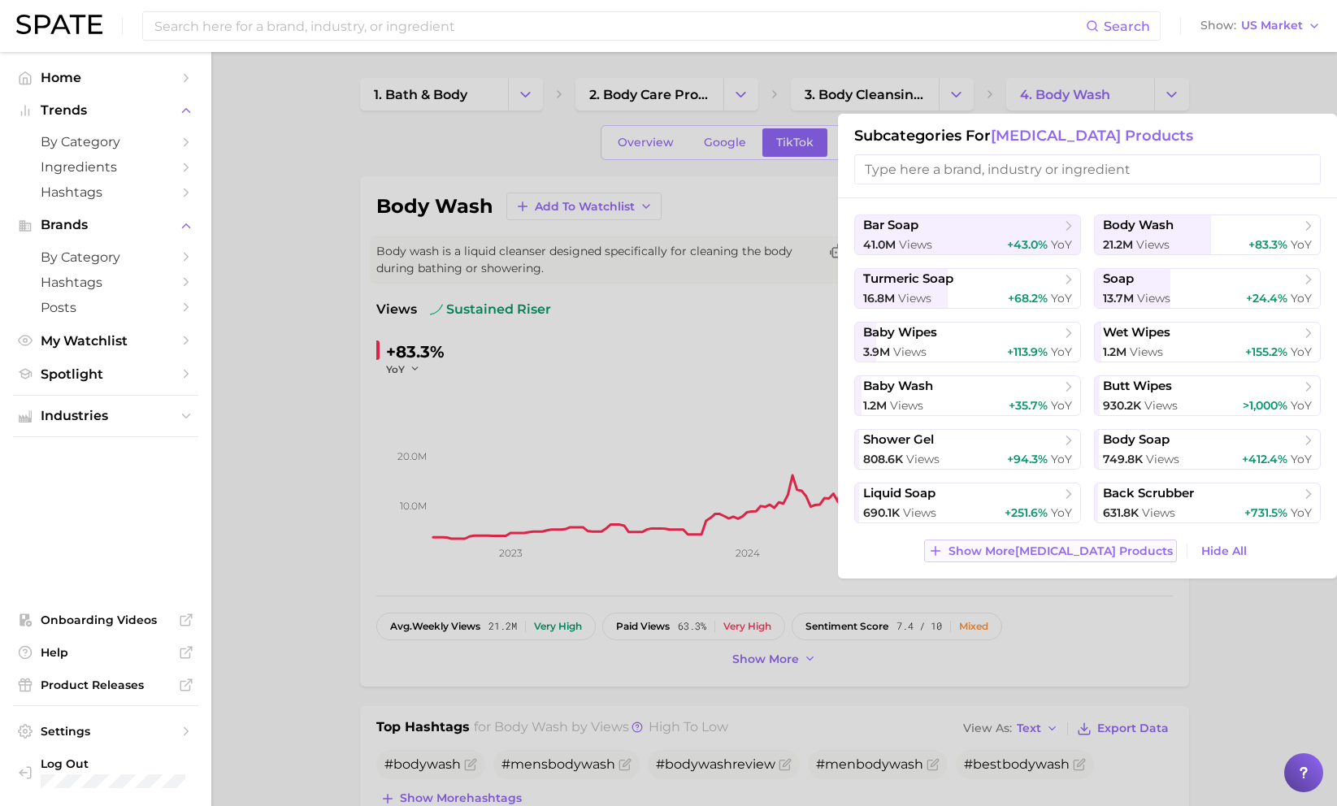
click at [1035, 551] on span "Show More [MEDICAL_DATA] products" at bounding box center [1061, 552] width 224 height 14
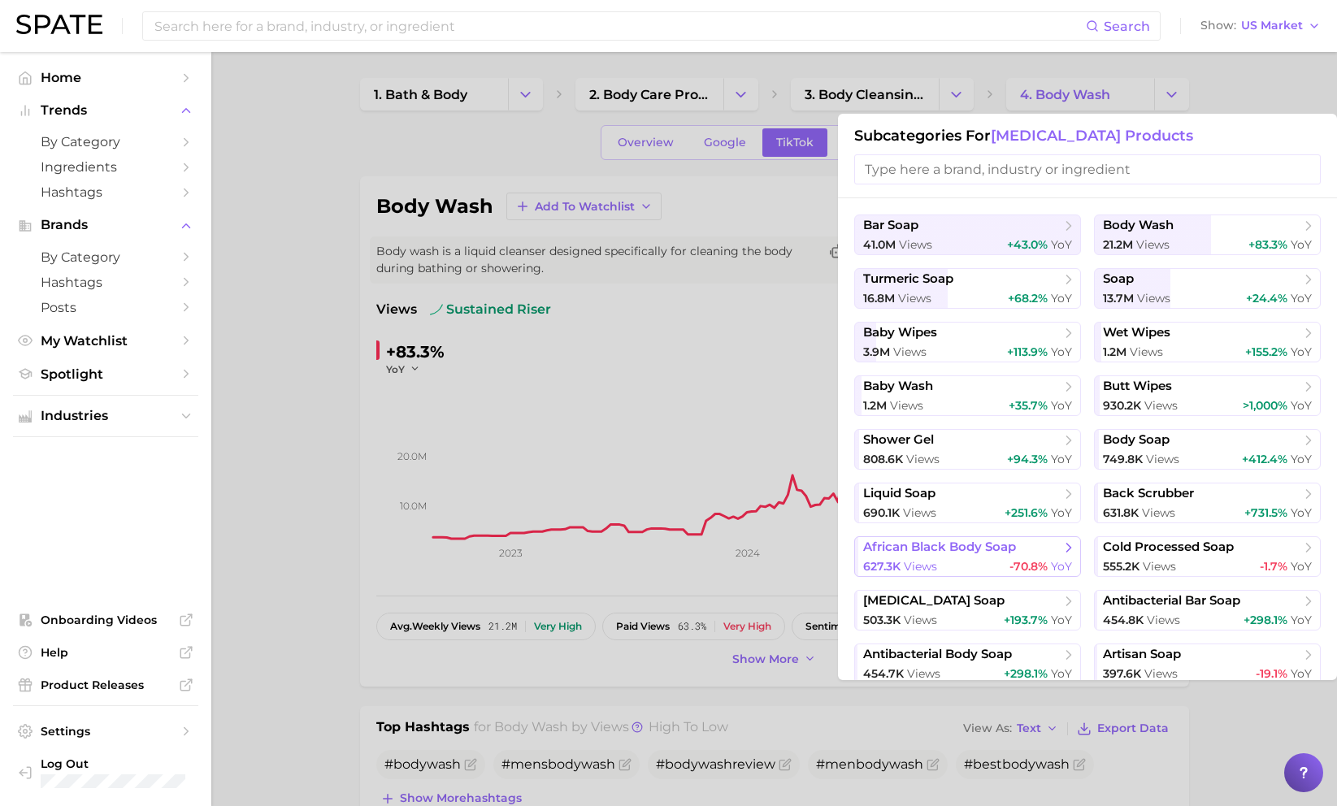
scroll to position [59, 0]
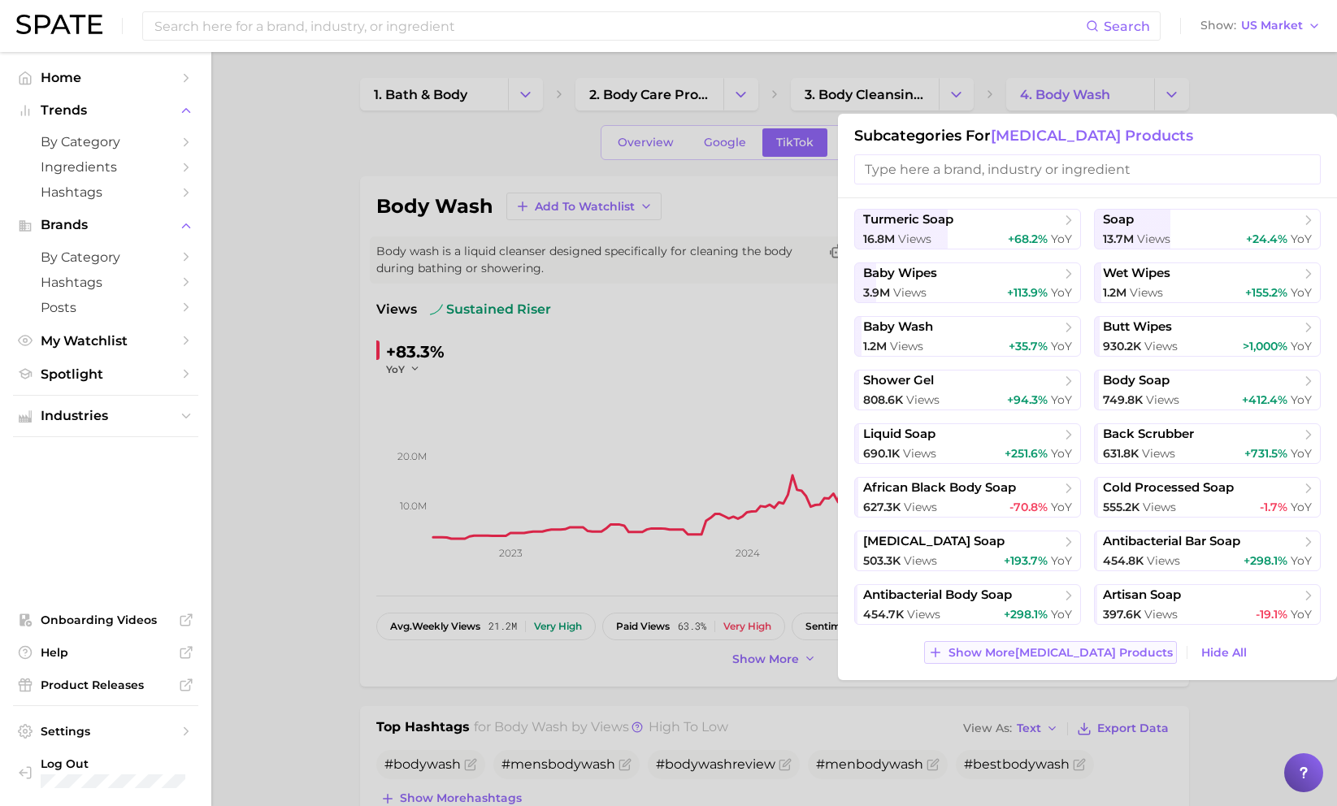
click at [1035, 649] on span "Show More [MEDICAL_DATA] products" at bounding box center [1061, 653] width 224 height 14
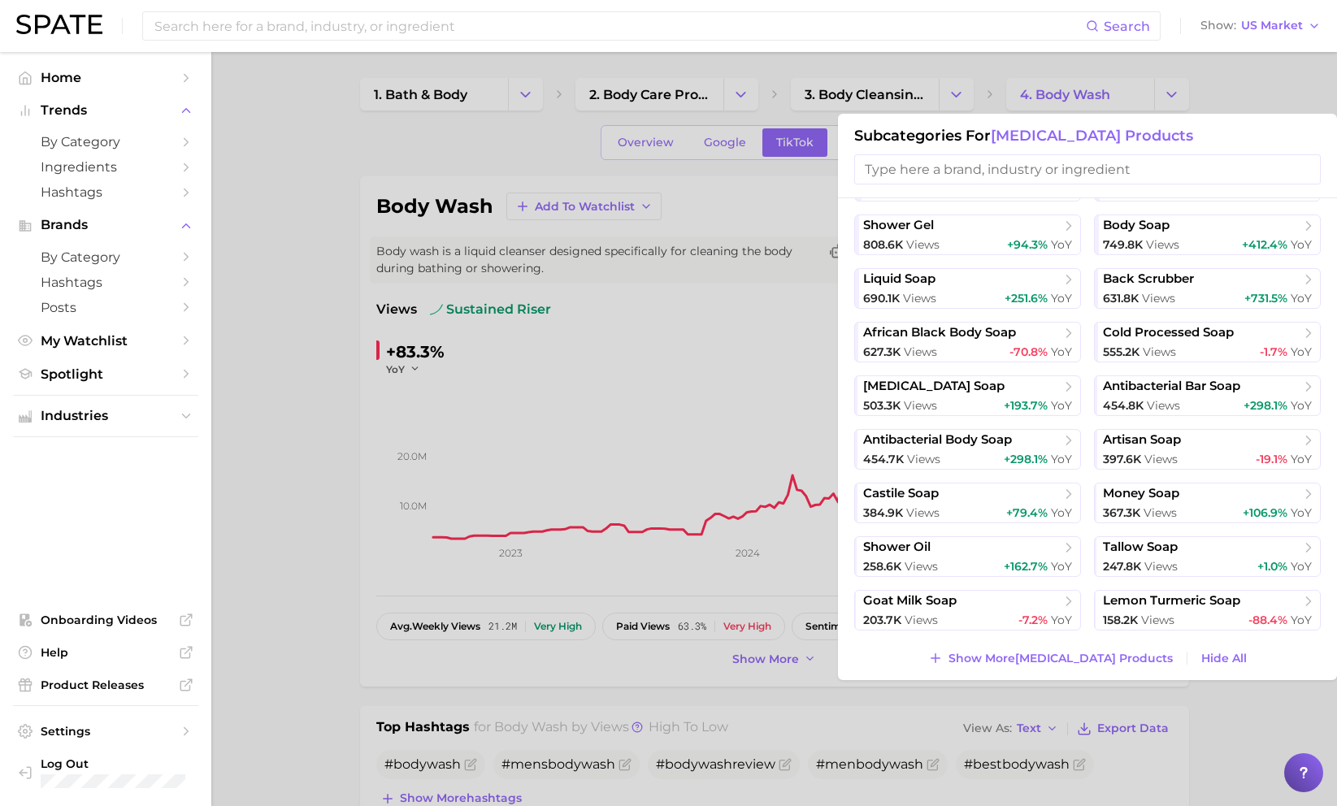
scroll to position [220, 0]
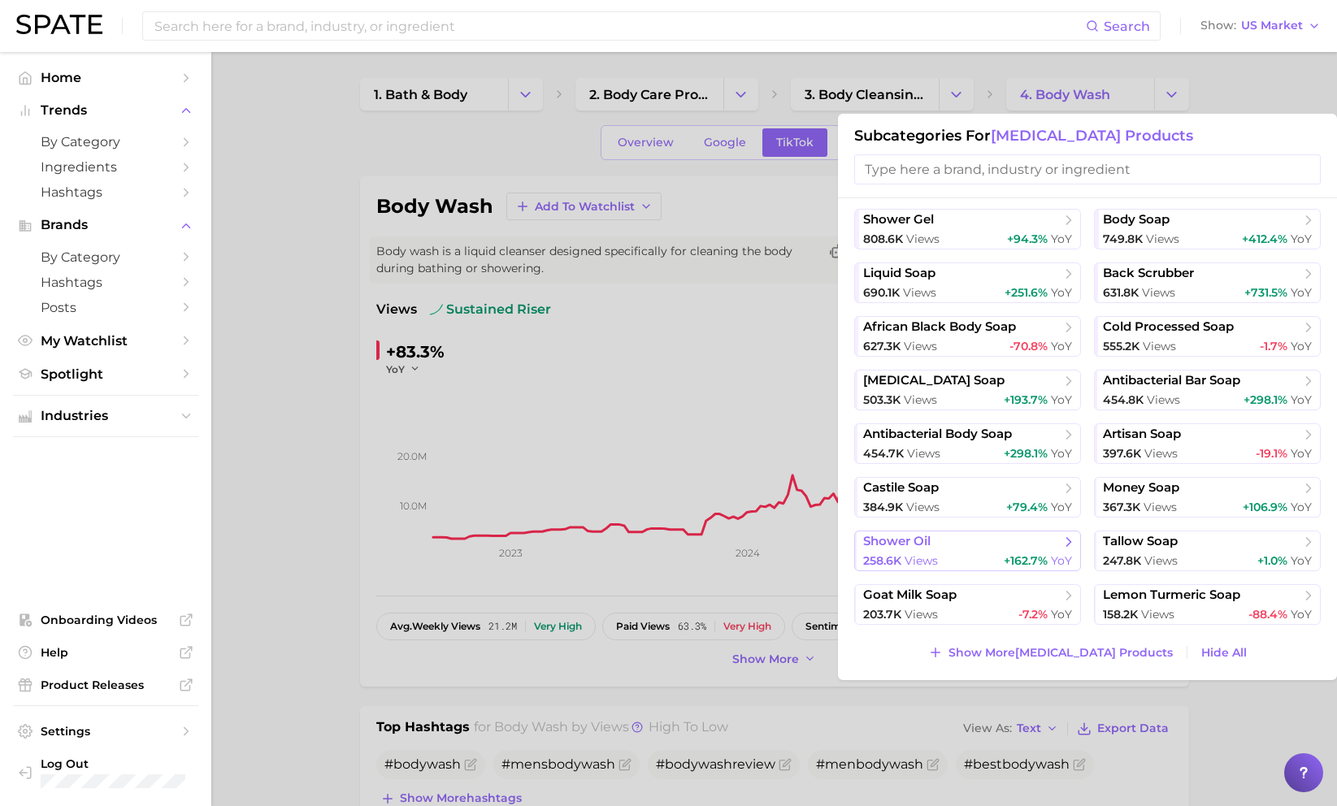
click at [1016, 554] on span "+162.7%" at bounding box center [1026, 561] width 44 height 15
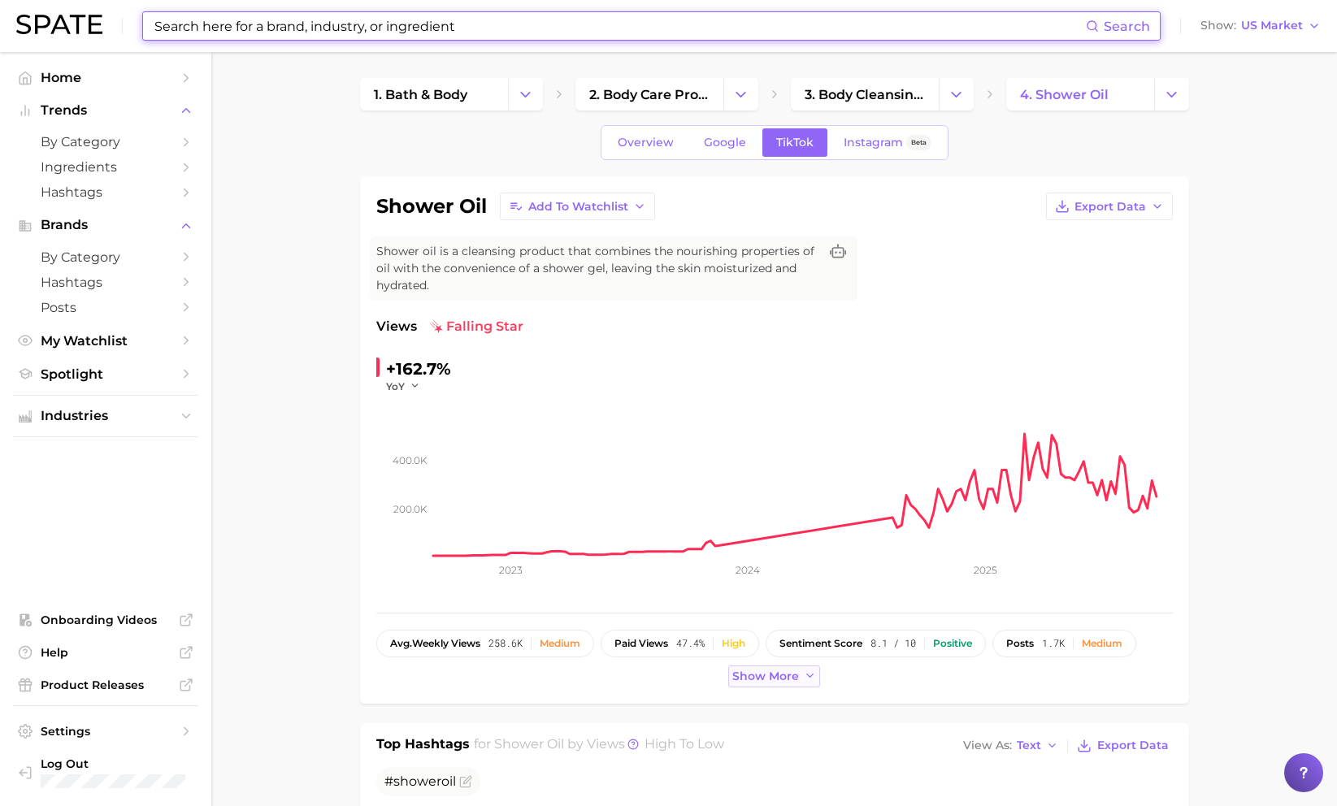
click at [771, 667] on button "Show more" at bounding box center [774, 677] width 93 height 22
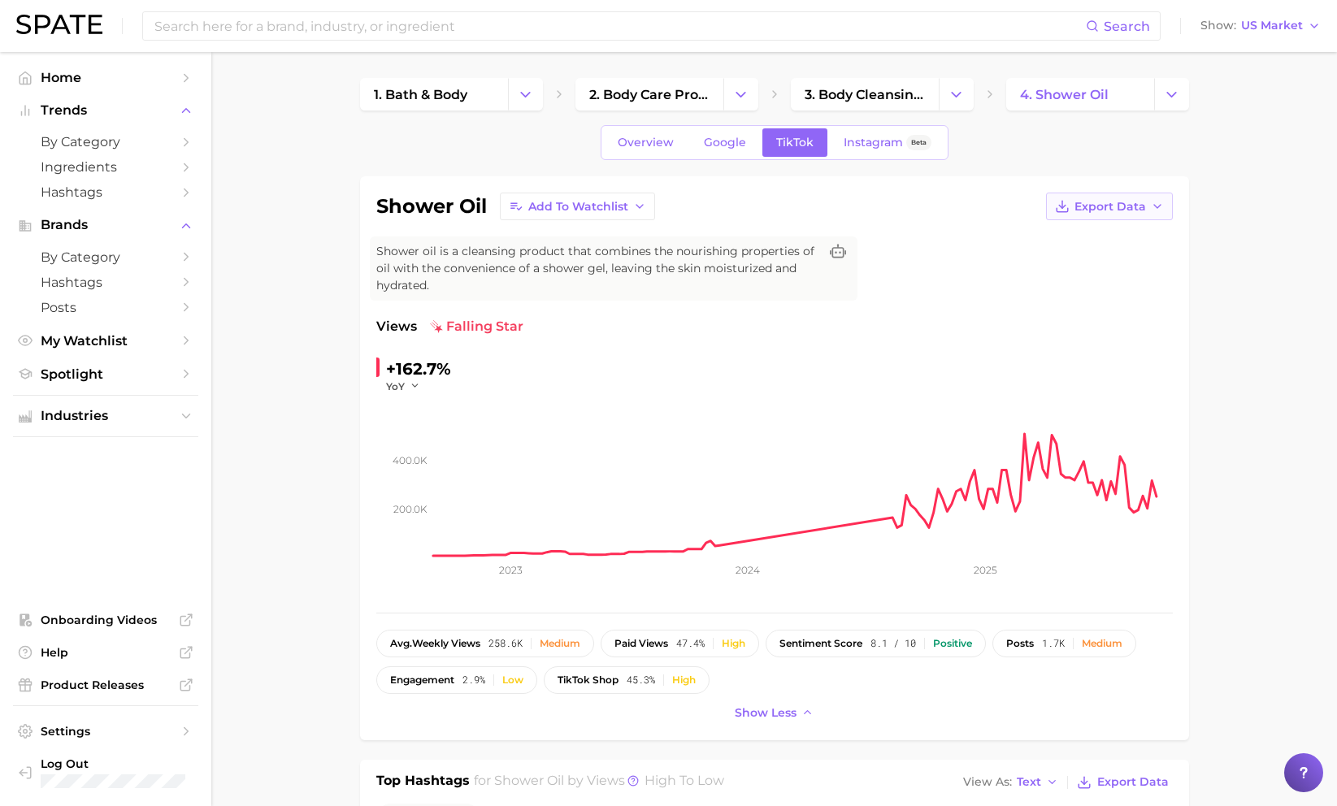
click at [1035, 205] on span "Export Data" at bounding box center [1111, 207] width 72 height 14
click at [1035, 264] on span "Time Series Image" at bounding box center [1076, 266] width 109 height 14
click at [1035, 212] on span "Export Data" at bounding box center [1111, 207] width 72 height 14
click at [1035, 204] on span "Export Data" at bounding box center [1111, 207] width 72 height 14
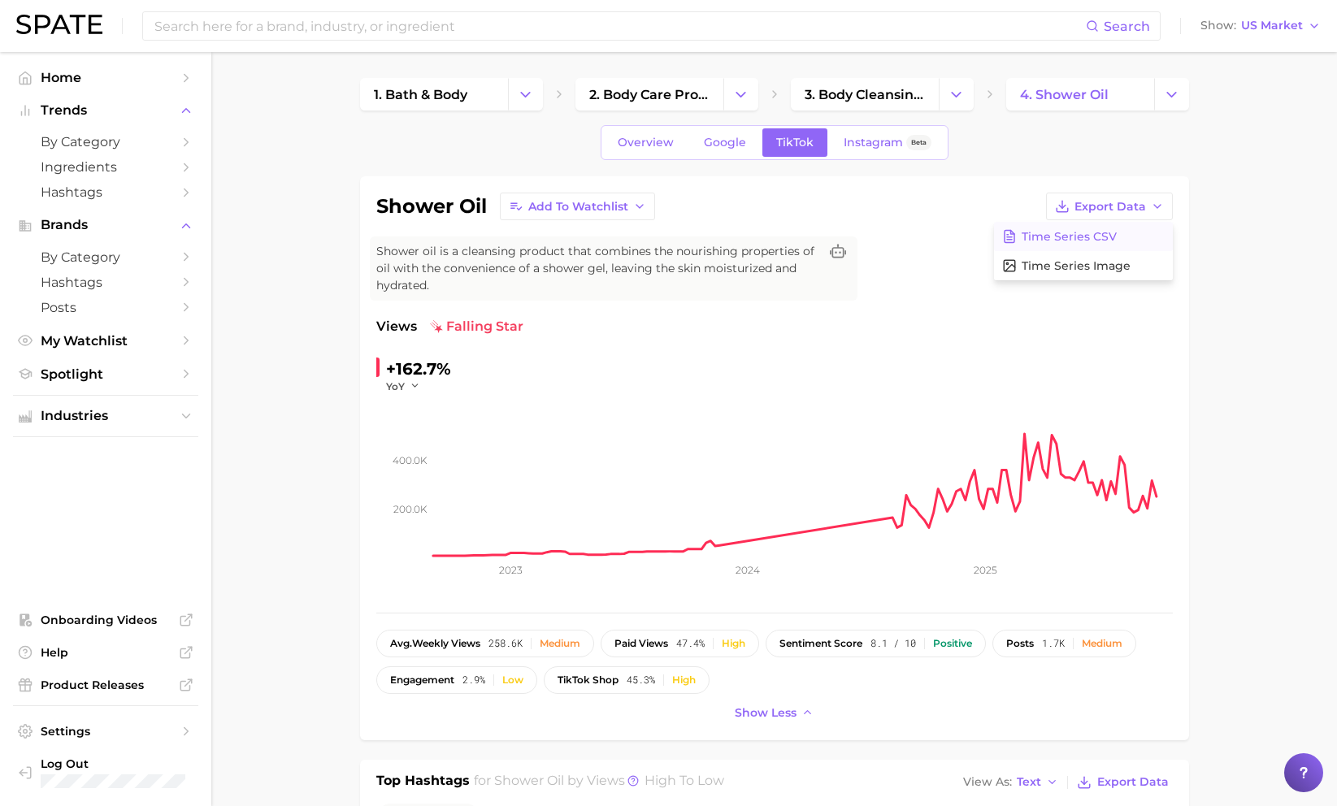
click at [1035, 245] on button "Time Series CSV" at bounding box center [1083, 236] width 179 height 29
click at [1035, 95] on span "4. shower oil" at bounding box center [1064, 94] width 89 height 15
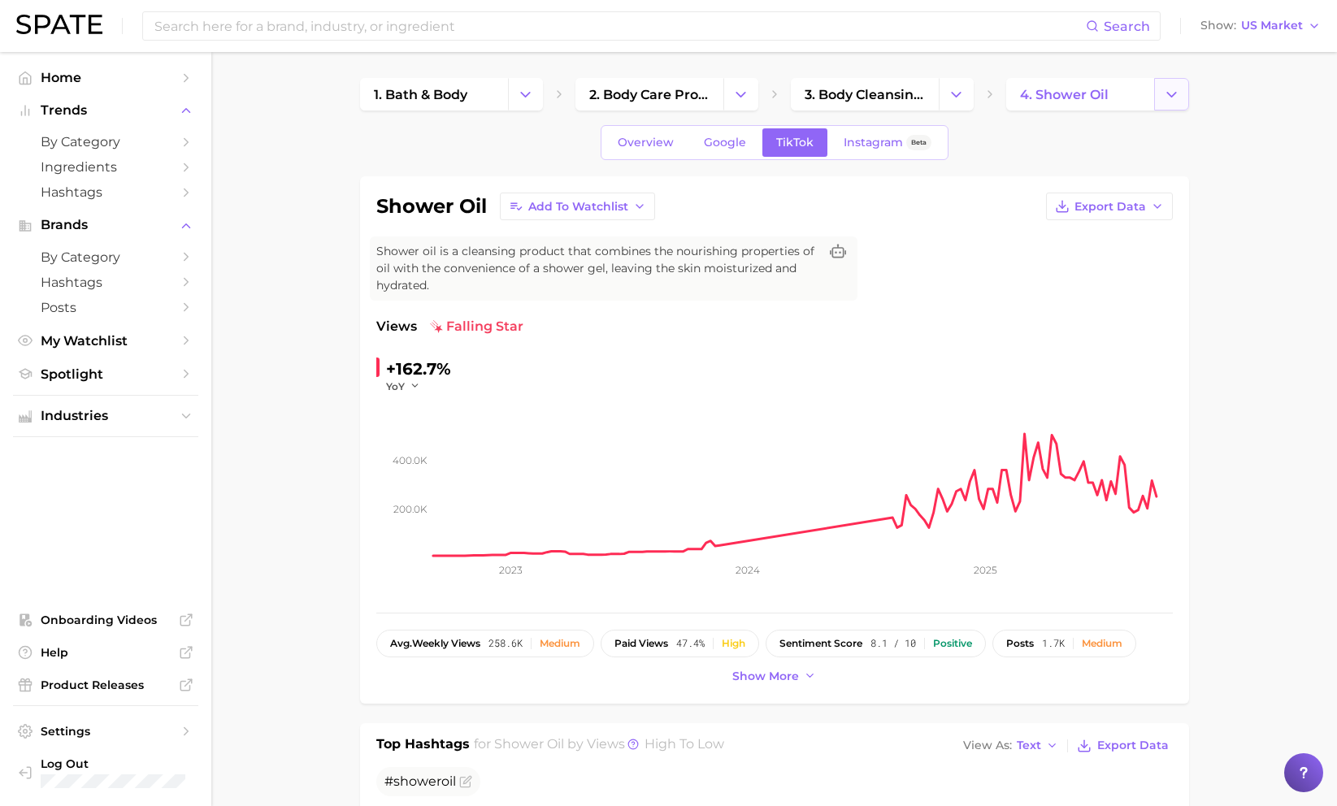
click at [1035, 102] on icon "Change Category" at bounding box center [1171, 94] width 17 height 17
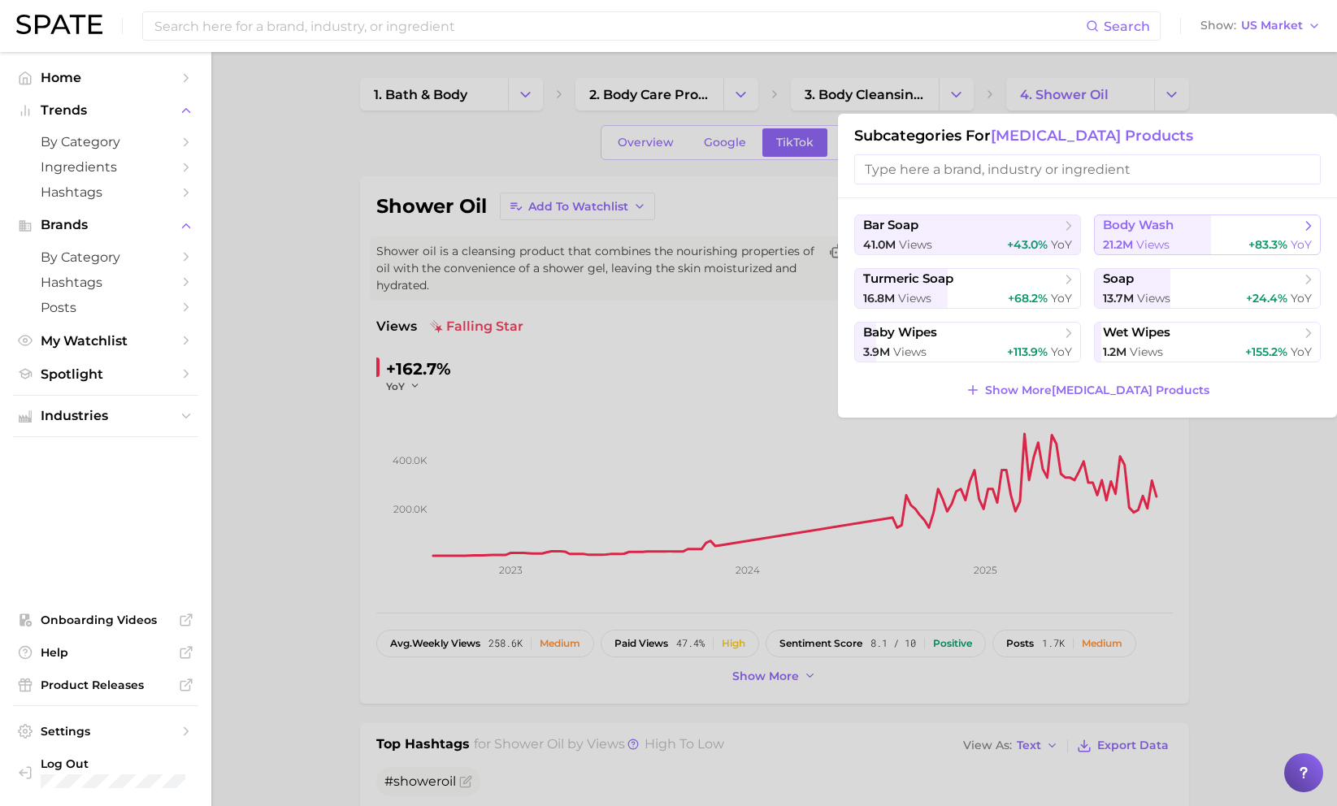
click at [1035, 232] on span "body wash" at bounding box center [1202, 226] width 198 height 16
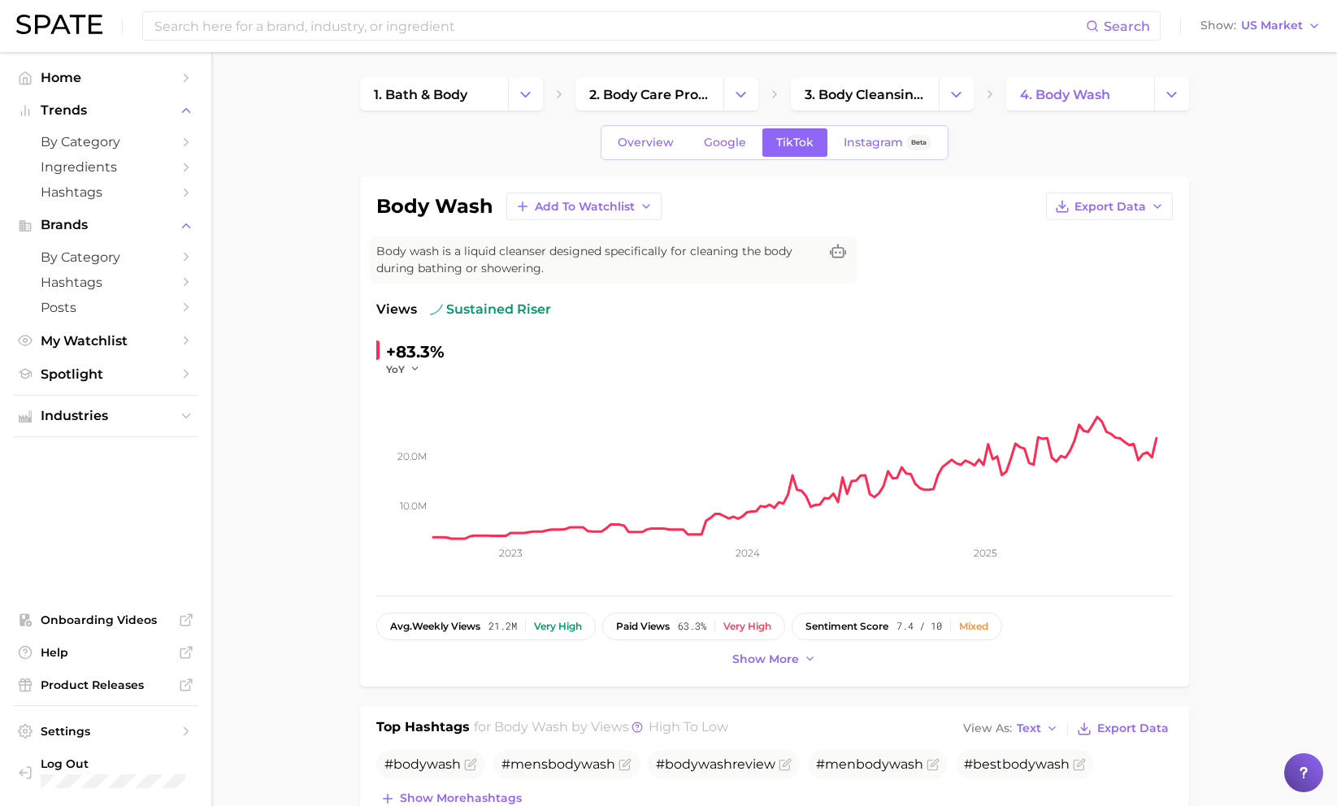
click at [1035, 208] on div "body wash Add to Watchlist Export Data Body wash is a liquid cleanser designed …" at bounding box center [774, 431] width 829 height 510
click at [1035, 209] on icon "button" at bounding box center [1157, 206] width 13 height 13
click at [1035, 237] on button "Time Series CSV" at bounding box center [1083, 236] width 179 height 29
click at [1035, 85] on link "4. body wash" at bounding box center [1080, 94] width 148 height 33
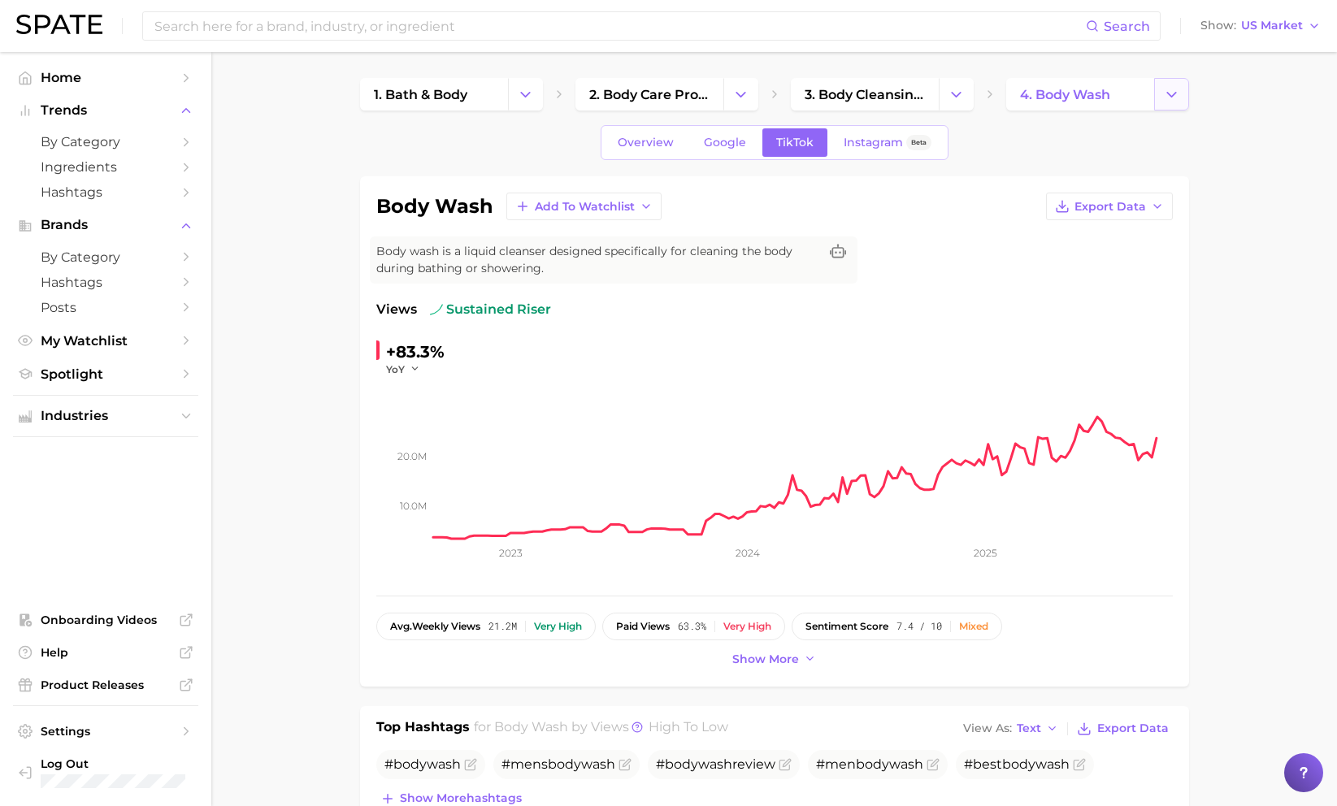
click at [1035, 89] on button "Change Category" at bounding box center [1171, 94] width 35 height 33
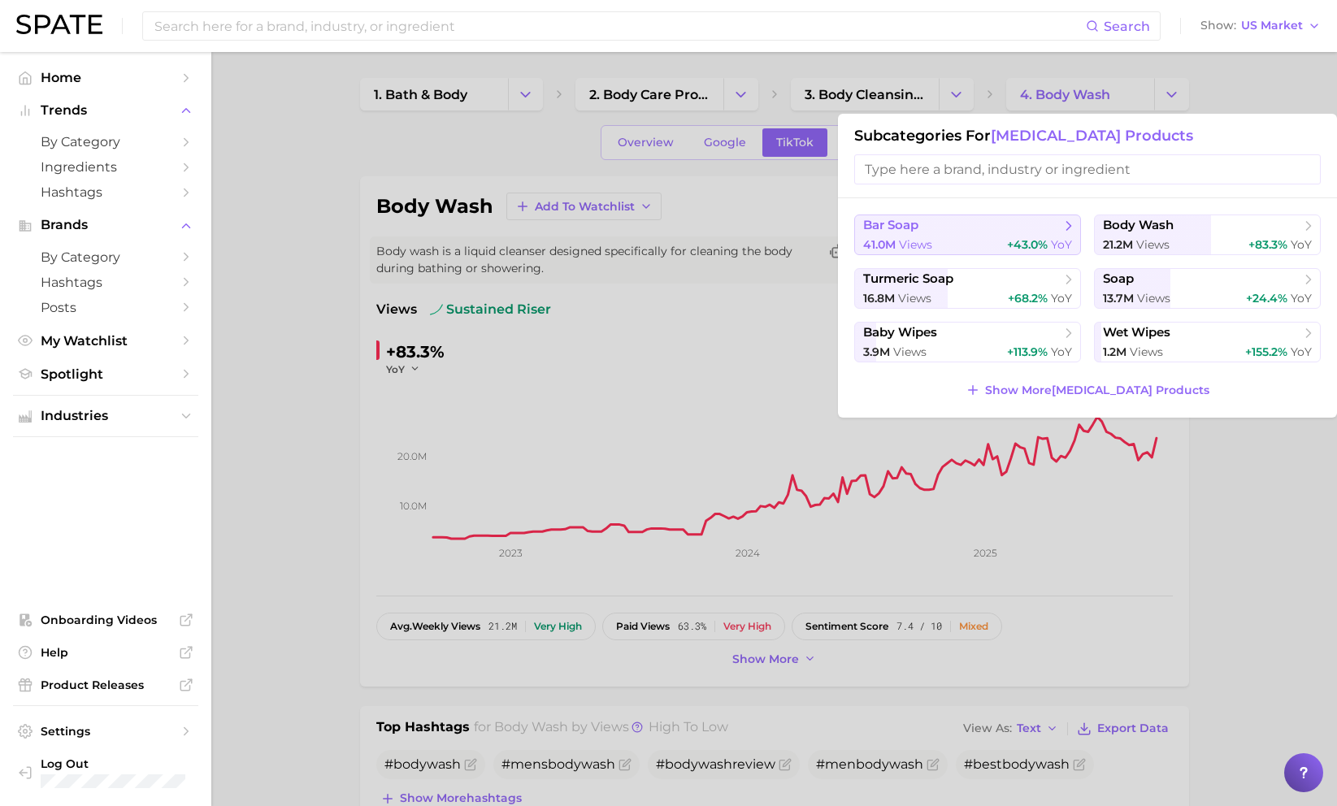
click at [996, 218] on span "bar soap" at bounding box center [962, 226] width 198 height 16
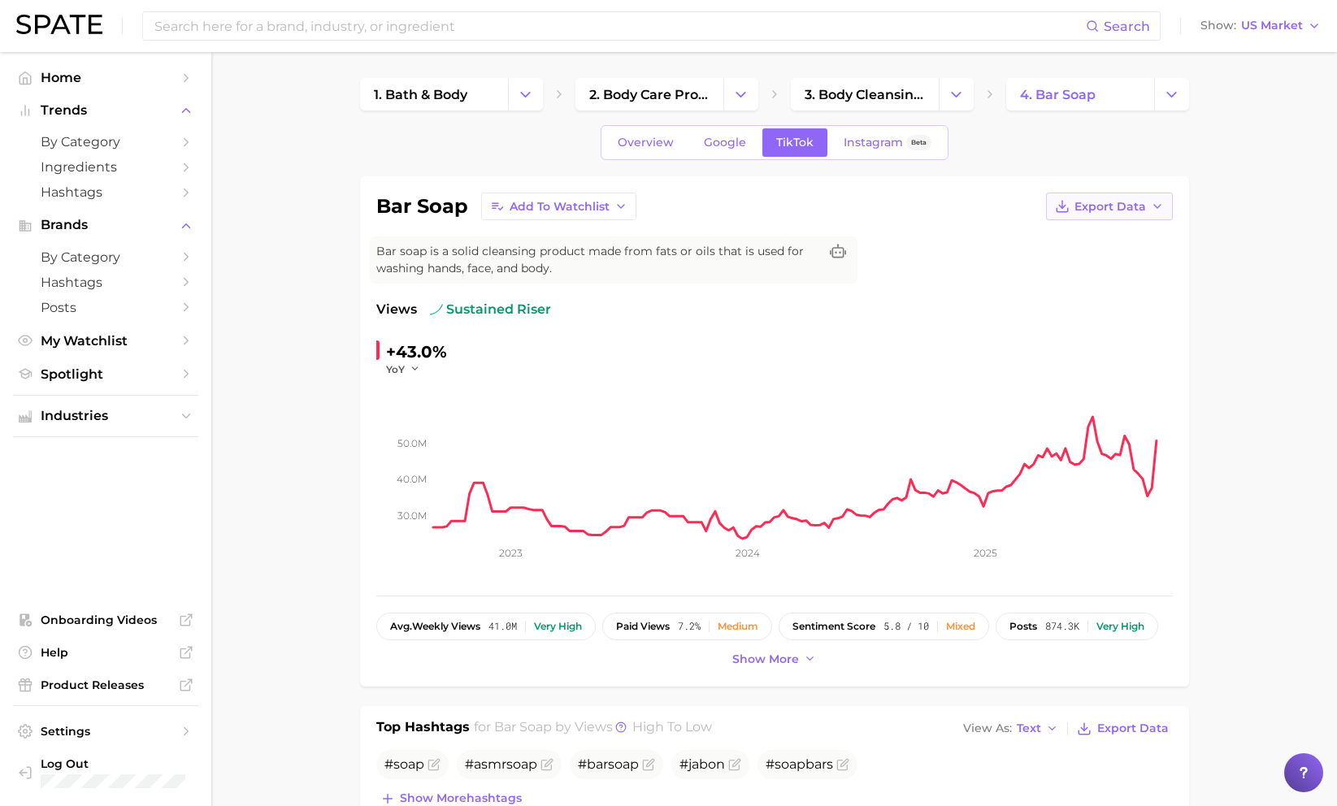
click at [1035, 208] on icon "button" at bounding box center [1157, 206] width 13 height 13
click at [1035, 237] on button "Time Series CSV" at bounding box center [1083, 236] width 179 height 29
